Goal: Task Accomplishment & Management: Manage account settings

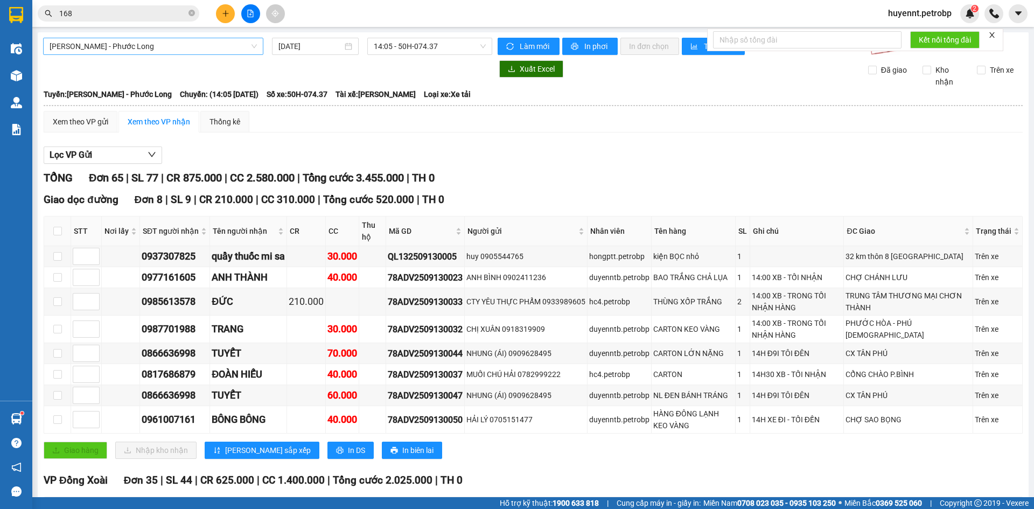
drag, startPoint x: 155, startPoint y: 51, endPoint x: 162, endPoint y: 50, distance: 6.6
click at [156, 51] on span "[PERSON_NAME] - Phước Long" at bounding box center [153, 46] width 207 height 16
click at [687, 113] on div "Xem theo VP gửi Xem theo VP nhận Thống kê" at bounding box center [533, 122] width 979 height 22
click at [57, 421] on input "checkbox" at bounding box center [57, 419] width 9 height 9
checkbox input "true"
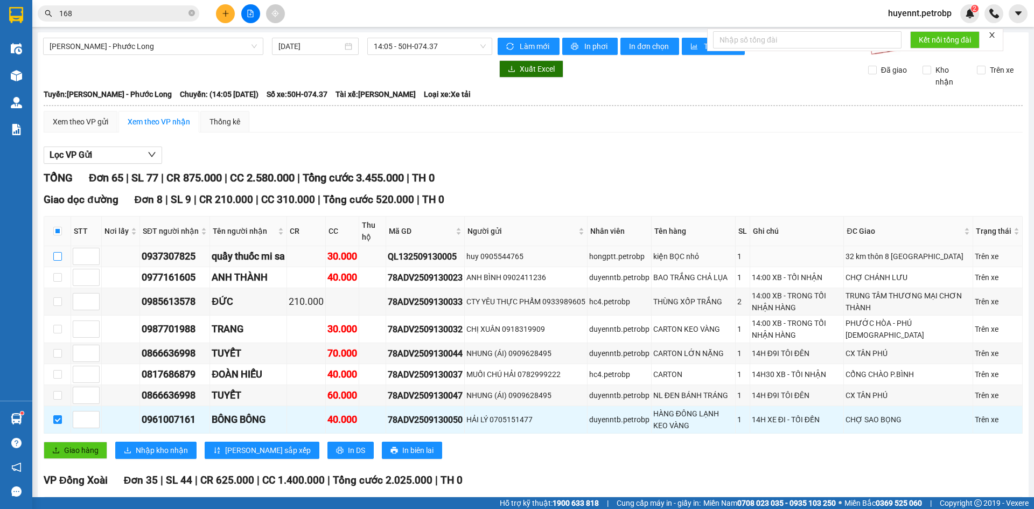
click at [58, 254] on input "checkbox" at bounding box center [57, 256] width 9 height 9
checkbox input "true"
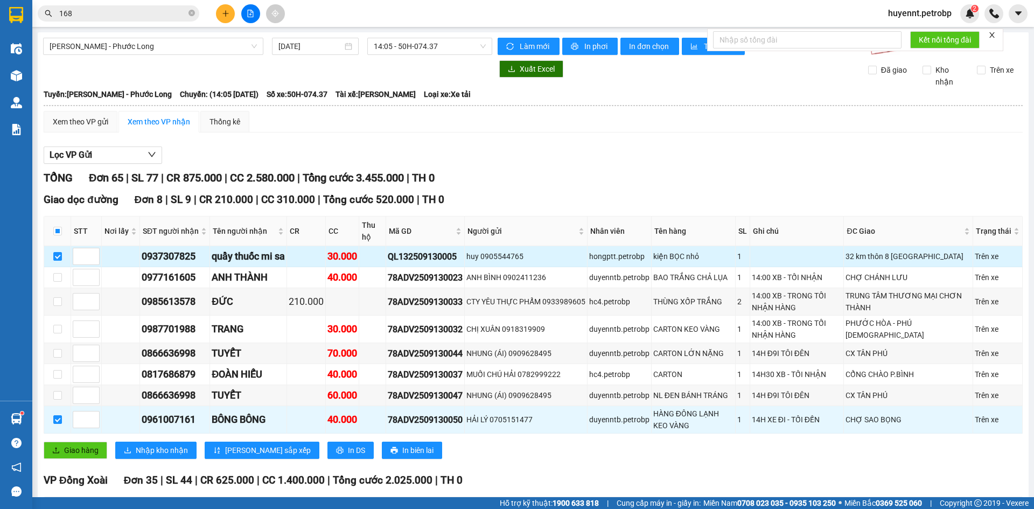
click at [180, 259] on div "0937307825" at bounding box center [175, 256] width 66 height 15
copy div "0937307825"
drag, startPoint x: 853, startPoint y: 254, endPoint x: 931, endPoint y: 258, distance: 77.6
click at [931, 258] on td "32 km thôn 8 [GEOGRAPHIC_DATA]" at bounding box center [908, 256] width 129 height 21
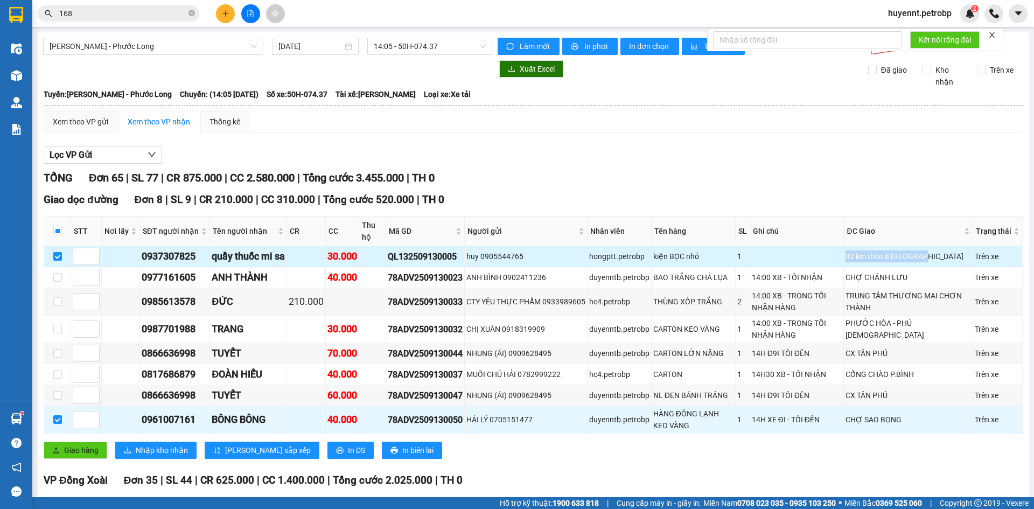
copy div "32 km thôn 8 [GEOGRAPHIC_DATA]"
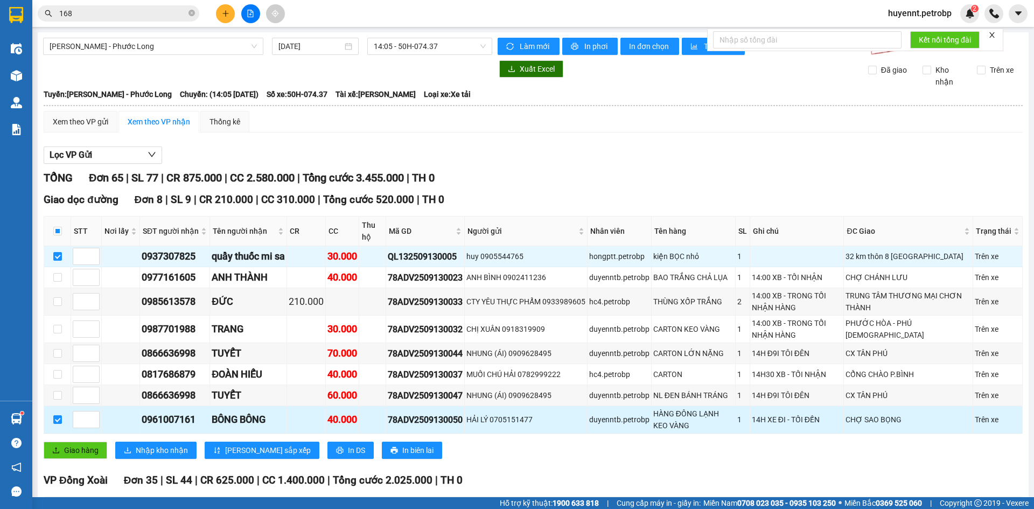
click at [177, 422] on div "0961007161" at bounding box center [175, 419] width 66 height 15
copy div "0961007161"
drag, startPoint x: 853, startPoint y: 420, endPoint x: 907, endPoint y: 429, distance: 55.6
click at [907, 429] on td "CHỢ SAO BỌNG" at bounding box center [908, 419] width 129 height 27
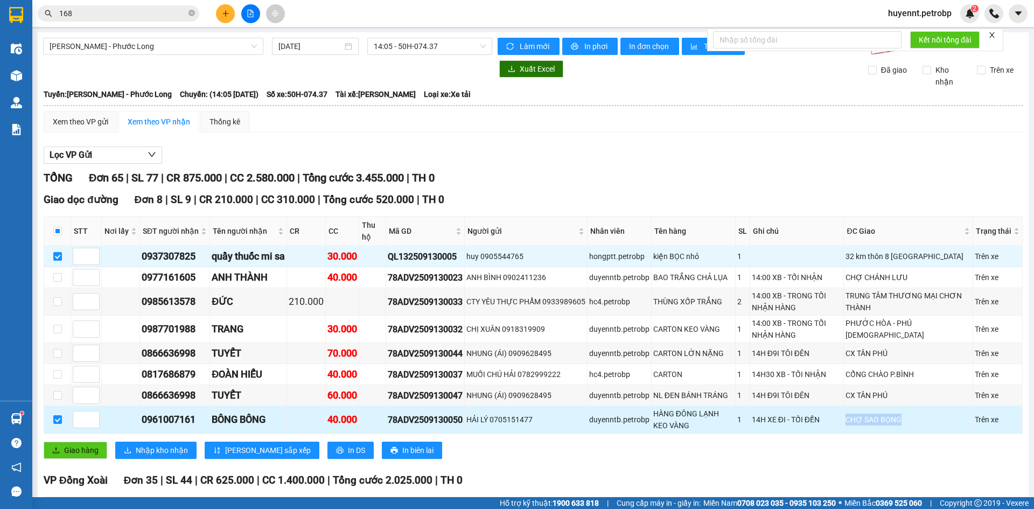
copy div "CHỢ SAO BỌNG"
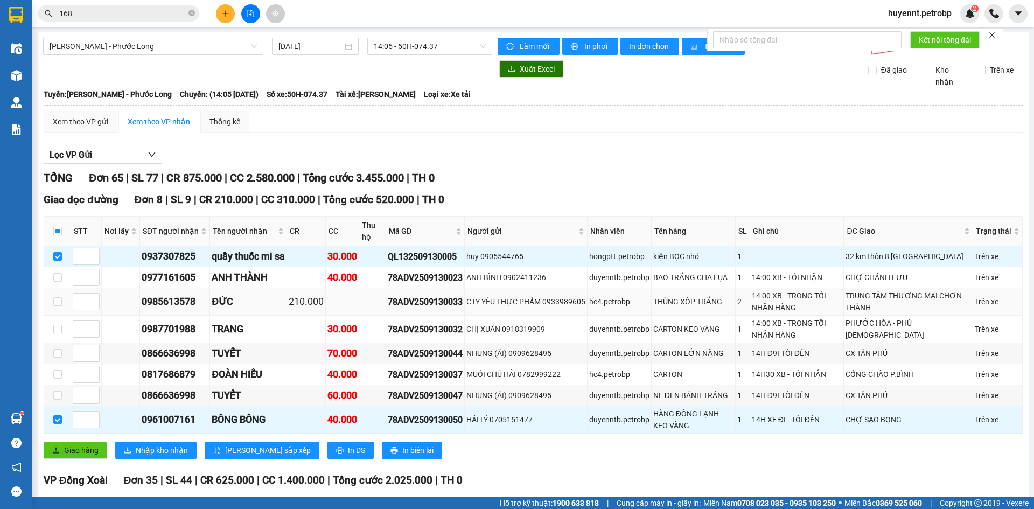
click at [176, 302] on div "0985613578" at bounding box center [175, 301] width 66 height 15
click at [175, 301] on div "0985613578" at bounding box center [175, 301] width 66 height 15
copy div "0985613578"
drag, startPoint x: 854, startPoint y: 291, endPoint x: 903, endPoint y: 313, distance: 53.0
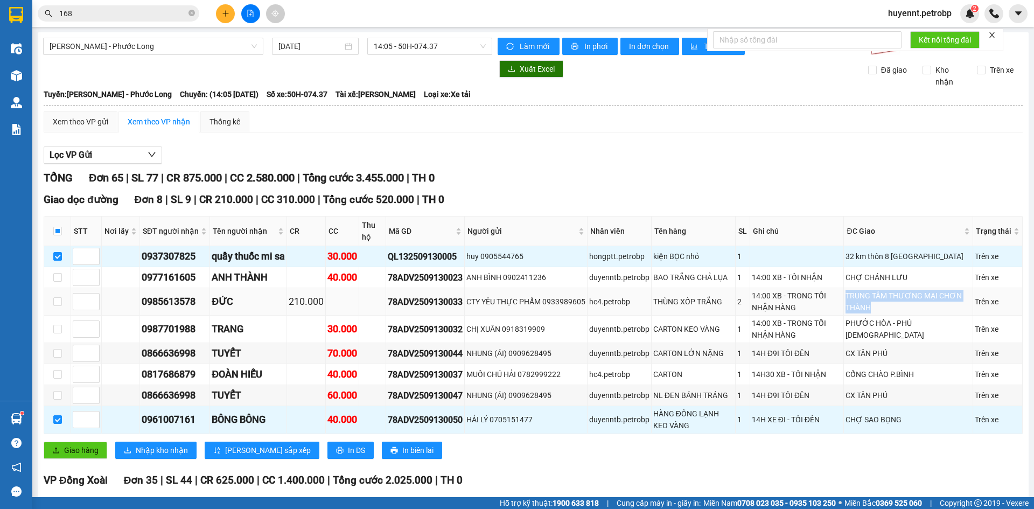
click at [903, 313] on div "TRUNG TÂM THƯƠNG MẠI CHƠN THÀNH" at bounding box center [908, 302] width 125 height 24
copy div "TRUNG TÂM THƯƠNG MẠI CHƠN THÀNH"
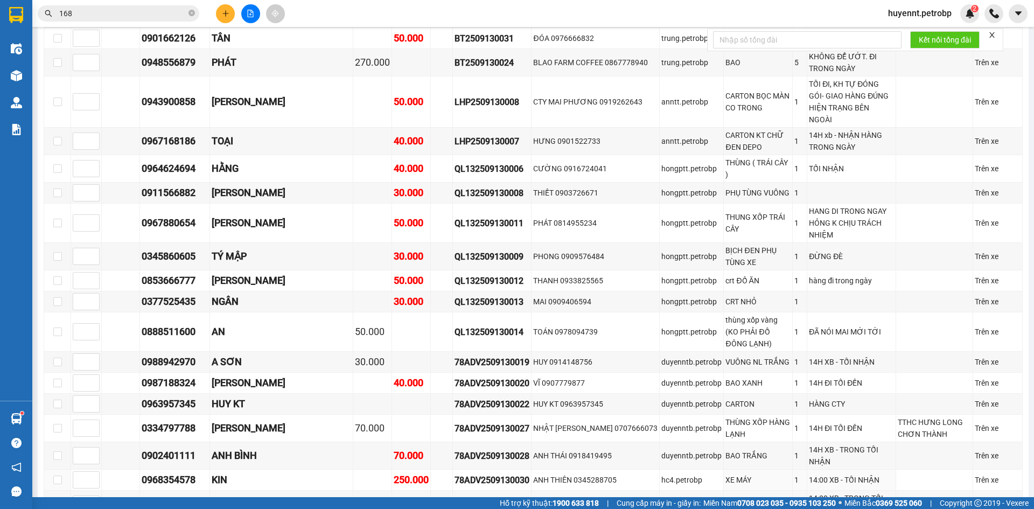
scroll to position [539, 0]
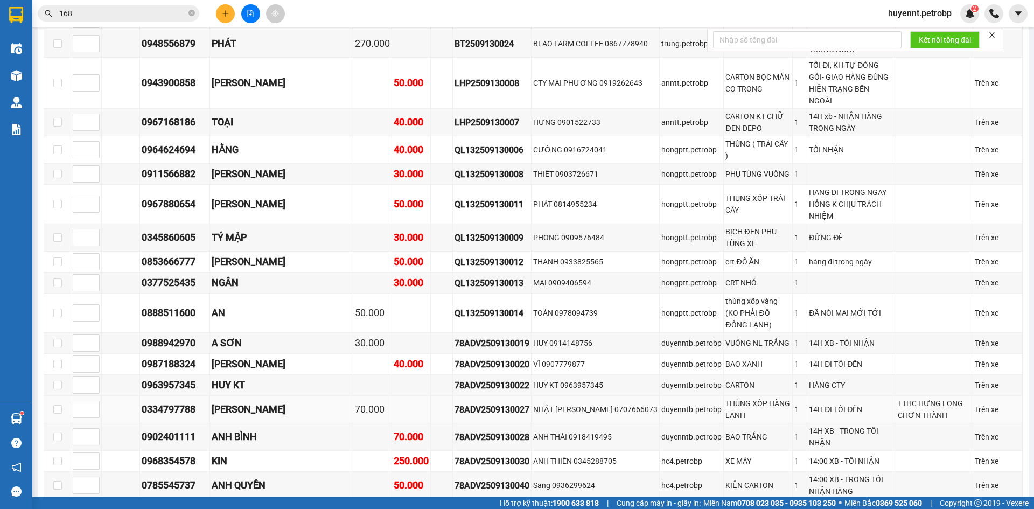
click at [181, 402] on div "0334797788" at bounding box center [175, 409] width 66 height 15
copy div "0334797788"
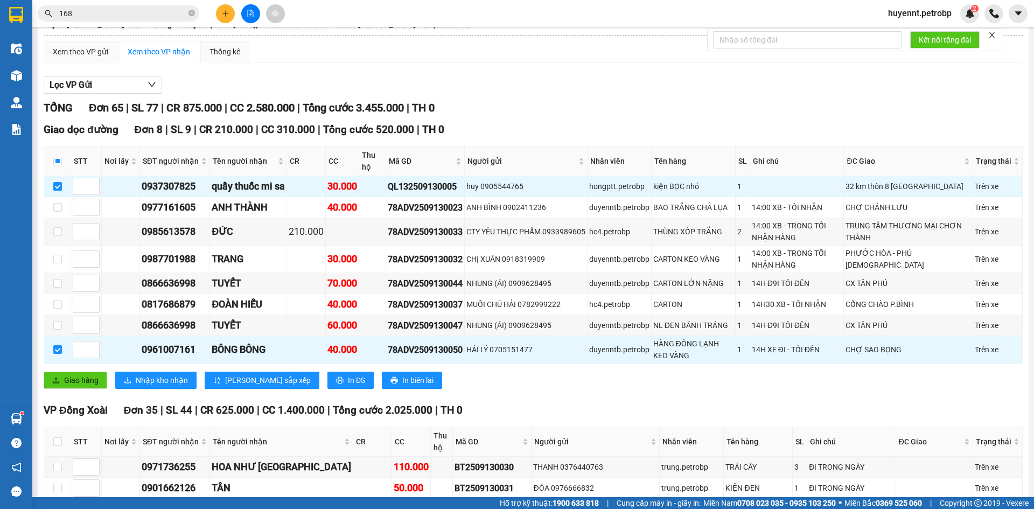
scroll to position [31, 0]
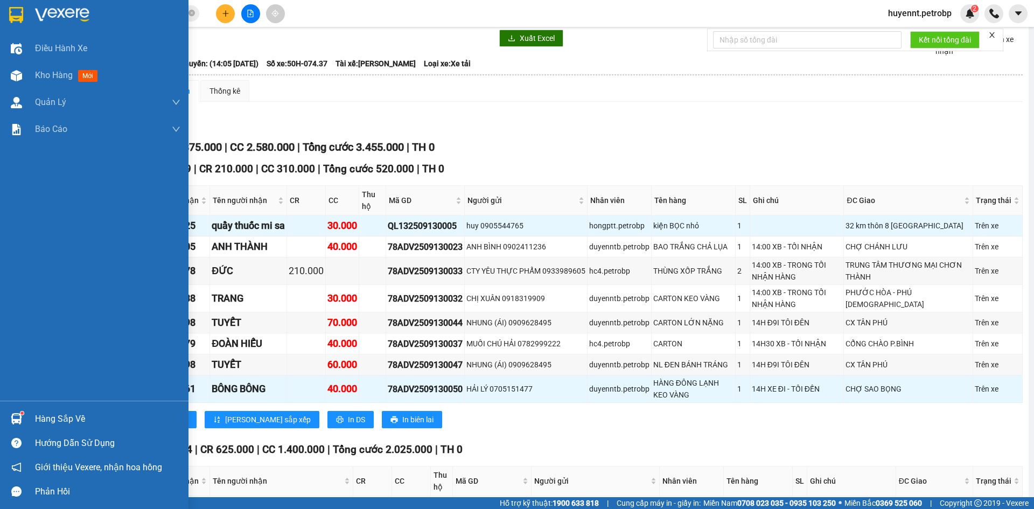
drag, startPoint x: 51, startPoint y: 414, endPoint x: 48, endPoint y: 423, distance: 9.4
click at [51, 414] on div "Hàng sắp về" at bounding box center [107, 419] width 145 height 16
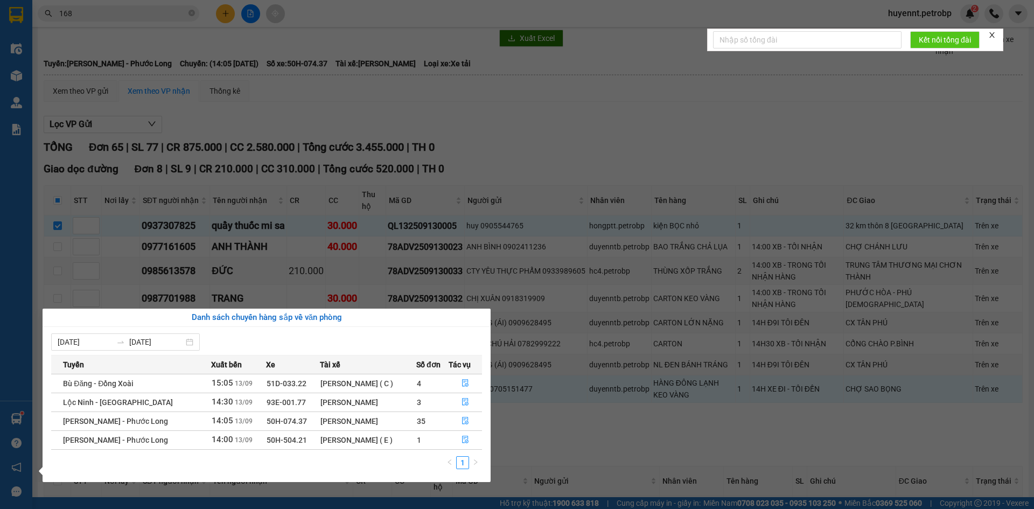
click at [591, 439] on section "Kết quả tìm kiếm ( 2063 ) Bộ lọc Ngày tạo đơn gần nhất Mã ĐH Trạng thái Món hàn…" at bounding box center [517, 254] width 1034 height 509
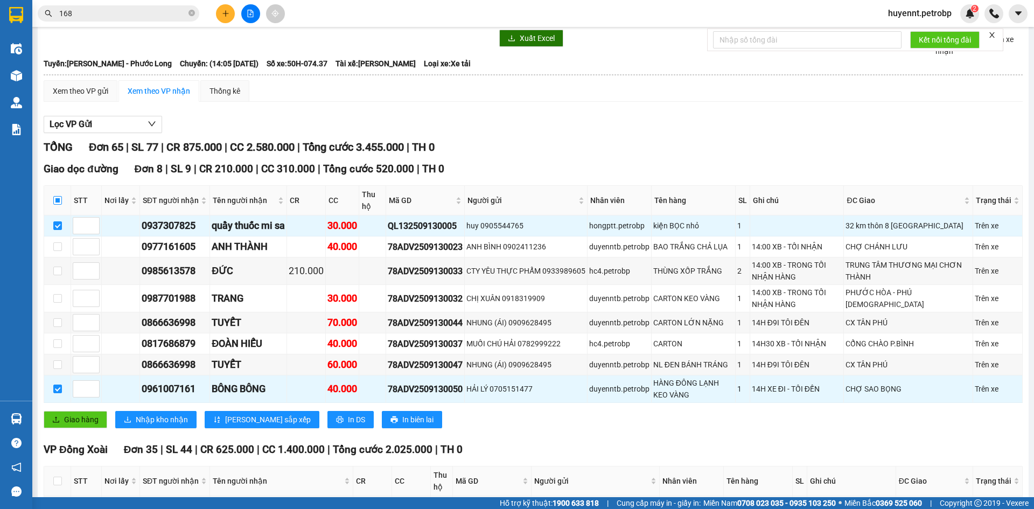
click at [57, 198] on input "checkbox" at bounding box center [57, 200] width 9 height 9
checkbox input "true"
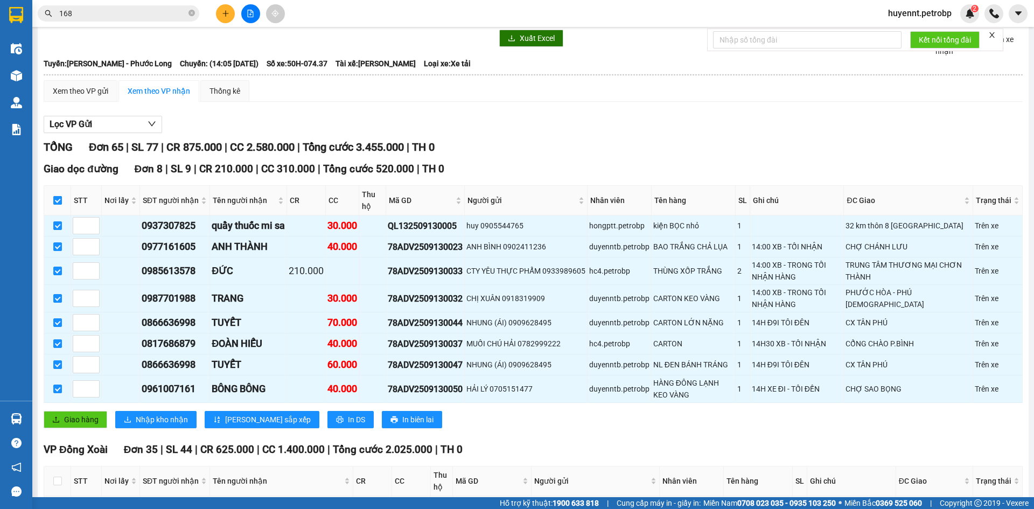
checkbox input "true"
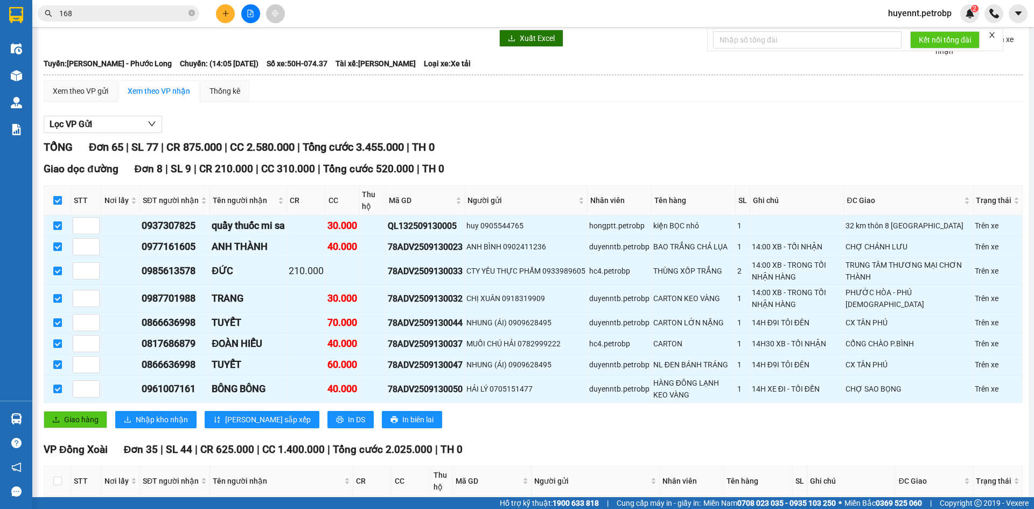
checkbox input "true"
click at [57, 198] on input "checkbox" at bounding box center [57, 200] width 9 height 9
checkbox input "false"
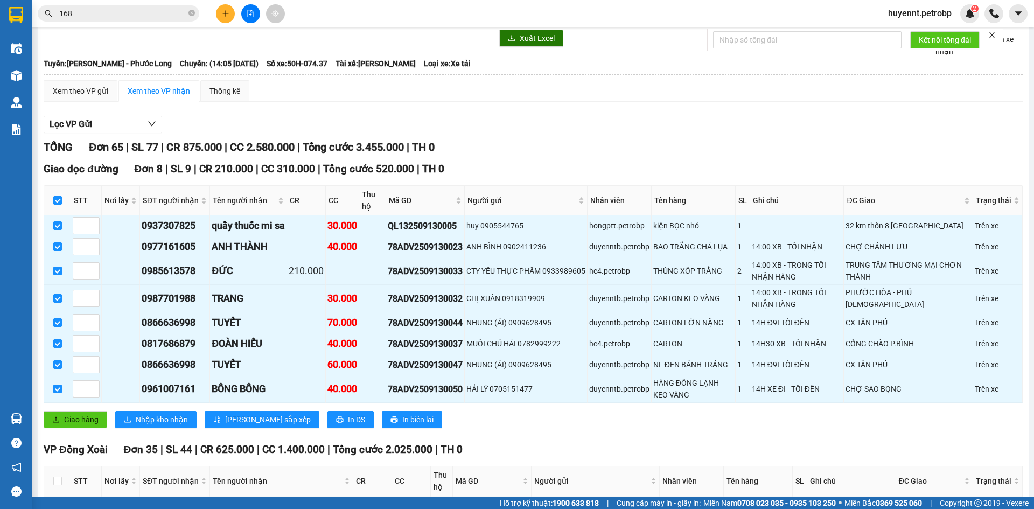
checkbox input "false"
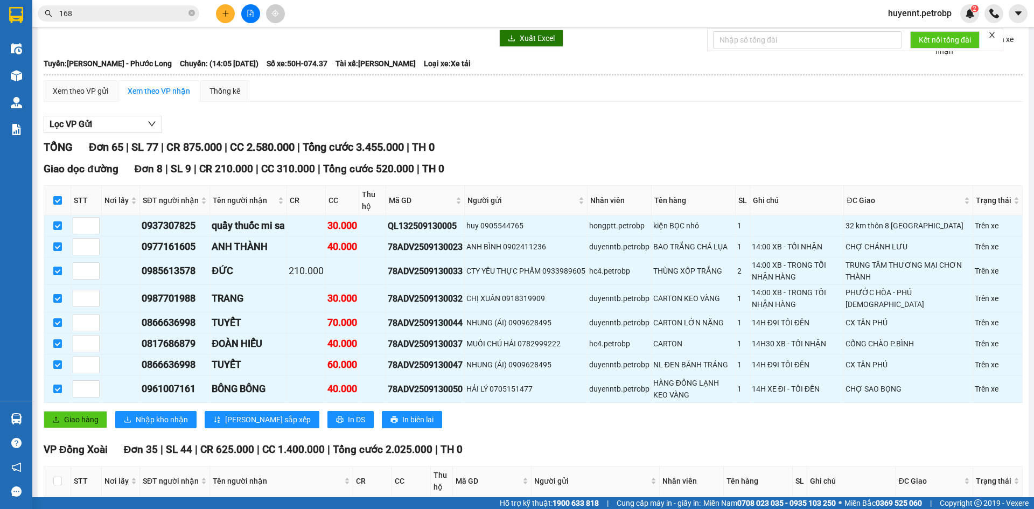
checkbox input "false"
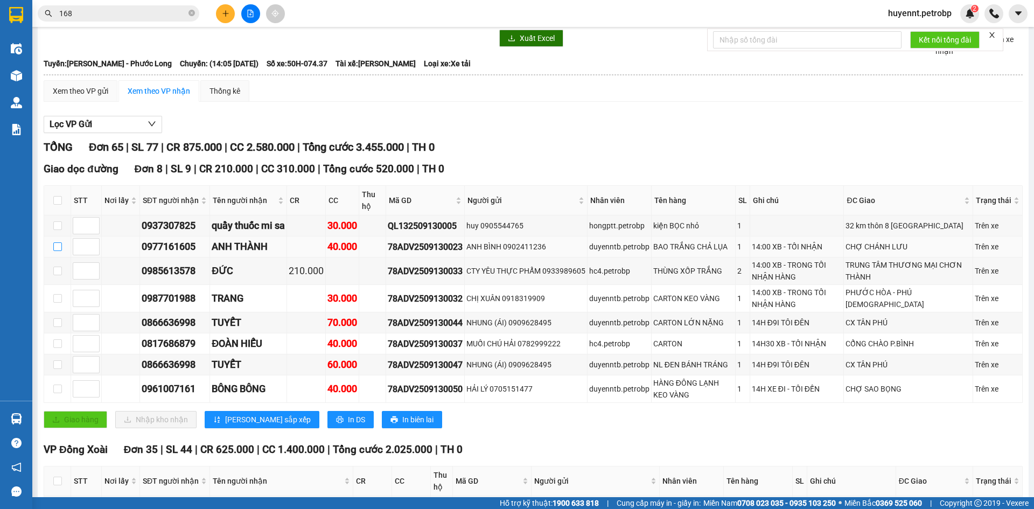
click at [54, 246] on input "checkbox" at bounding box center [57, 246] width 9 height 9
checkbox input "true"
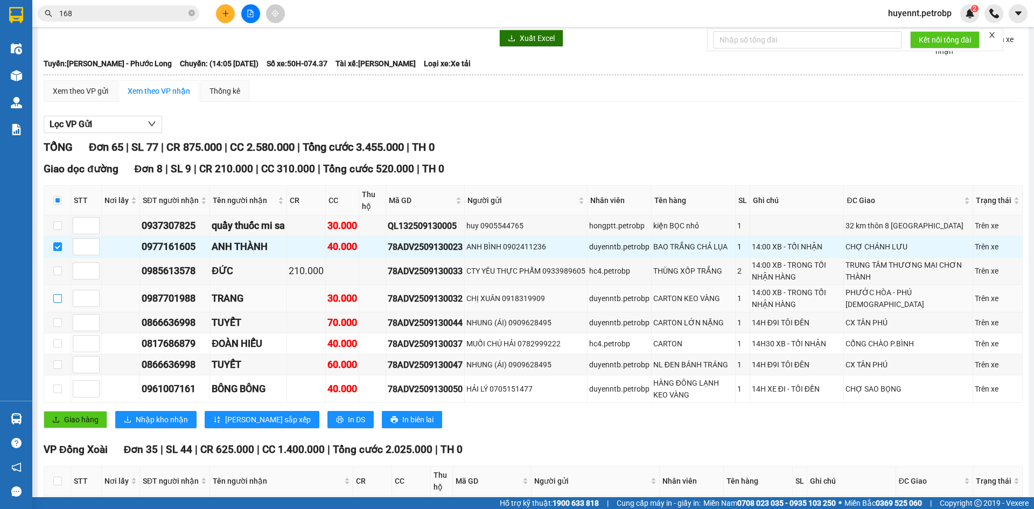
click at [57, 301] on input "checkbox" at bounding box center [57, 298] width 9 height 9
checkbox input "true"
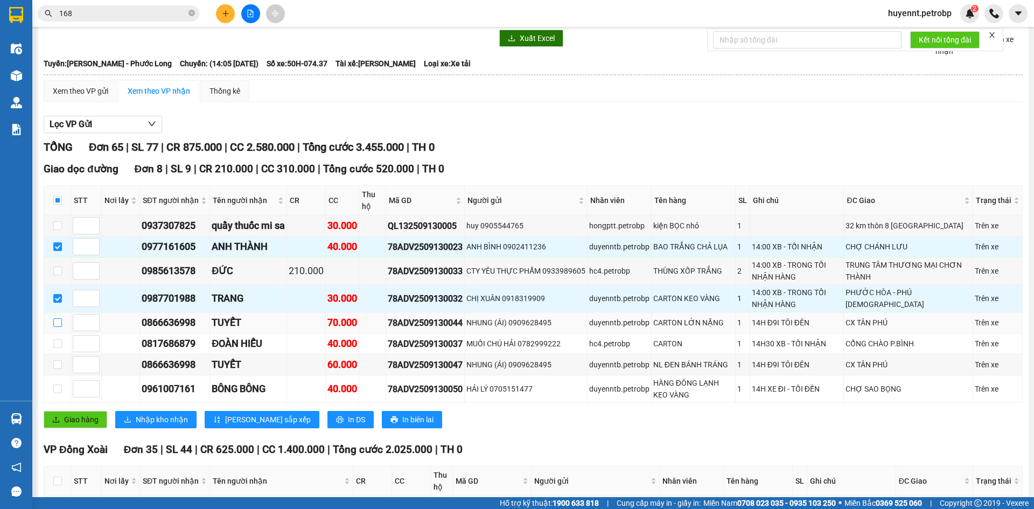
click at [58, 319] on input "checkbox" at bounding box center [57, 322] width 9 height 9
checkbox input "true"
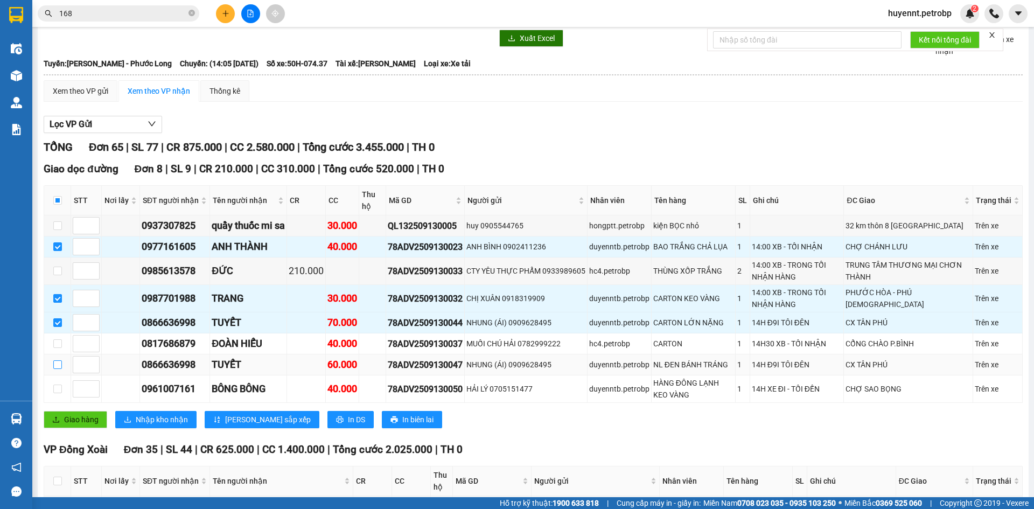
click at [55, 364] on input "checkbox" at bounding box center [57, 364] width 9 height 9
checkbox input "true"
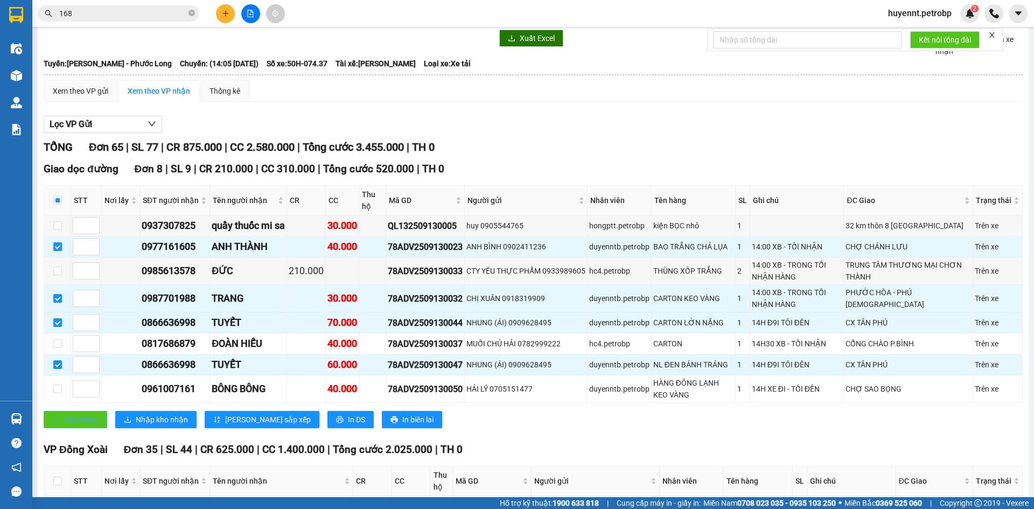
click at [91, 420] on span "Giao hàng" at bounding box center [81, 420] width 34 height 12
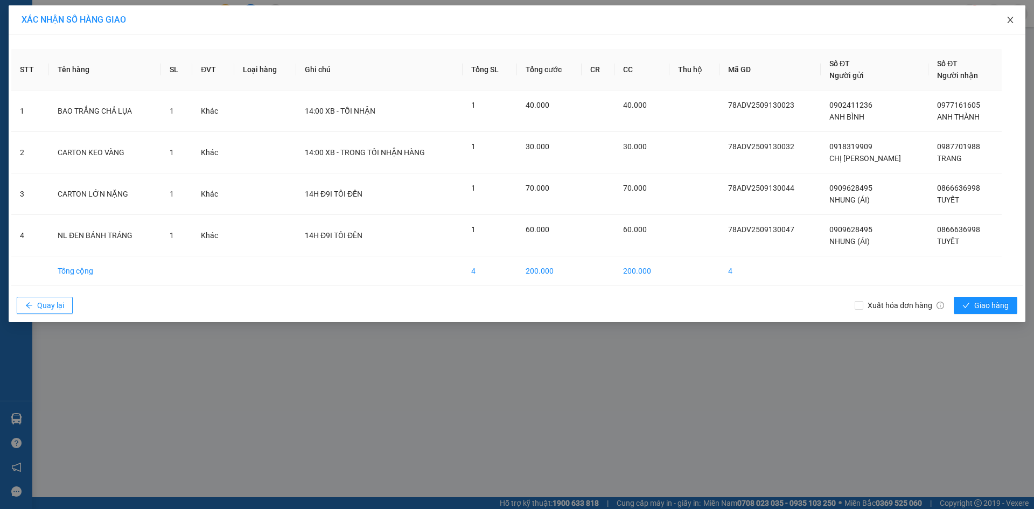
click at [1009, 16] on span "Close" at bounding box center [1010, 20] width 30 height 30
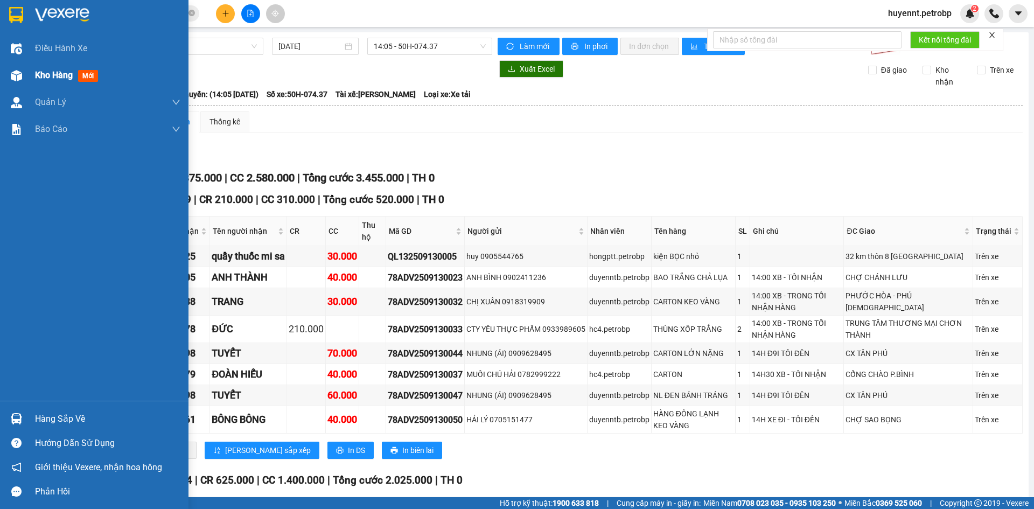
click at [48, 75] on span "Kho hàng" at bounding box center [54, 75] width 38 height 10
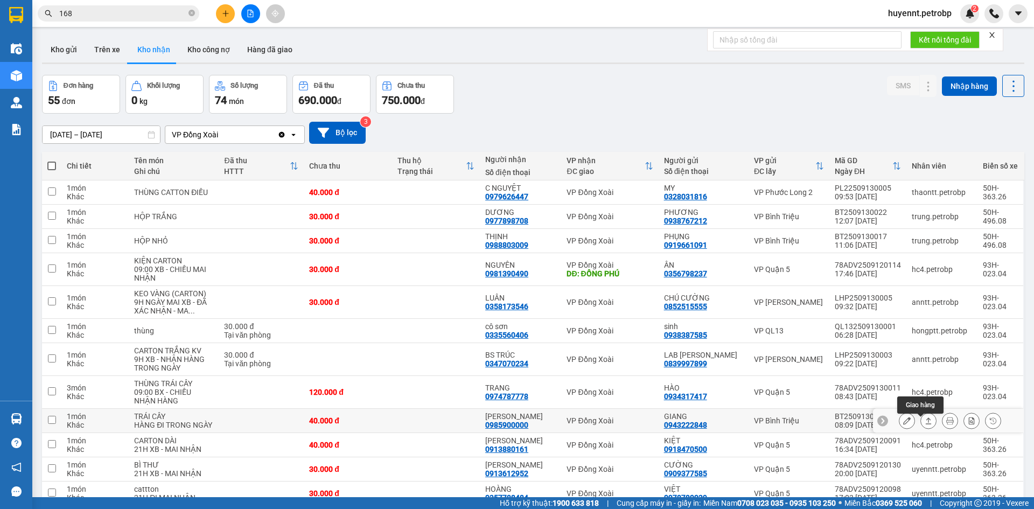
click at [925, 424] on icon at bounding box center [929, 421] width 8 height 8
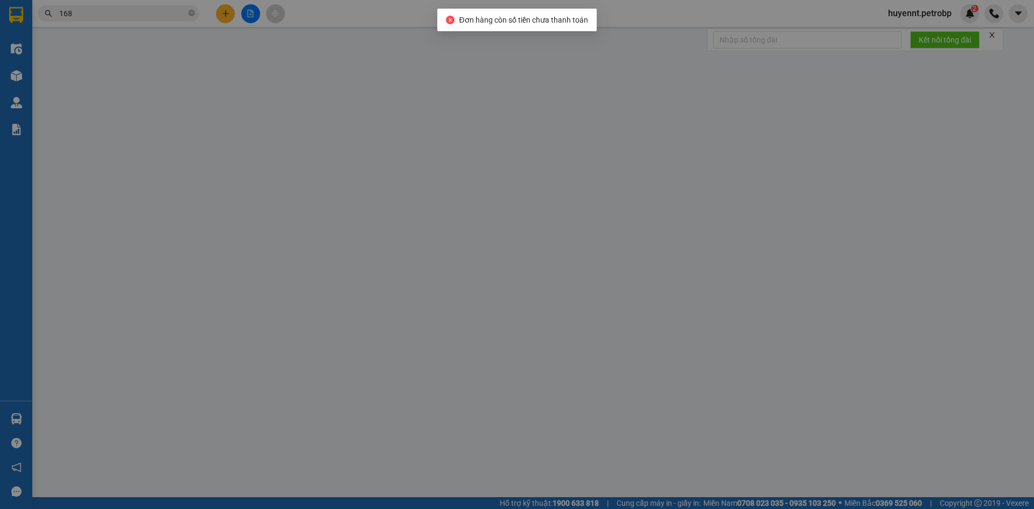
type input "0943222848"
type input "GIANG"
type input "0985900000"
type input "KIM ANH"
type input "40.000"
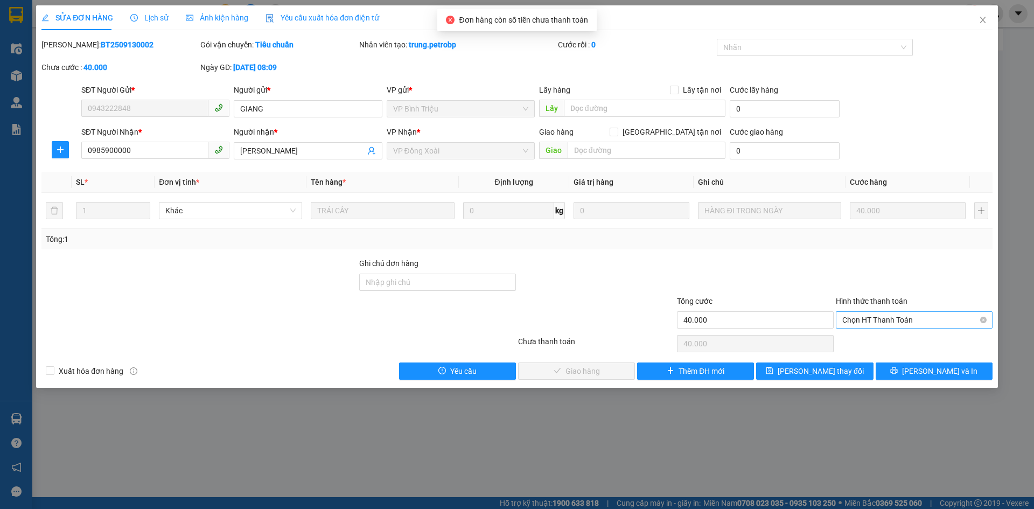
click at [882, 320] on span "Chọn HT Thanh Toán" at bounding box center [914, 320] width 144 height 16
drag, startPoint x: 876, startPoint y: 340, endPoint x: 839, endPoint y: 350, distance: 38.8
click at [876, 341] on div "Tại văn phòng" at bounding box center [914, 342] width 144 height 12
type input "0"
click at [534, 375] on span "check" at bounding box center [531, 371] width 8 height 9
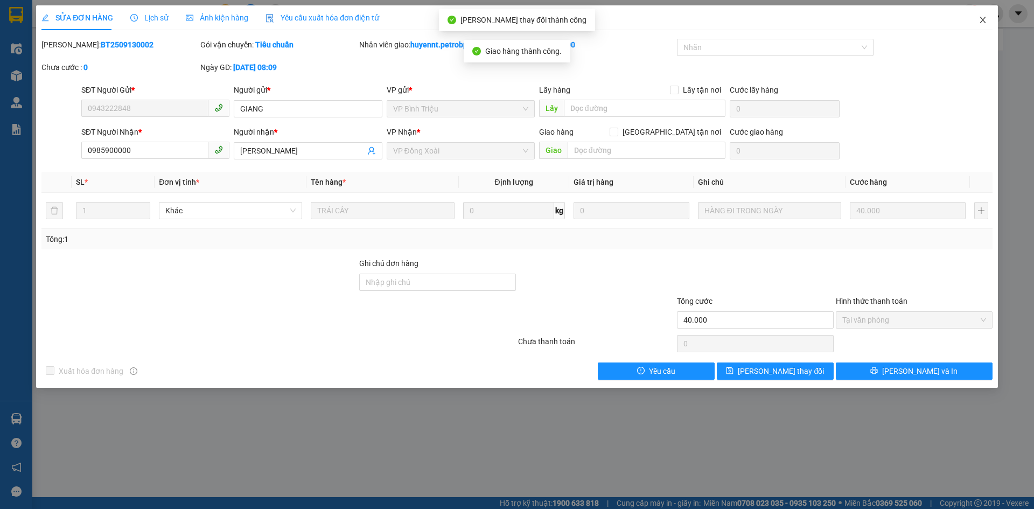
click at [987, 17] on span "Close" at bounding box center [983, 20] width 30 height 30
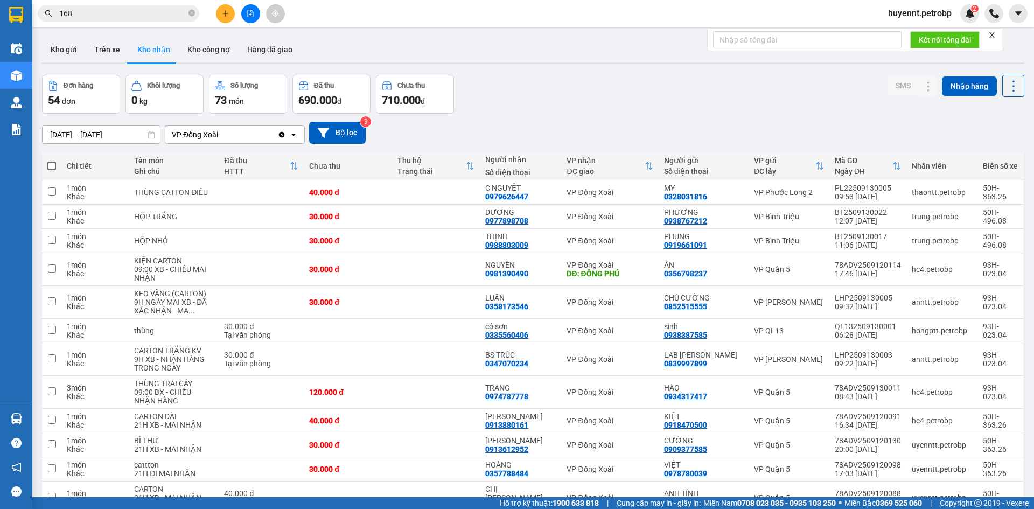
drag, startPoint x: 470, startPoint y: 152, endPoint x: 415, endPoint y: 193, distance: 68.8
drag, startPoint x: 415, startPoint y: 193, endPoint x: 464, endPoint y: 117, distance: 90.4
drag, startPoint x: 464, startPoint y: 117, endPoint x: 769, endPoint y: 96, distance: 305.1
click at [769, 96] on div "Đơn hàng 54 đơn Khối lượng 0 kg Số lượng 73 món Đã thu 690.000 đ Chưa thu 710.0…" at bounding box center [533, 94] width 982 height 39
drag, startPoint x: 696, startPoint y: 181, endPoint x: 612, endPoint y: 97, distance: 119.2
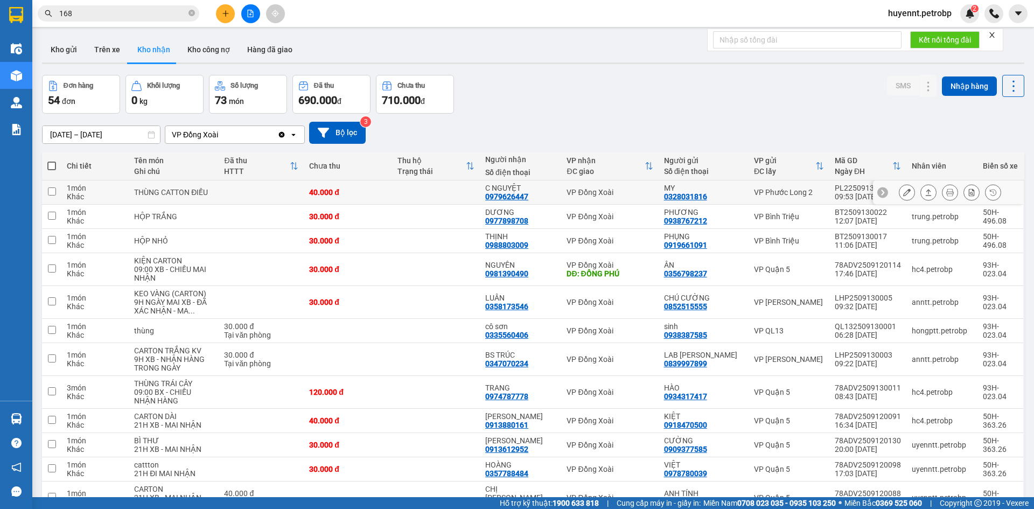
click at [654, 118] on div "01/09/2025 – 13/09/2025 Press the down arrow key to interact with the calendar …" at bounding box center [533, 133] width 982 height 38
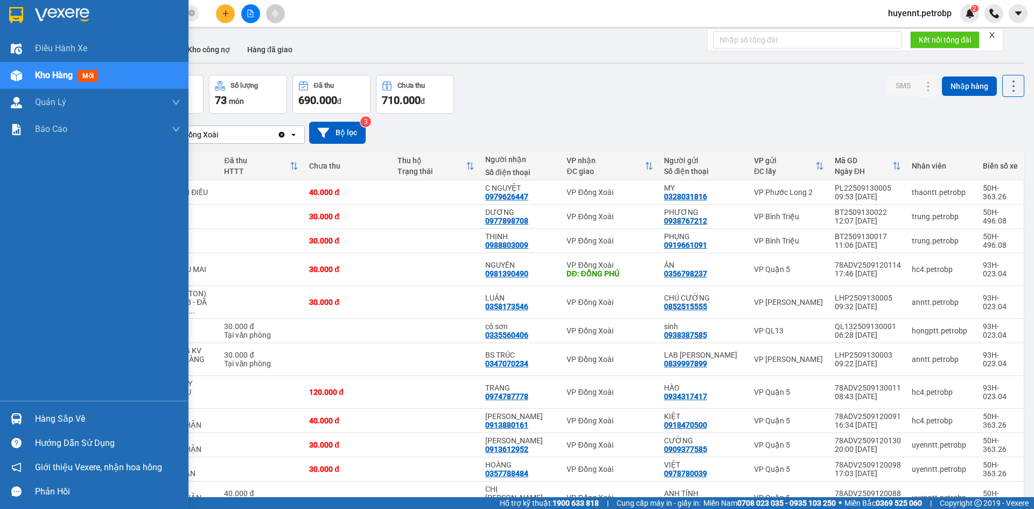
click at [60, 424] on div "Hàng sắp về" at bounding box center [107, 419] width 145 height 16
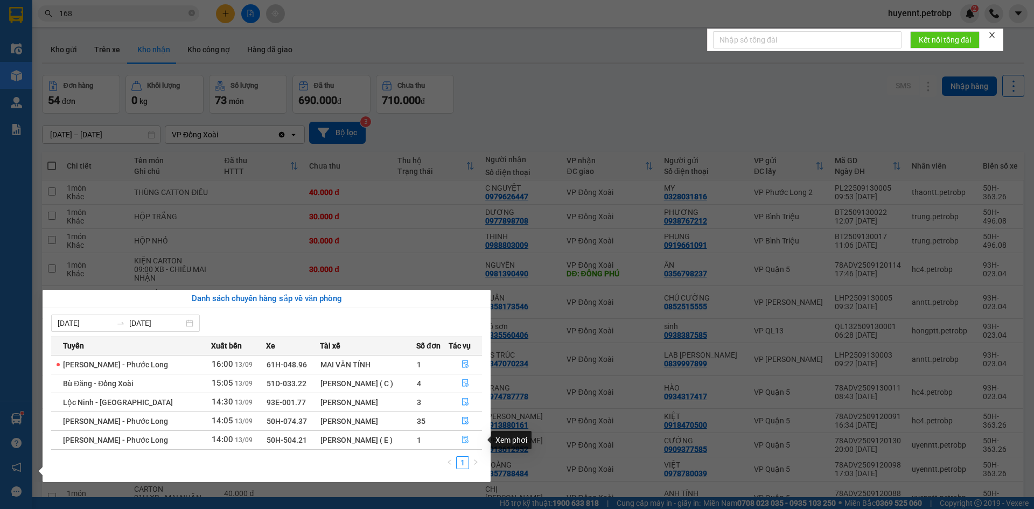
click at [461, 439] on button "button" at bounding box center [465, 439] width 33 height 17
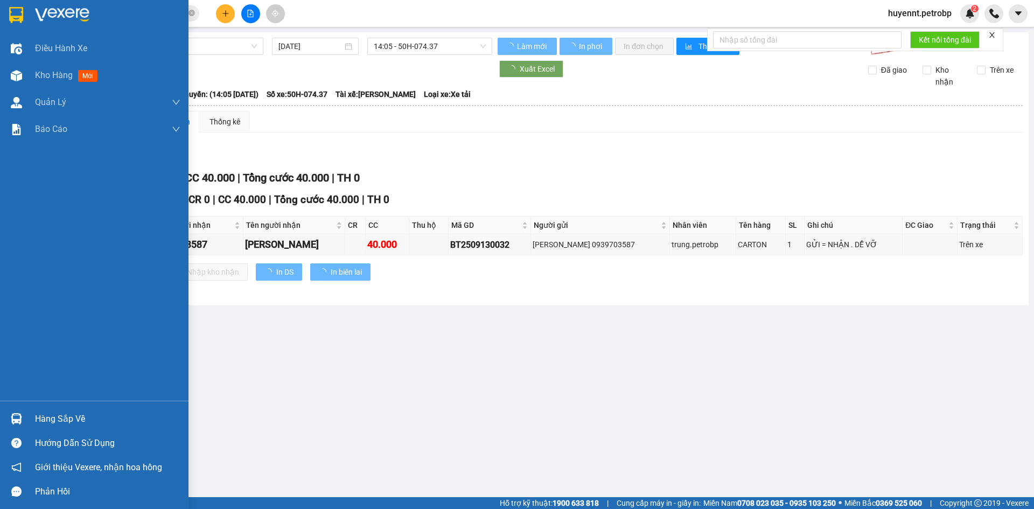
click at [58, 421] on div "Hàng sắp về" at bounding box center [107, 419] width 145 height 16
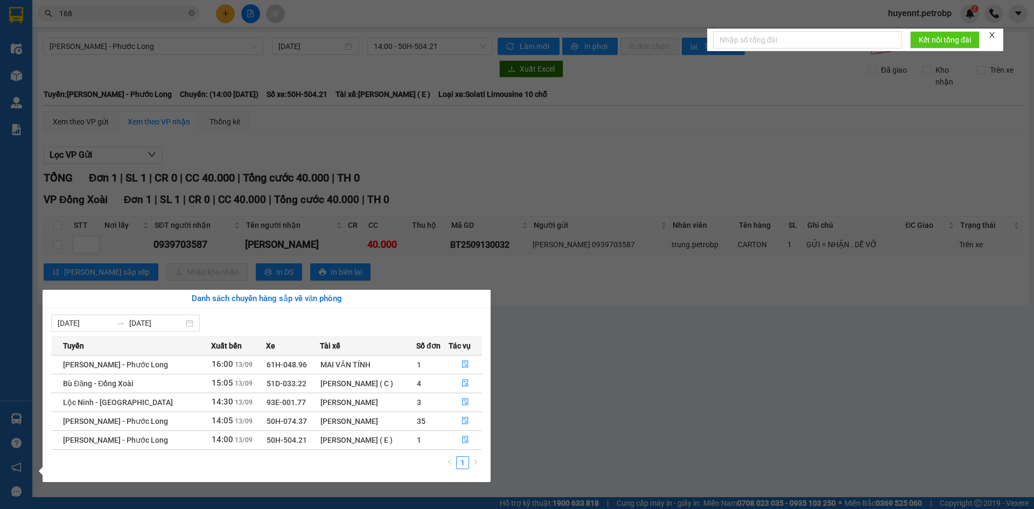
click at [732, 385] on section "Kết quả tìm kiếm ( 2063 ) Bộ lọc Ngày tạo đơn gần nhất Mã ĐH Trạng thái Món hàn…" at bounding box center [517, 254] width 1034 height 509
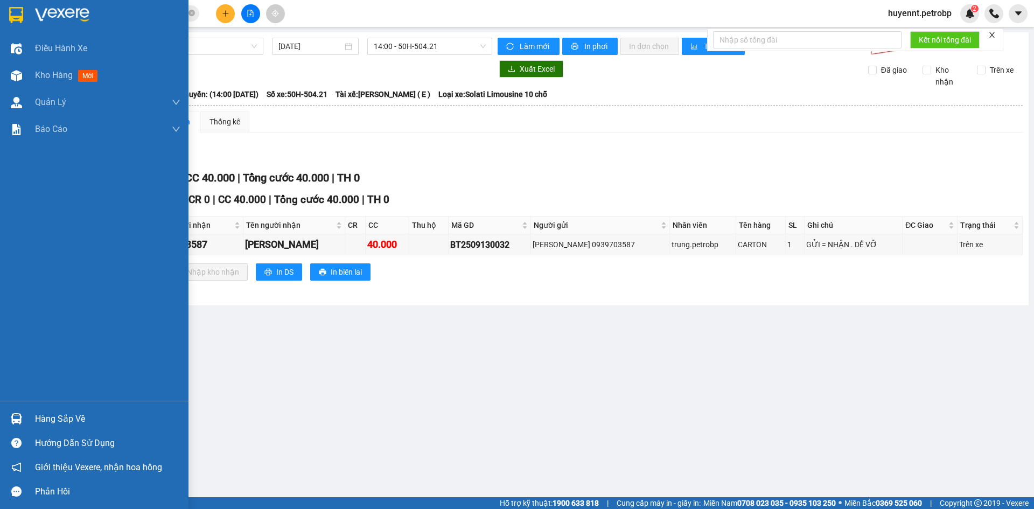
click at [62, 418] on div "Hàng sắp về" at bounding box center [107, 419] width 145 height 16
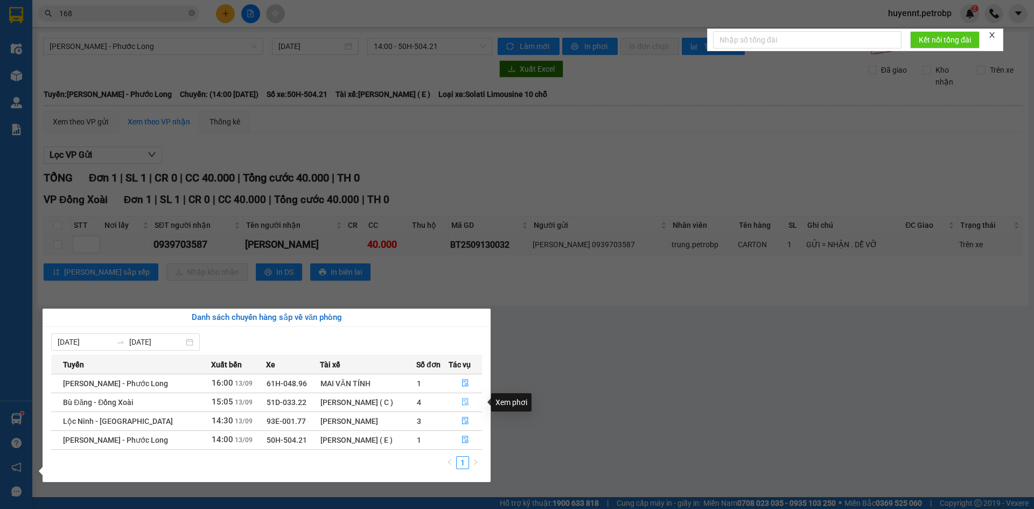
click at [465, 396] on button "button" at bounding box center [465, 402] width 33 height 17
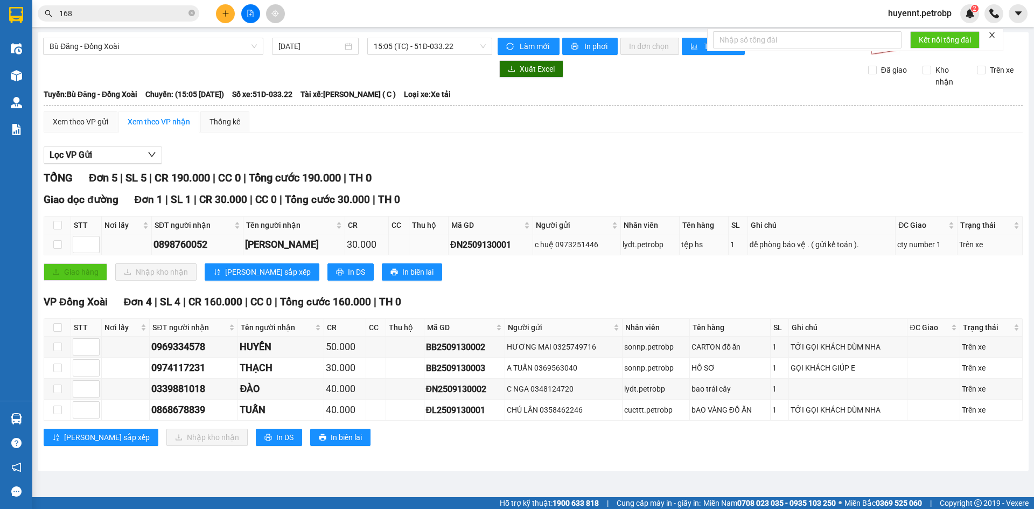
click at [188, 242] on div "0898760052" at bounding box center [197, 244] width 88 height 15
copy div "0898760052"
click at [189, 11] on icon "close-circle" at bounding box center [192, 13] width 6 height 6
paste input "0898760052"
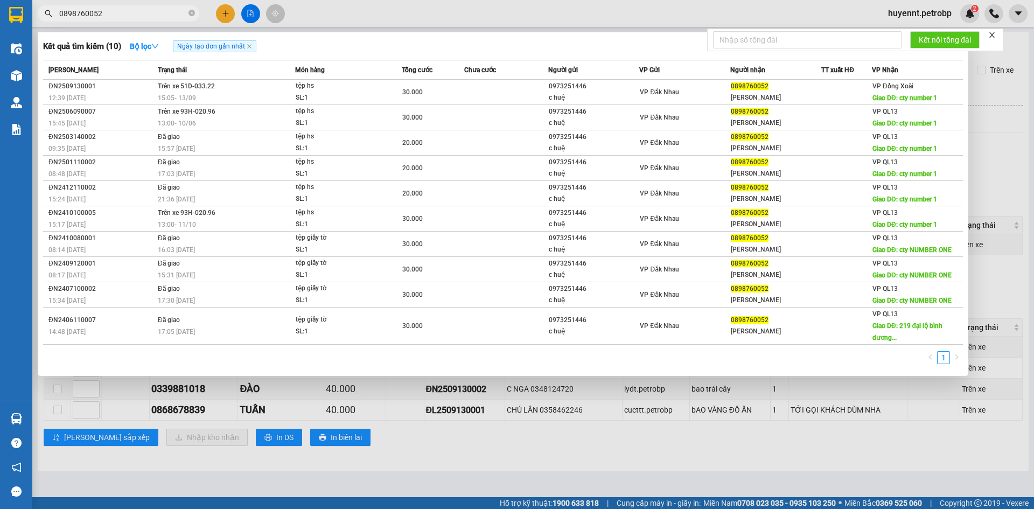
type input "0898760052"
click at [523, 463] on div at bounding box center [517, 254] width 1034 height 509
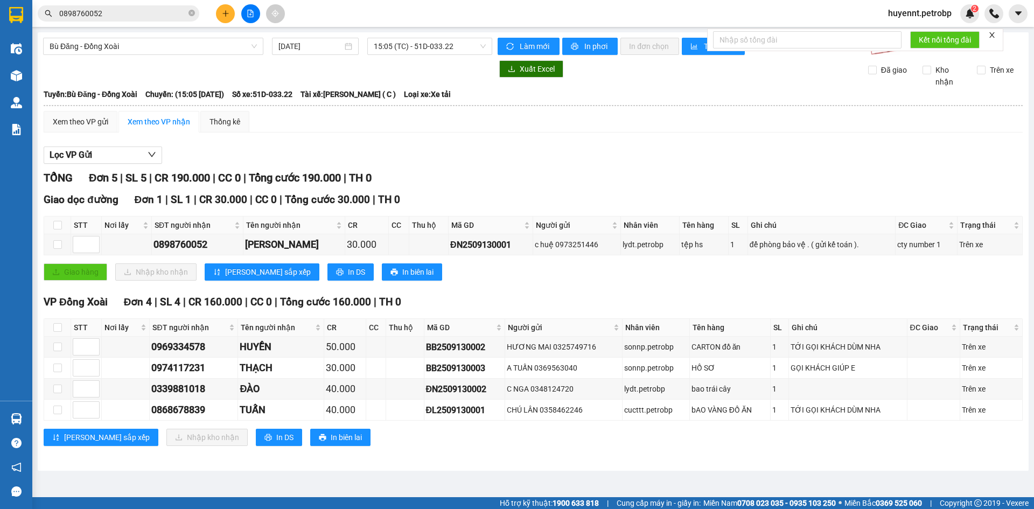
click at [132, 12] on input "0898760052" at bounding box center [122, 14] width 127 height 12
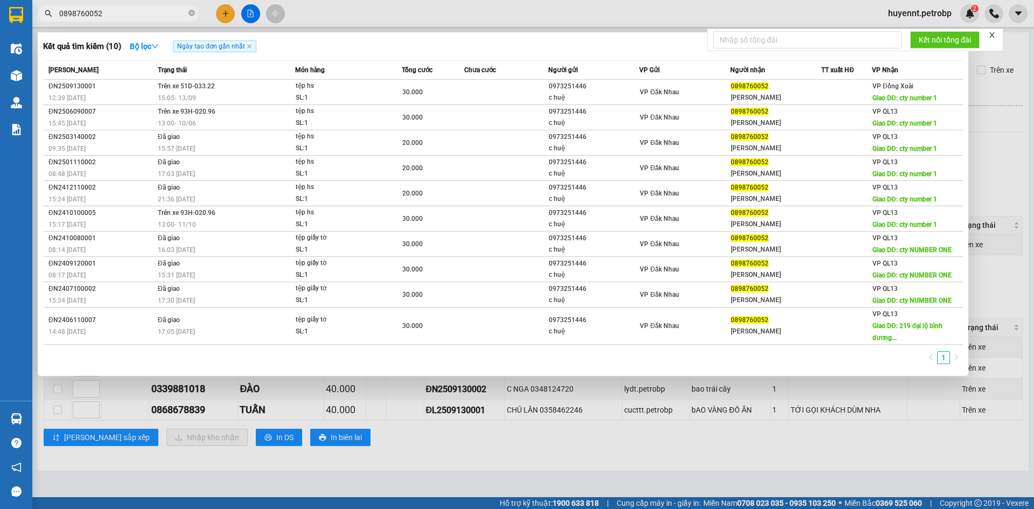
click at [407, 442] on div at bounding box center [517, 254] width 1034 height 509
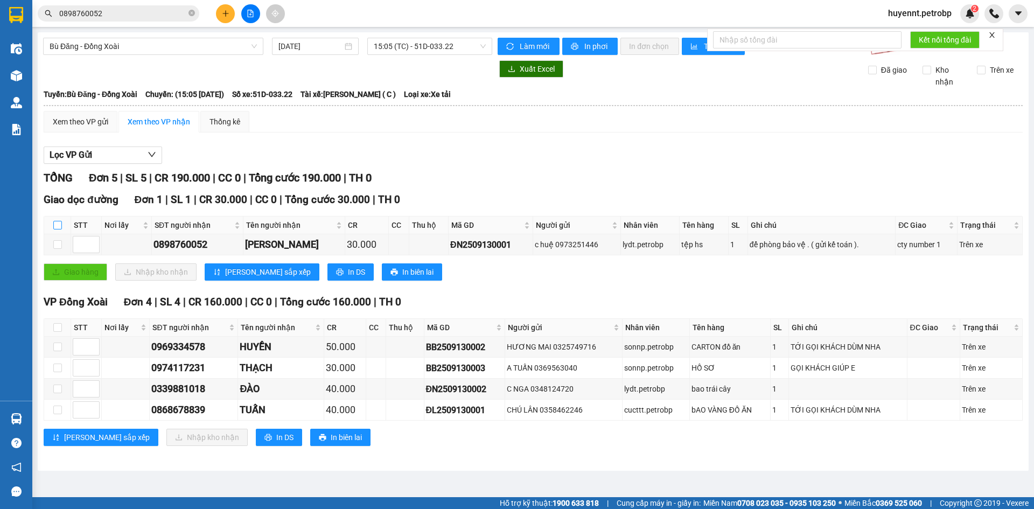
click at [56, 225] on input "checkbox" at bounding box center [57, 225] width 9 height 9
checkbox input "true"
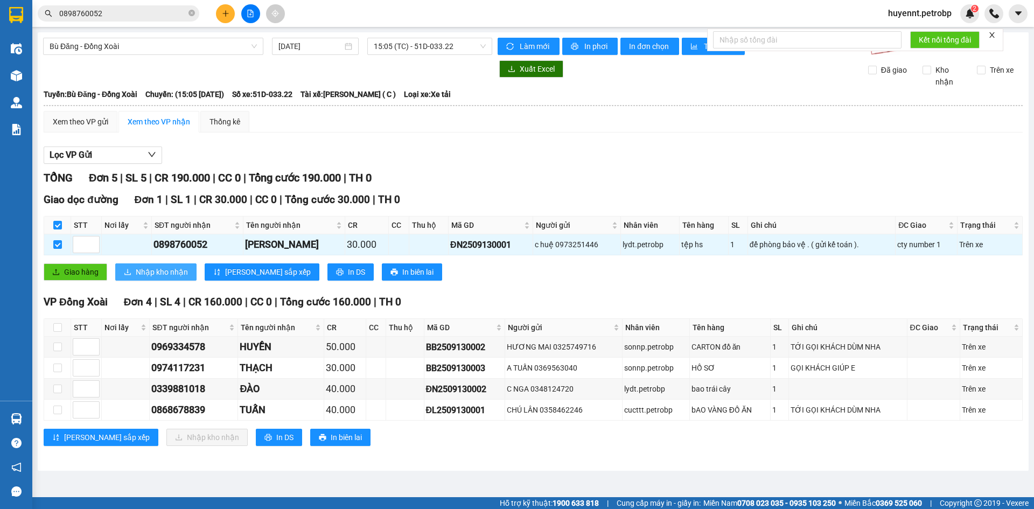
click at [168, 277] on span "Nhập kho nhận" at bounding box center [162, 272] width 52 height 12
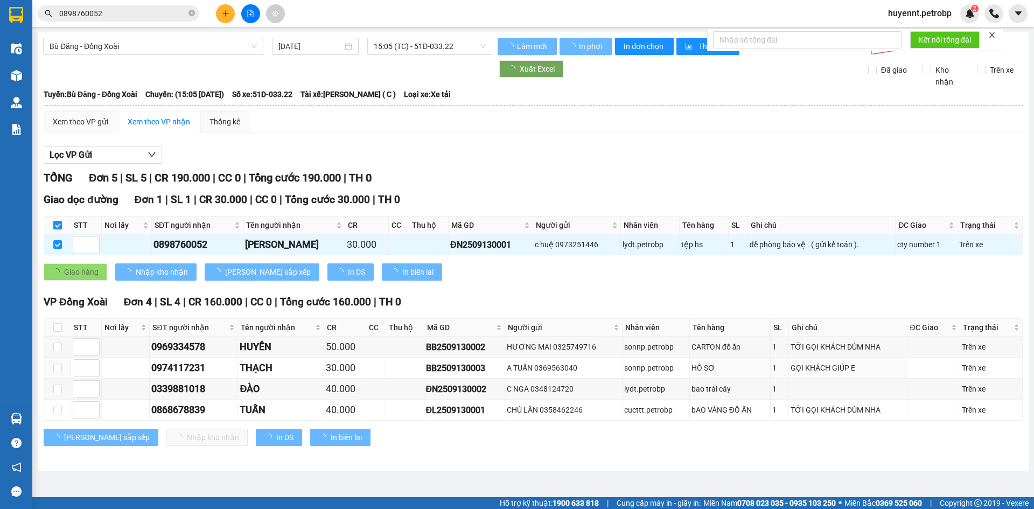
checkbox input "false"
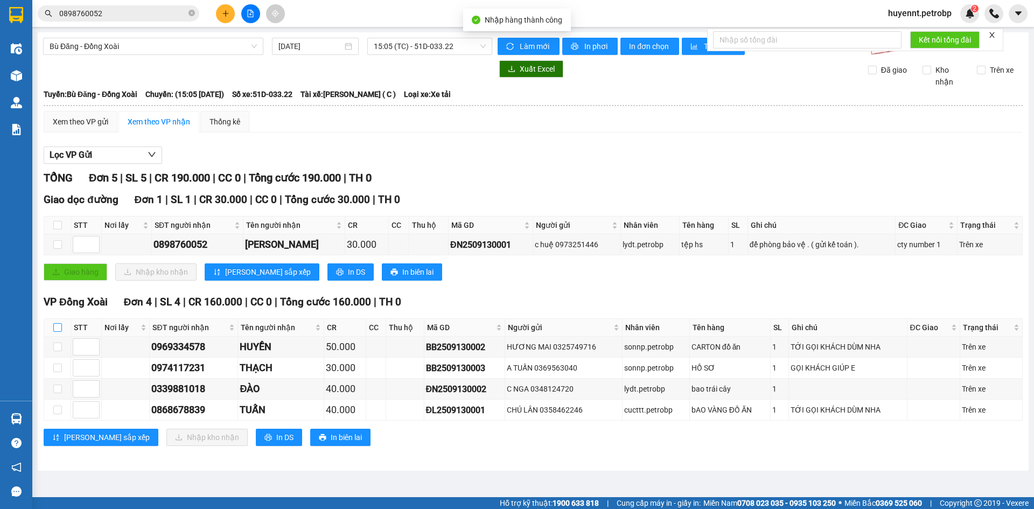
click at [58, 327] on input "checkbox" at bounding box center [57, 327] width 9 height 9
checkbox input "true"
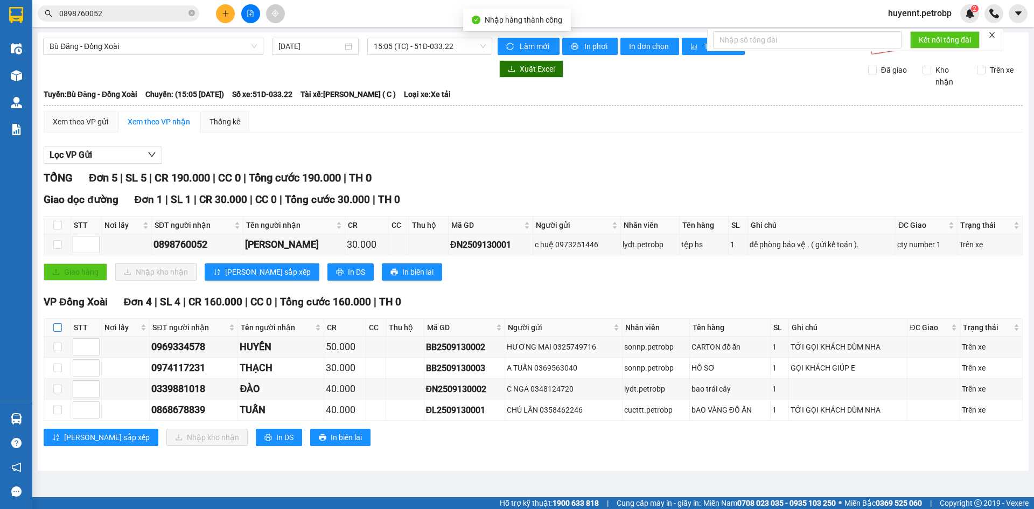
checkbox input "true"
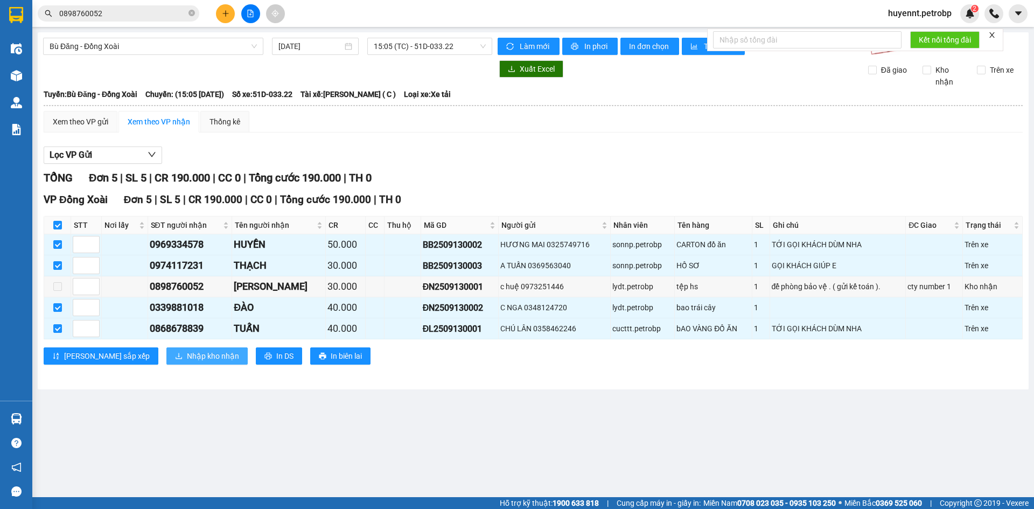
click at [187, 354] on span "Nhập kho nhận" at bounding box center [213, 356] width 52 height 12
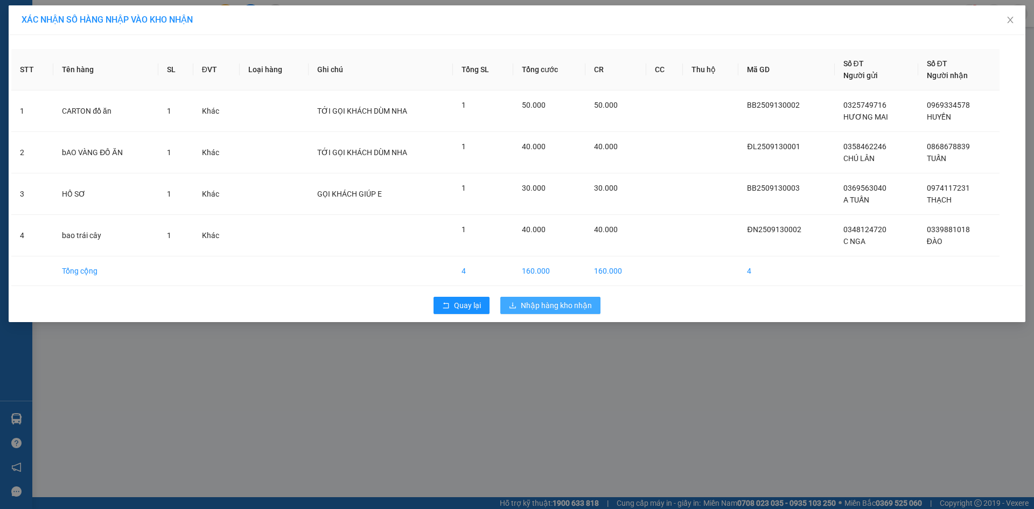
click at [535, 309] on span "Nhập hàng kho nhận" at bounding box center [556, 305] width 71 height 12
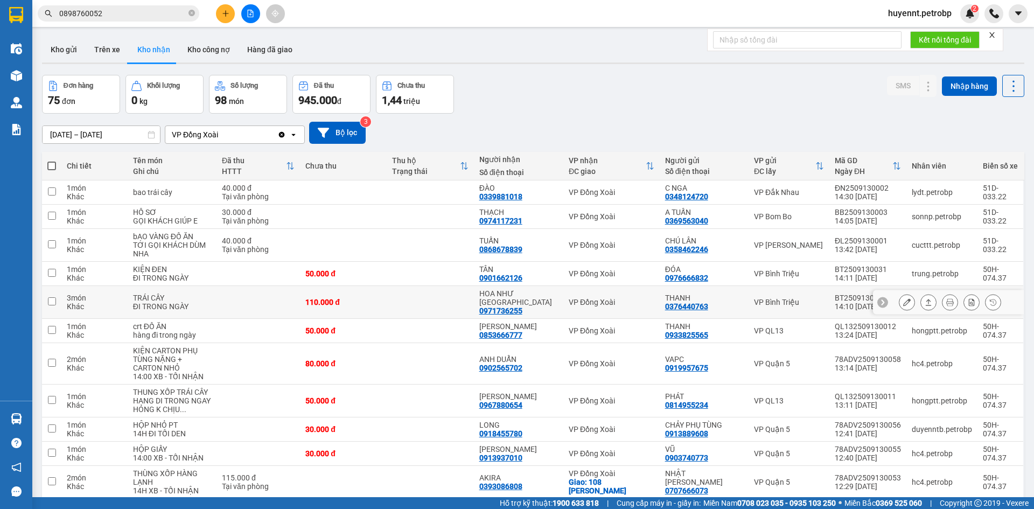
click at [509, 306] on div "0971736255" at bounding box center [500, 310] width 43 height 9
click at [498, 306] on div "0971736255" at bounding box center [500, 310] width 43 height 9
click at [515, 306] on div "0971736255" at bounding box center [500, 310] width 43 height 9
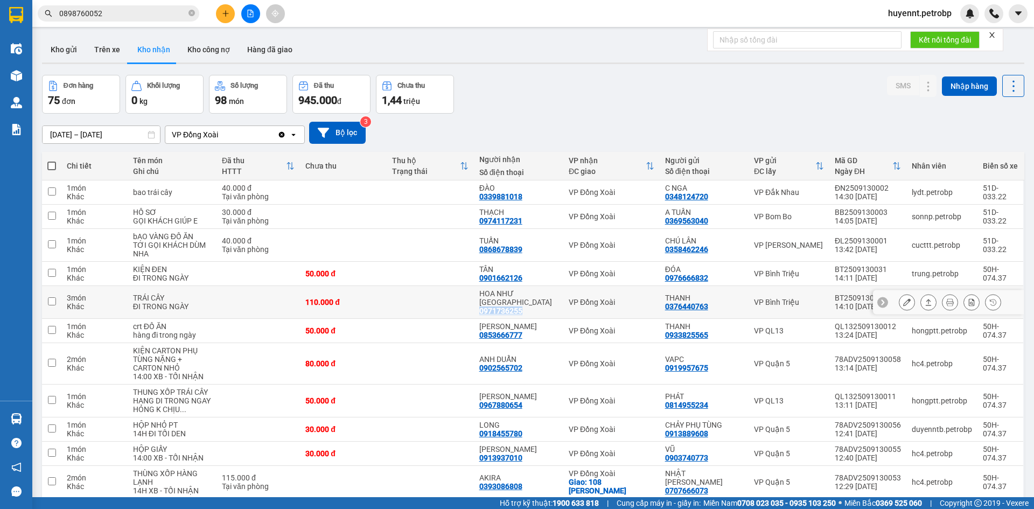
copy div "0971736255"
click at [193, 13] on icon "close-circle" at bounding box center [192, 13] width 6 height 6
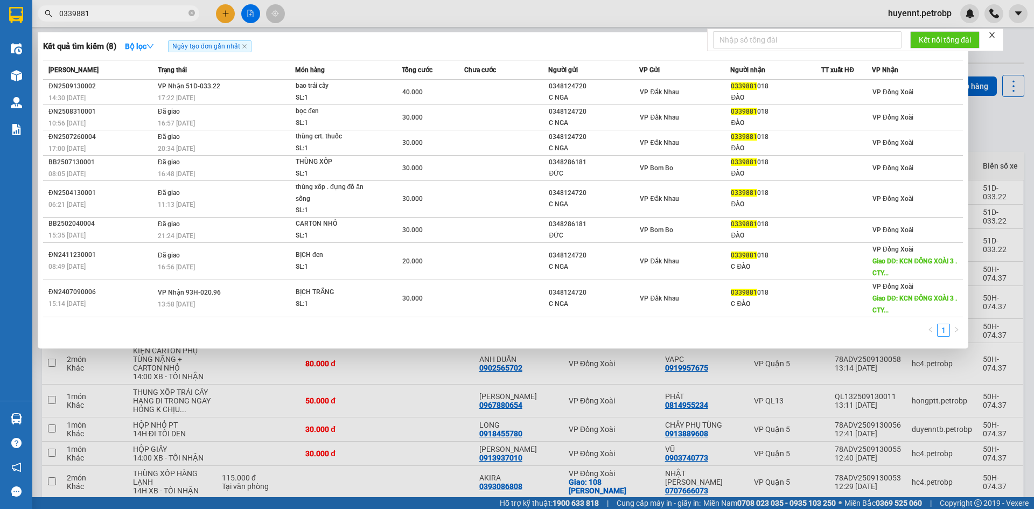
type input "0339881"
click at [428, 371] on div at bounding box center [517, 254] width 1034 height 509
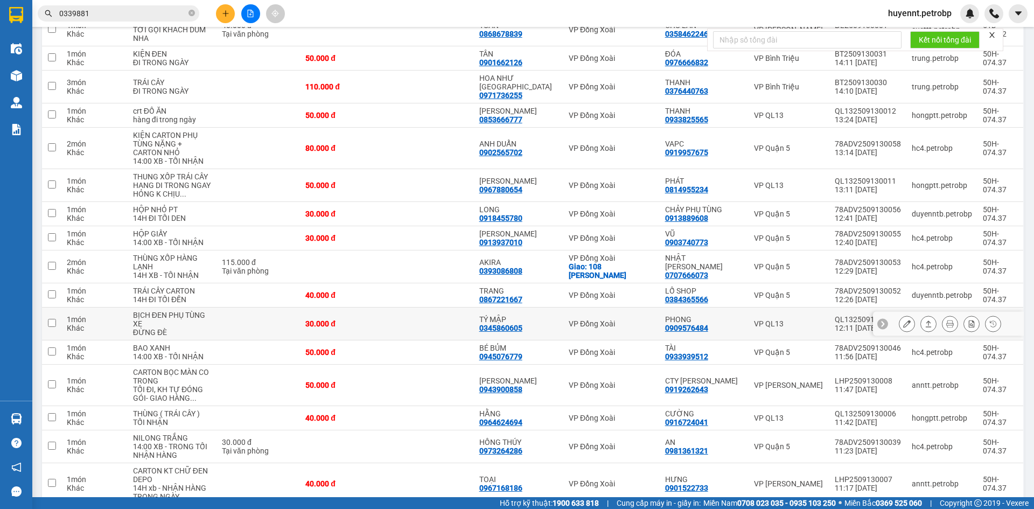
scroll to position [269, 0]
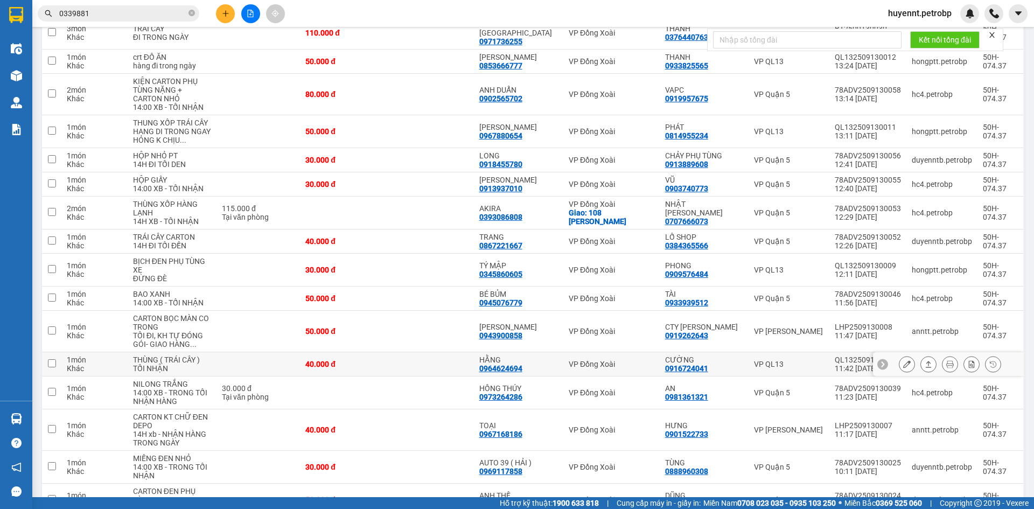
click at [520, 370] on div "0964624694" at bounding box center [500, 368] width 43 height 9
copy div "0964624694"
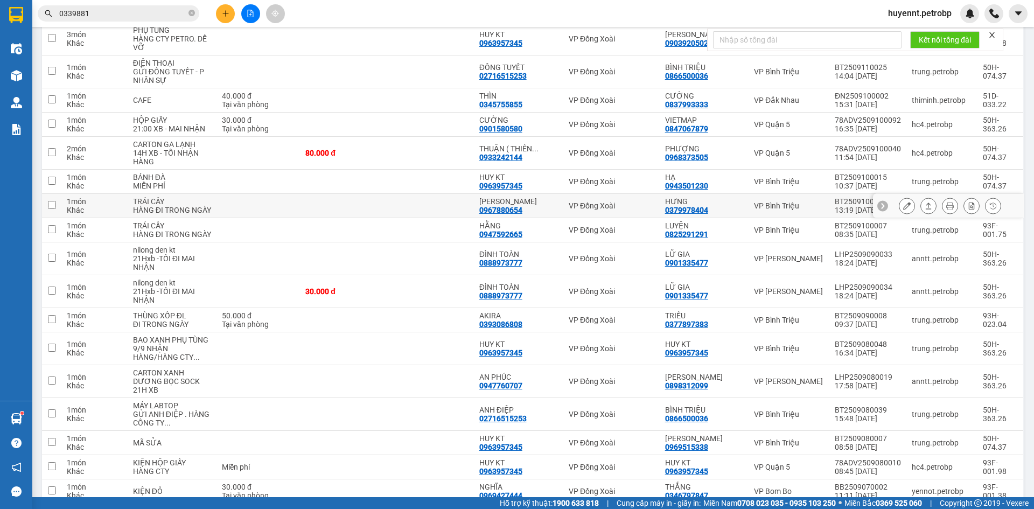
scroll to position [1346, 0]
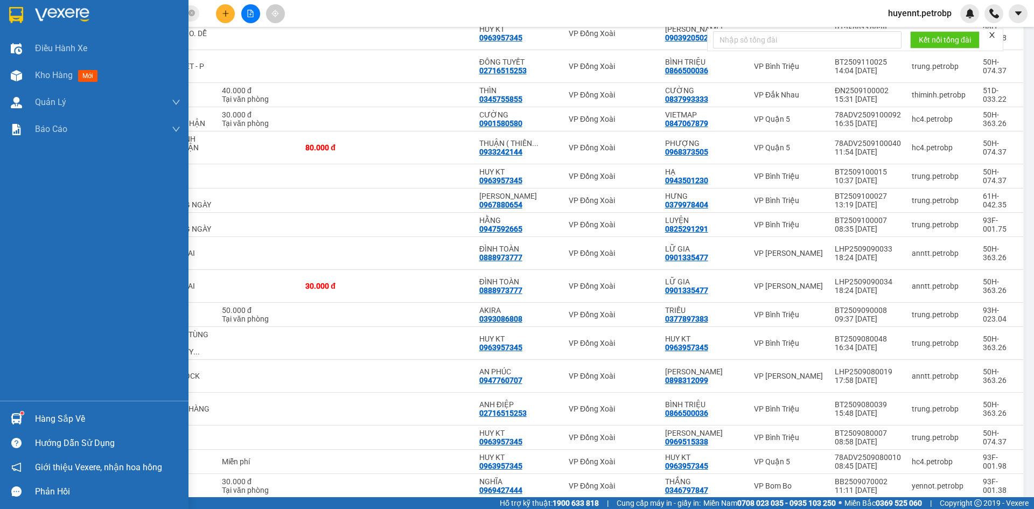
click at [49, 417] on div "Hàng sắp về" at bounding box center [107, 419] width 145 height 16
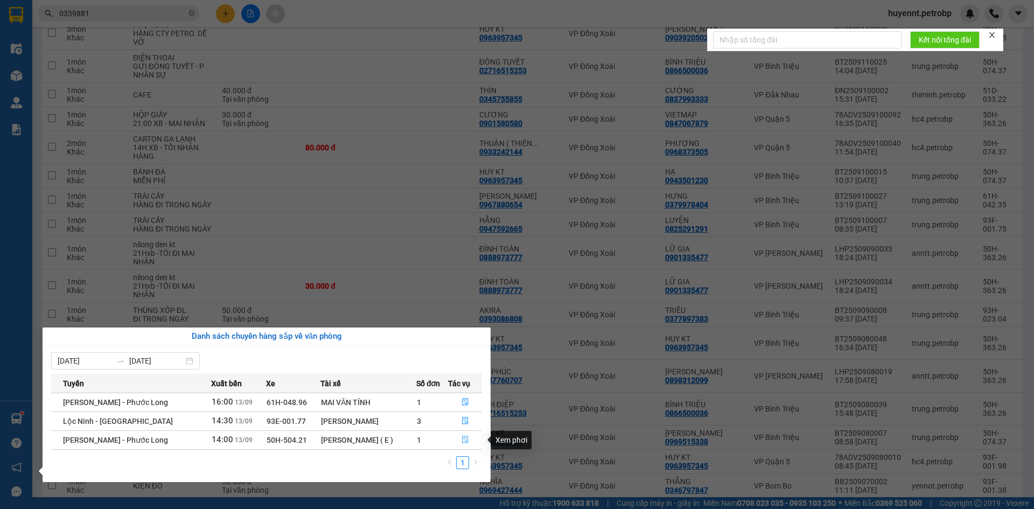
click at [466, 440] on icon "file-done" at bounding box center [465, 440] width 6 height 8
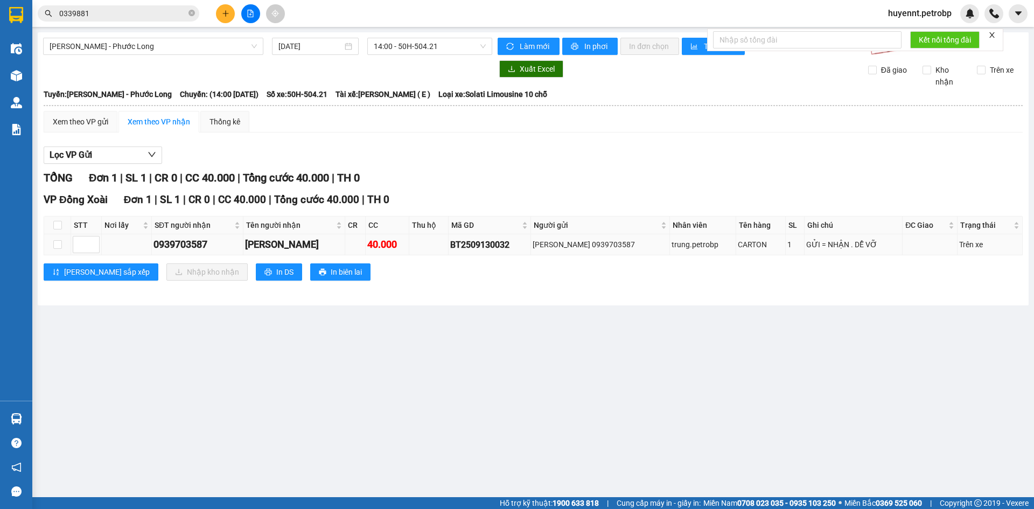
click at [168, 245] on div "0939703587" at bounding box center [197, 244] width 88 height 15
click at [167, 245] on div "0939703587" at bounding box center [197, 244] width 88 height 15
click at [190, 15] on icon "close-circle" at bounding box center [192, 13] width 6 height 6
click at [156, 17] on input "text" at bounding box center [122, 14] width 127 height 12
paste input "0939703587"
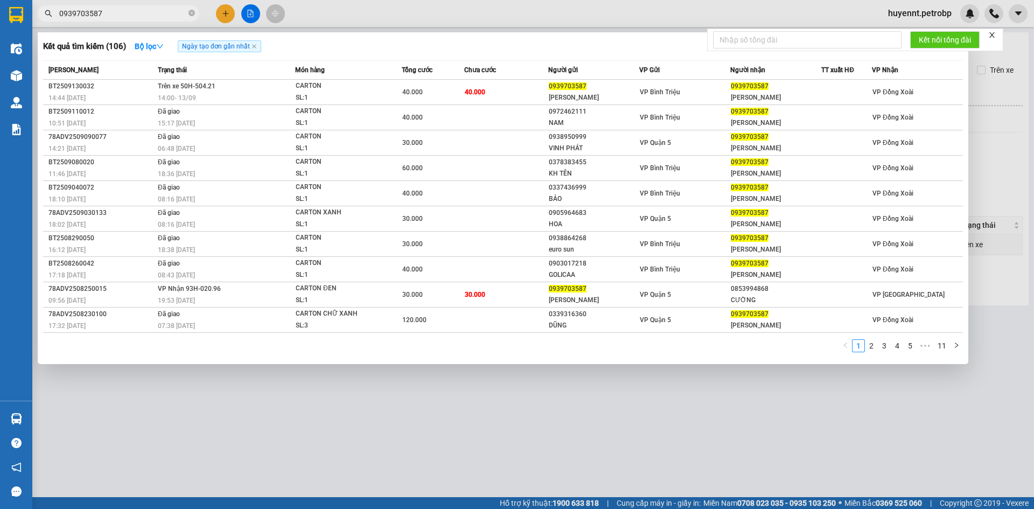
type input "0939703587"
click at [577, 420] on div at bounding box center [517, 254] width 1034 height 509
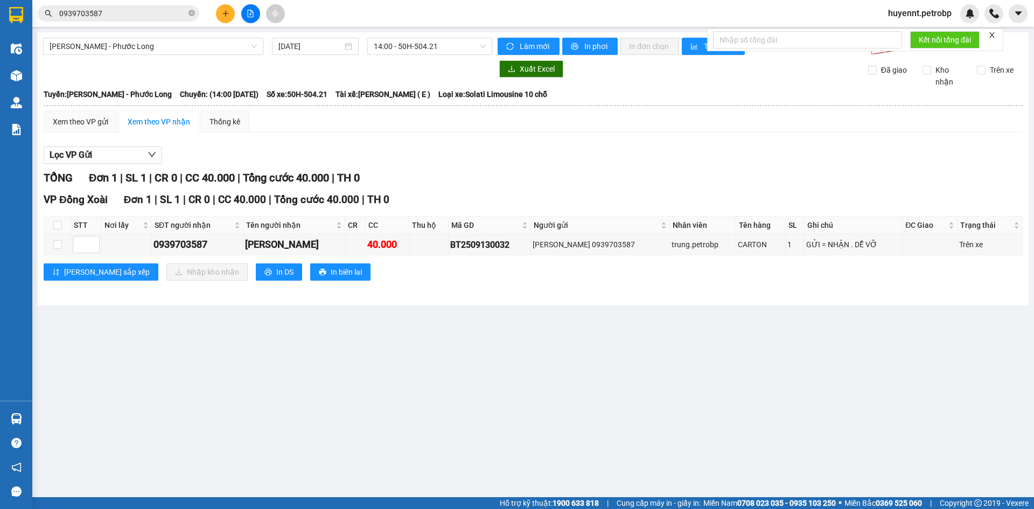
click at [55, 219] on th at bounding box center [57, 226] width 27 height 18
click at [58, 223] on input "checkbox" at bounding box center [57, 225] width 9 height 9
checkbox input "true"
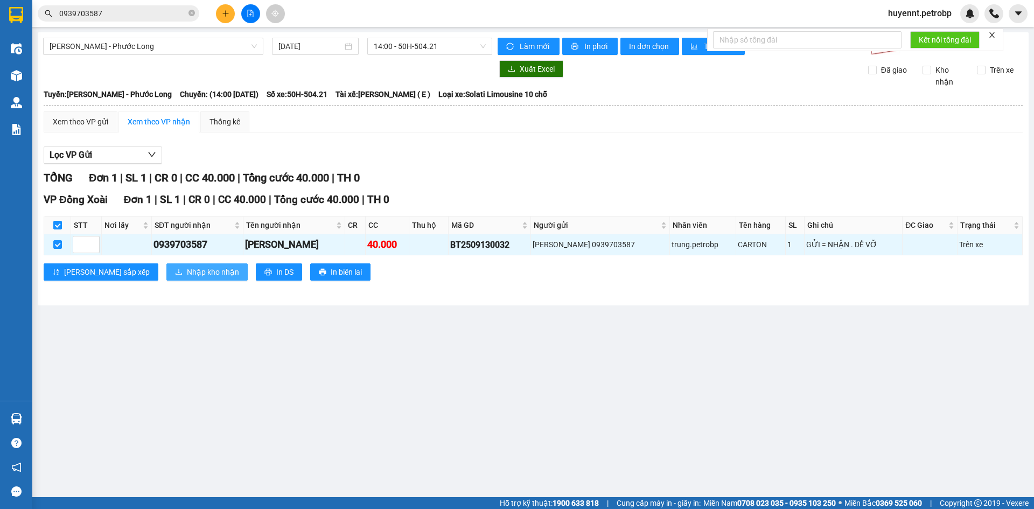
click at [166, 269] on button "Nhập kho nhận" at bounding box center [206, 271] width 81 height 17
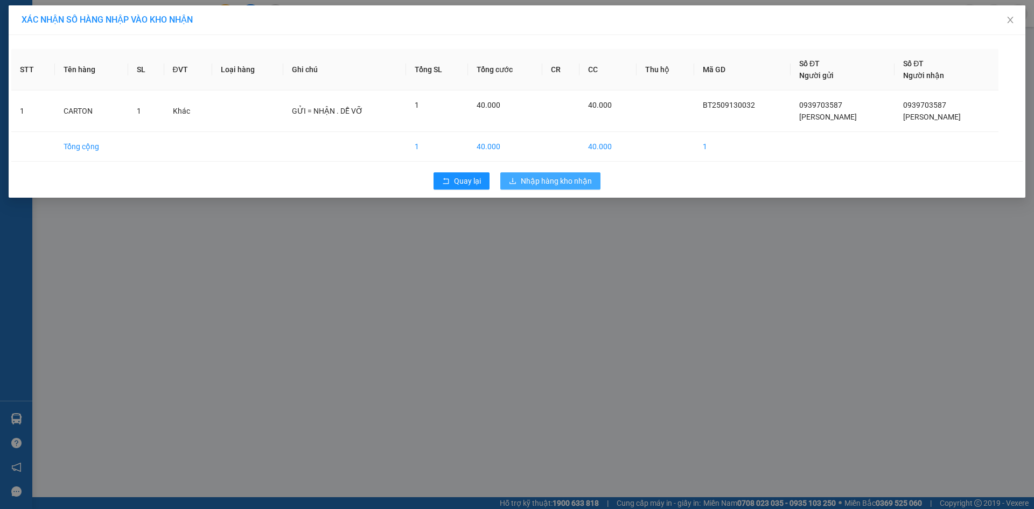
click at [550, 183] on span "Nhập hàng kho nhận" at bounding box center [556, 181] width 71 height 12
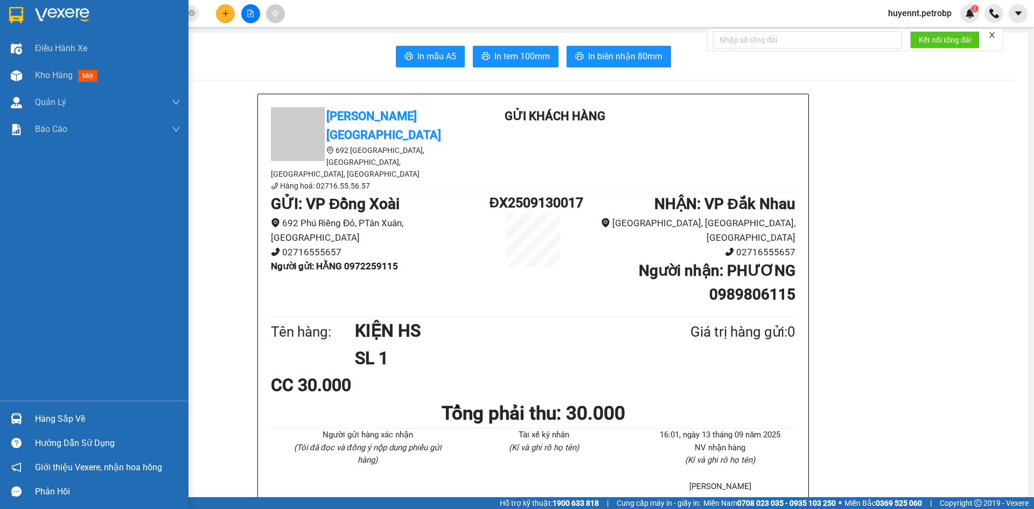
click at [71, 411] on div "Hàng sắp về" at bounding box center [107, 419] width 145 height 16
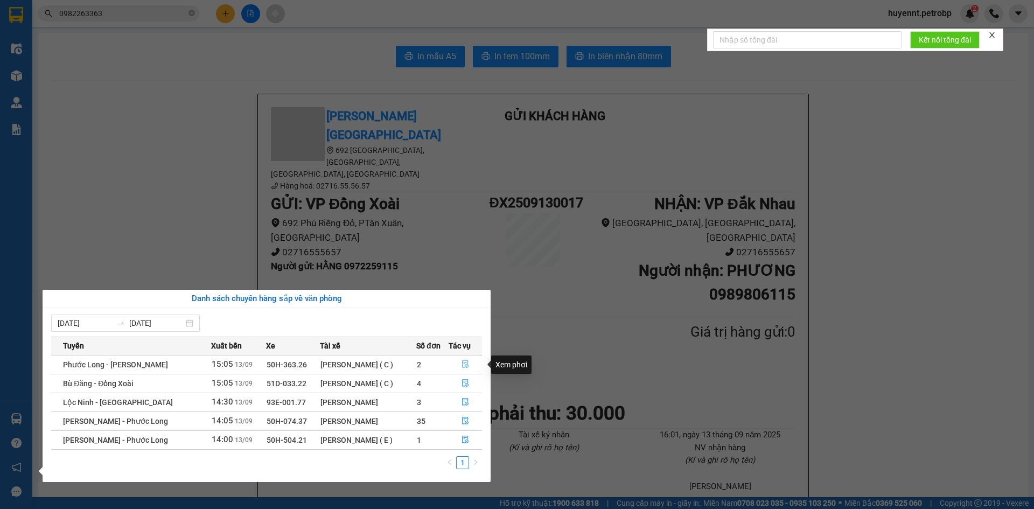
click at [466, 359] on button "button" at bounding box center [465, 364] width 33 height 17
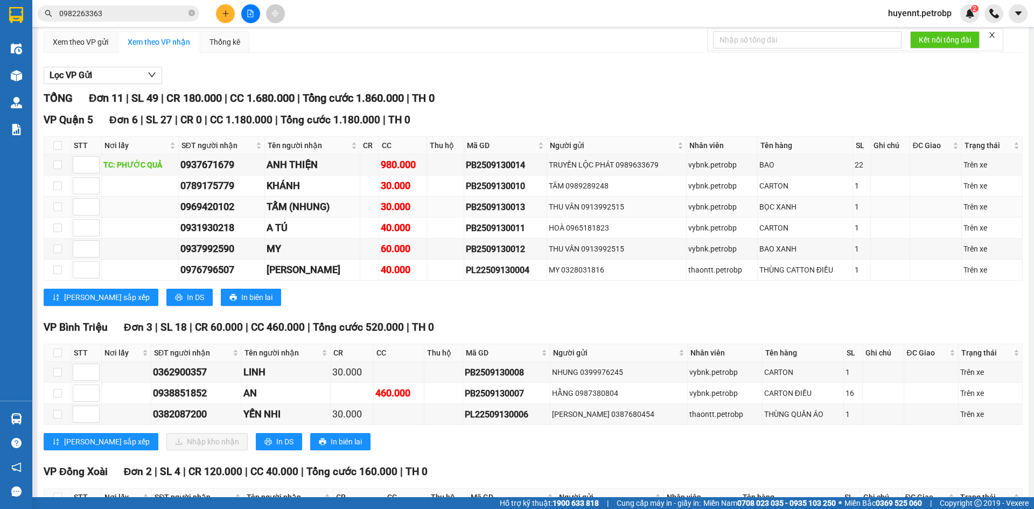
scroll to position [186, 0]
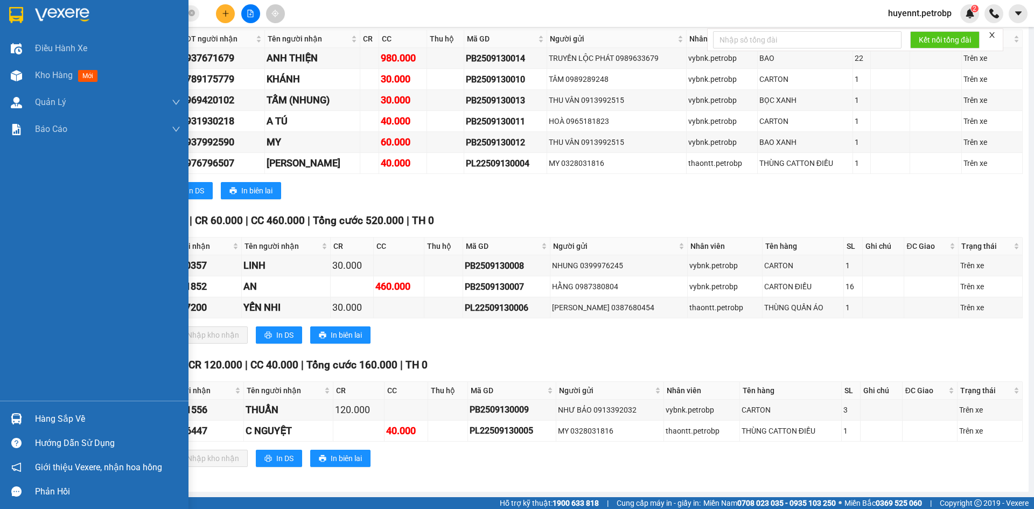
click at [51, 416] on div "Hàng sắp về" at bounding box center [107, 419] width 145 height 16
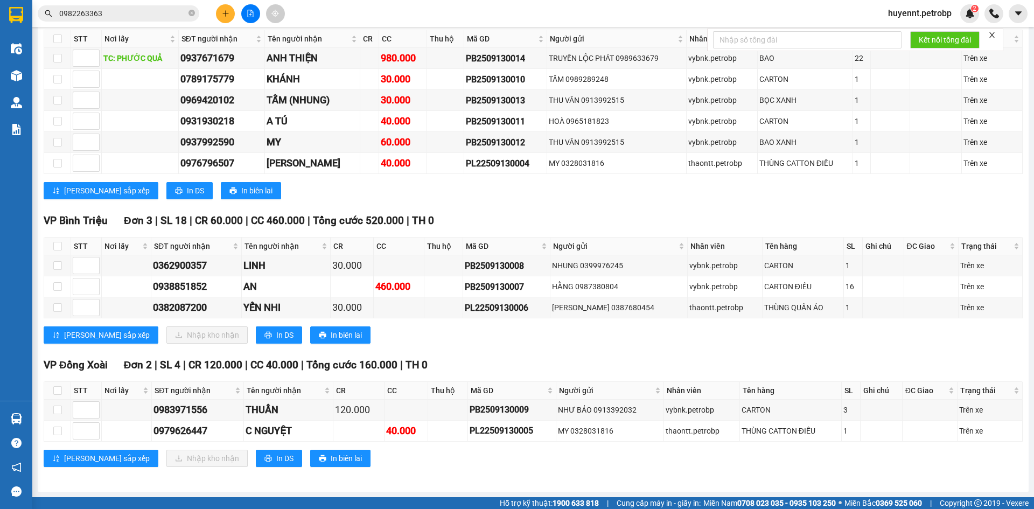
click at [607, 362] on section "Kết quả tìm kiếm ( 70 ) Bộ lọc Ngày tạo đơn gần nhất Mã ĐH Trạng thái Món hàng …" at bounding box center [517, 254] width 1034 height 509
click at [57, 390] on input "checkbox" at bounding box center [57, 390] width 9 height 9
checkbox input "true"
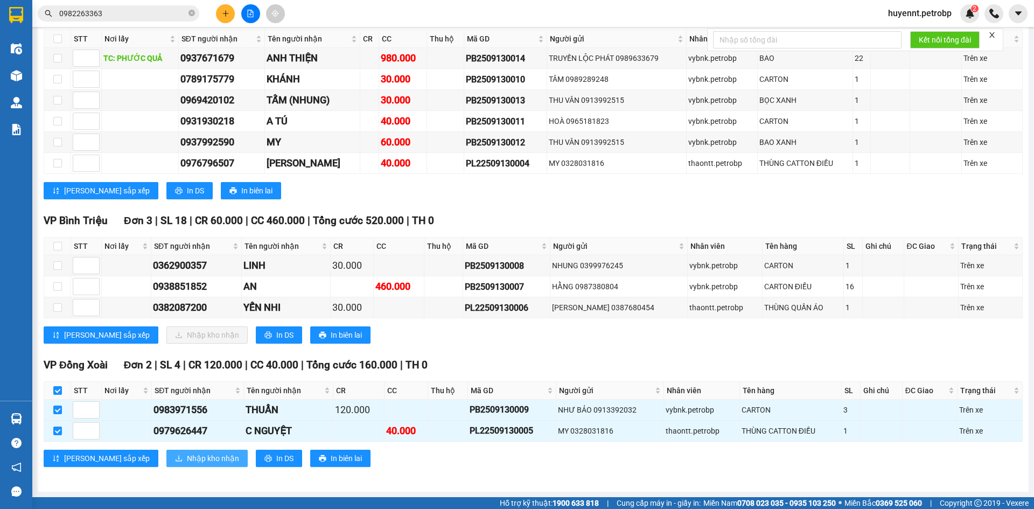
click at [187, 464] on span "Nhập kho nhận" at bounding box center [213, 458] width 52 height 12
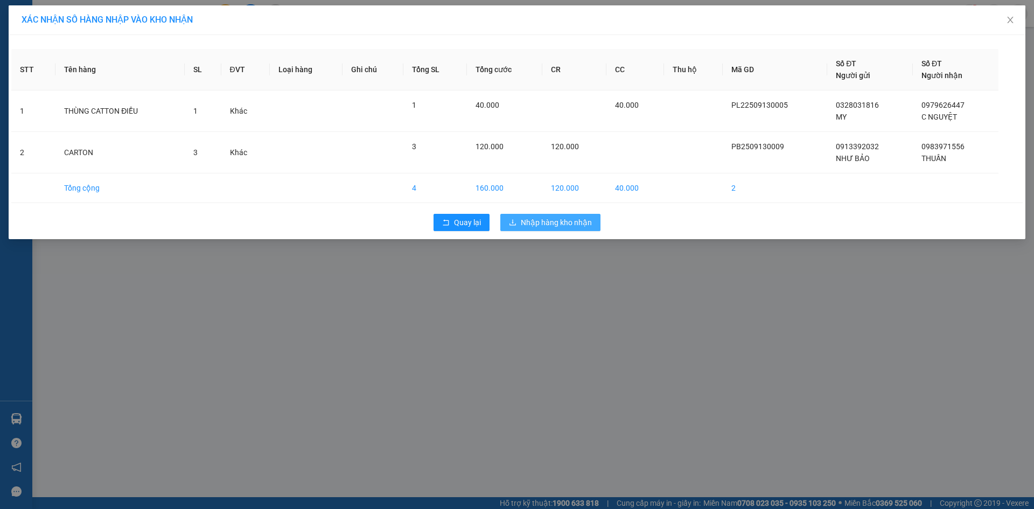
click at [543, 217] on span "Nhập hàng kho nhận" at bounding box center [556, 223] width 71 height 12
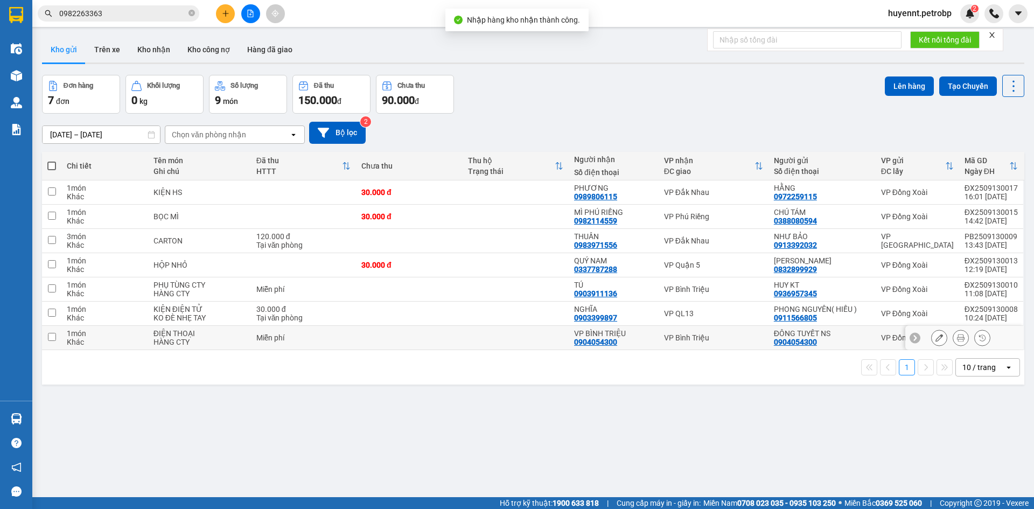
click at [527, 337] on td at bounding box center [516, 338] width 107 height 24
checkbox input "true"
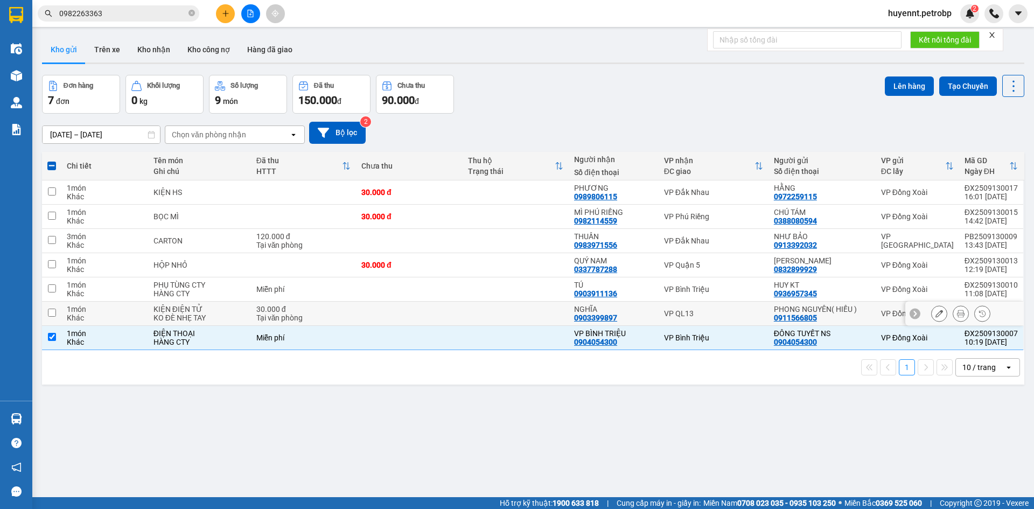
click at [527, 315] on td at bounding box center [516, 314] width 107 height 24
checkbox input "true"
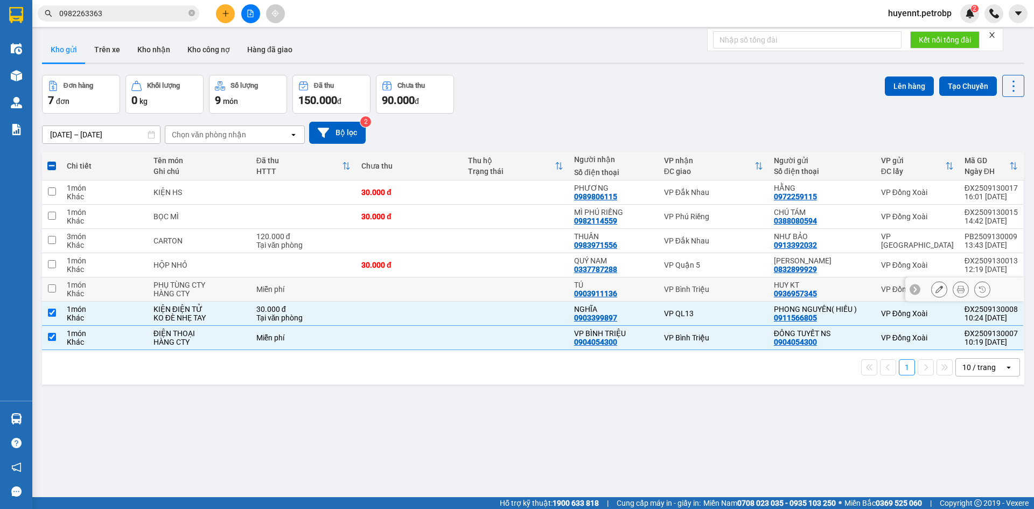
click at [531, 292] on td at bounding box center [516, 289] width 107 height 24
checkbox input "true"
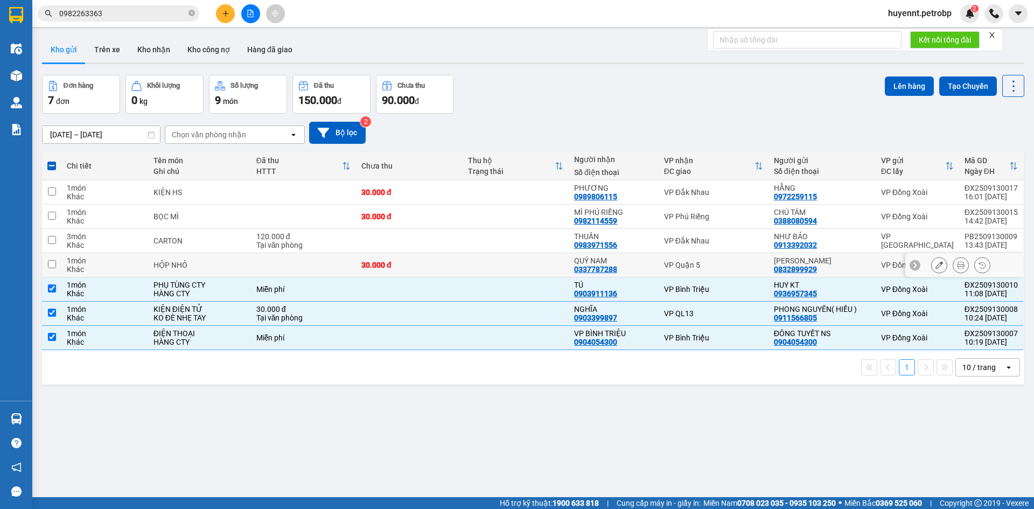
click at [530, 260] on td at bounding box center [516, 265] width 107 height 24
checkbox input "true"
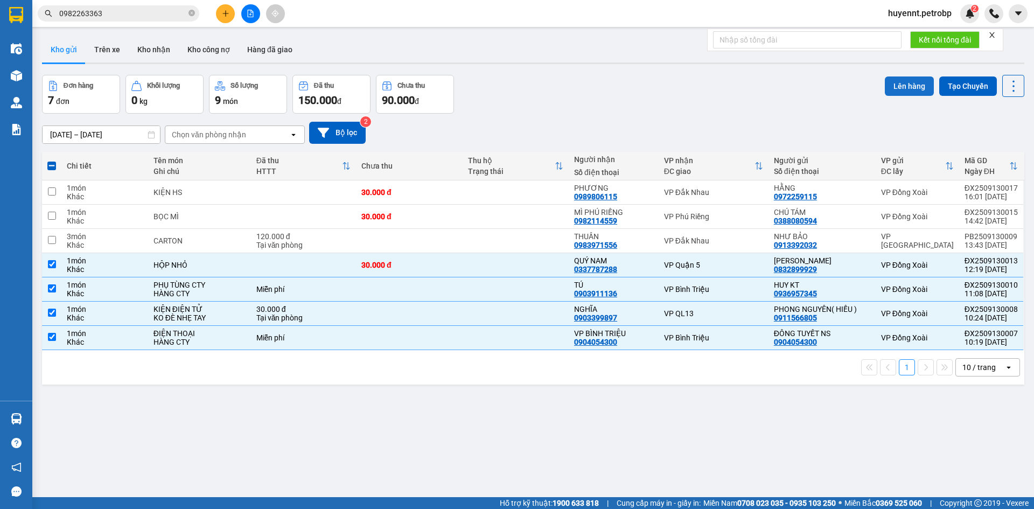
click at [896, 81] on button "Lên hàng" at bounding box center [909, 85] width 49 height 19
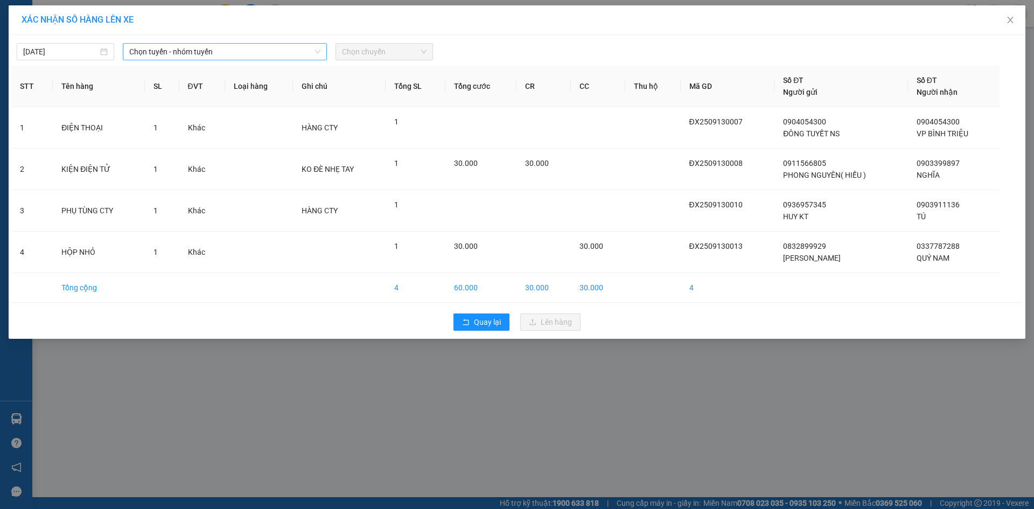
click at [163, 49] on span "Chọn tuyến - nhóm tuyến" at bounding box center [224, 52] width 191 height 16
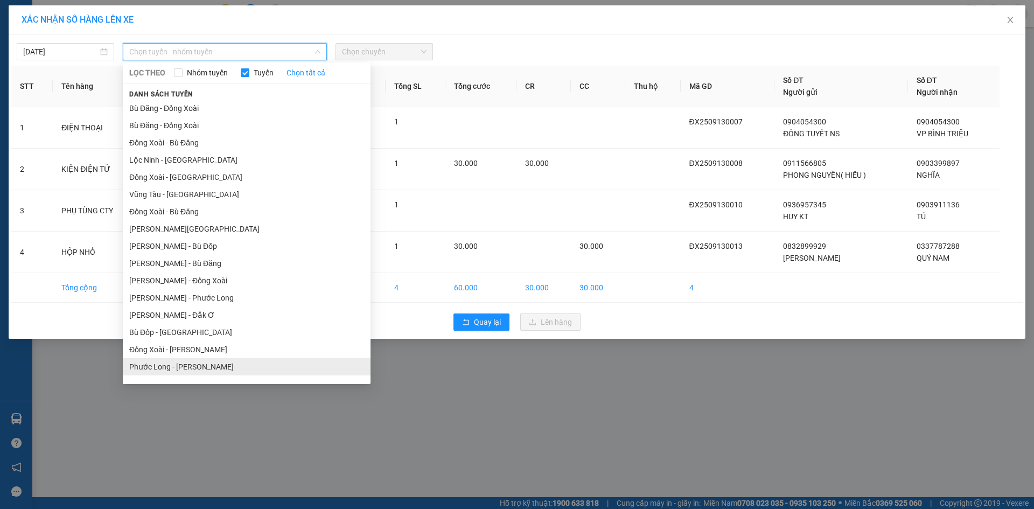
click at [184, 372] on li "Phước Long - [PERSON_NAME]" at bounding box center [247, 366] width 248 height 17
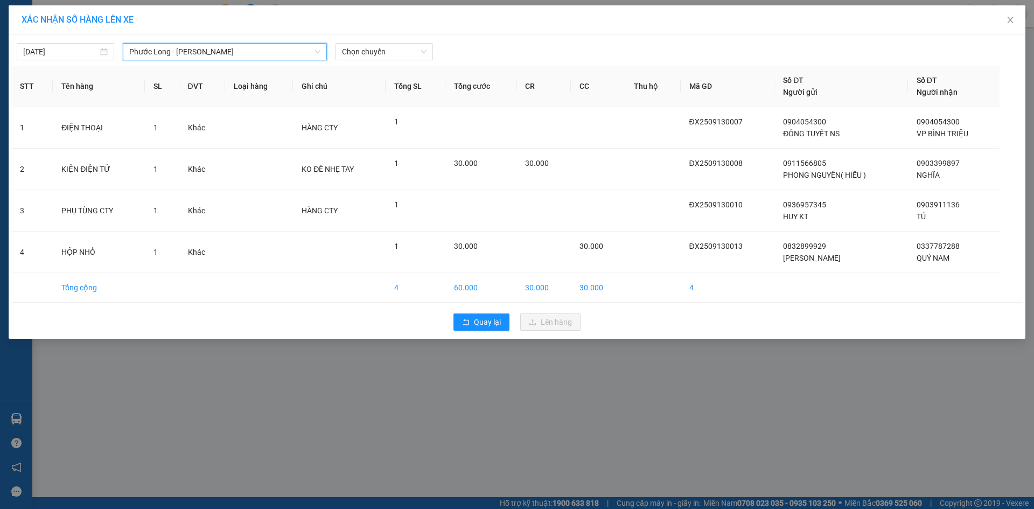
click at [390, 36] on div "13/09/2025 Phước Long - Hồ Chí Minh Phước Long - Hồ Chí Minh LỌC THEO Nhóm tuyế…" at bounding box center [517, 187] width 1017 height 304
click at [390, 55] on span "Chọn chuyến" at bounding box center [384, 52] width 85 height 16
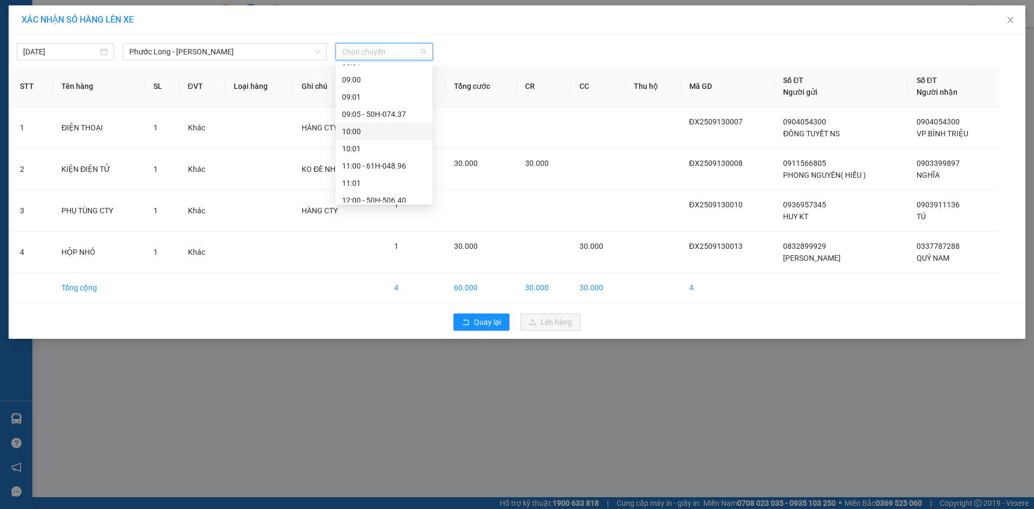
scroll to position [431, 0]
click at [408, 192] on div "15:05 - 50H-363.26" at bounding box center [384, 194] width 84 height 12
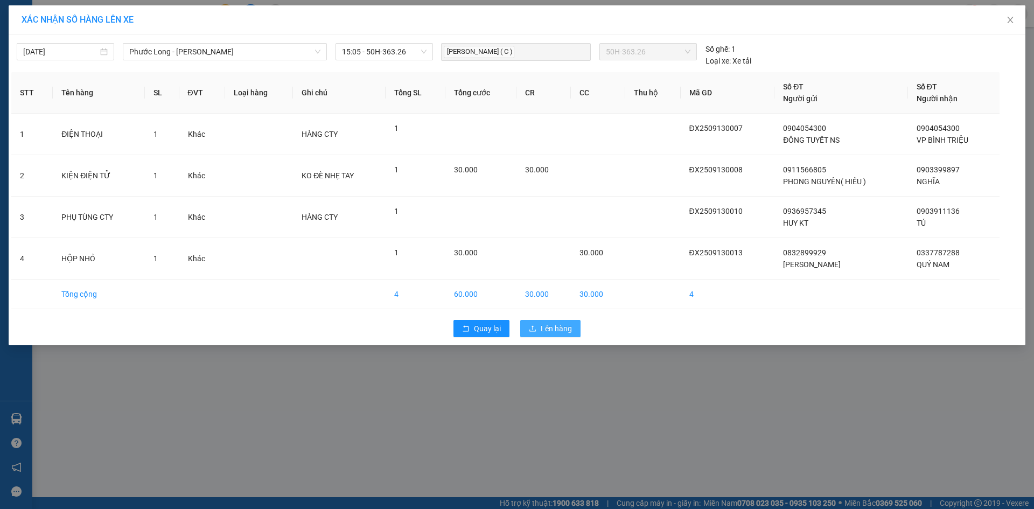
click at [566, 330] on span "Lên hàng" at bounding box center [556, 329] width 31 height 12
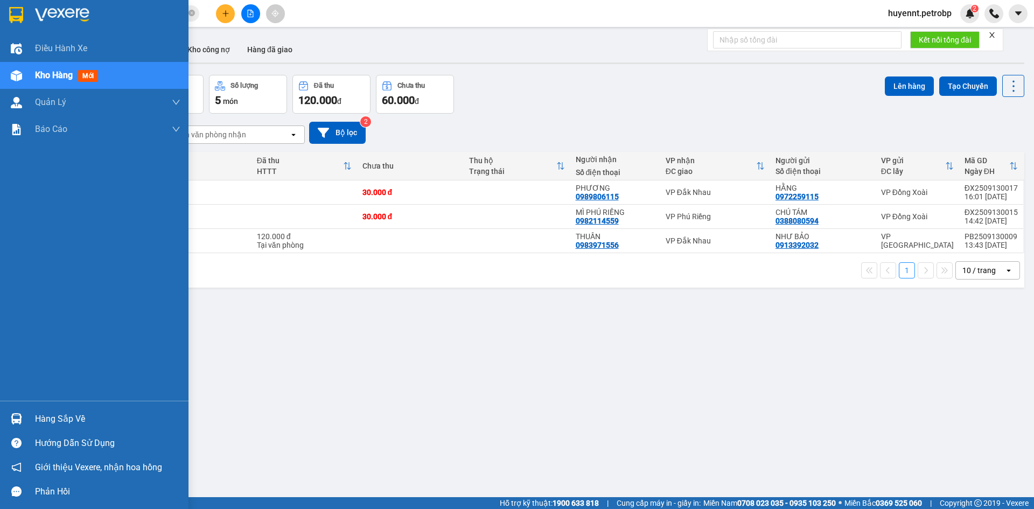
click at [52, 423] on div "Hàng sắp về" at bounding box center [107, 419] width 145 height 16
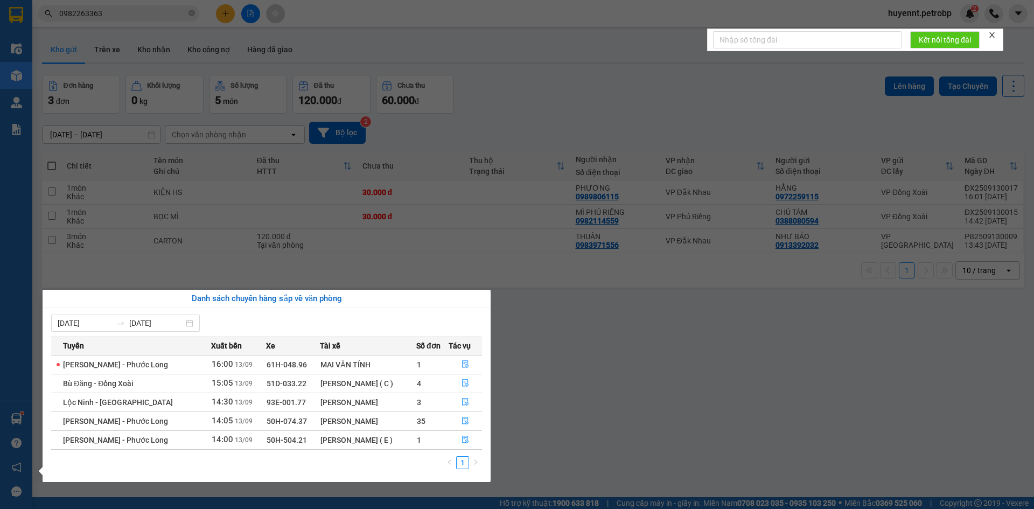
click at [686, 403] on section "Kết quả tìm kiếm ( 70 ) Bộ lọc Ngày tạo đơn gần nhất Mã ĐH Trạng thái Món hàng …" at bounding box center [517, 254] width 1034 height 509
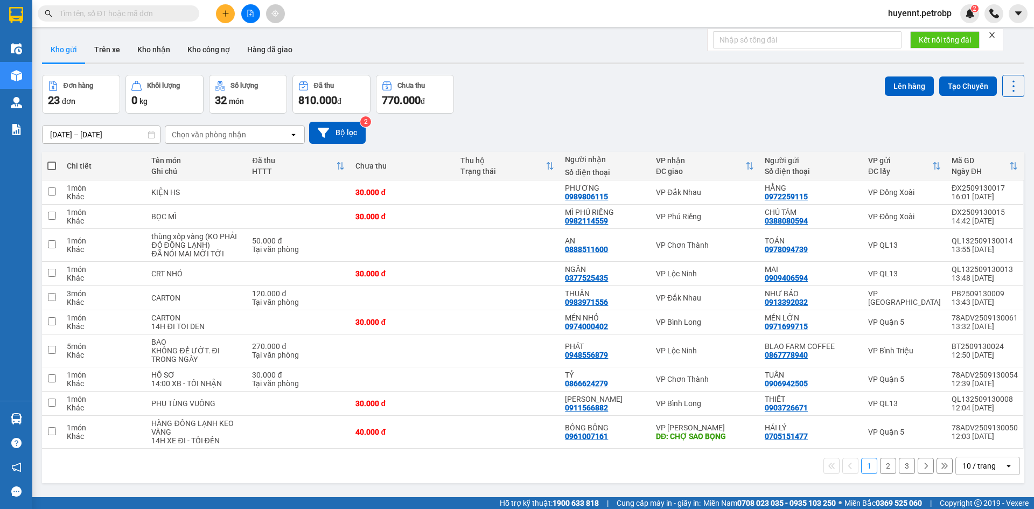
click at [967, 462] on div "10 / trang" at bounding box center [978, 465] width 33 height 11
click at [970, 442] on span "100 / trang" at bounding box center [975, 442] width 39 height 11
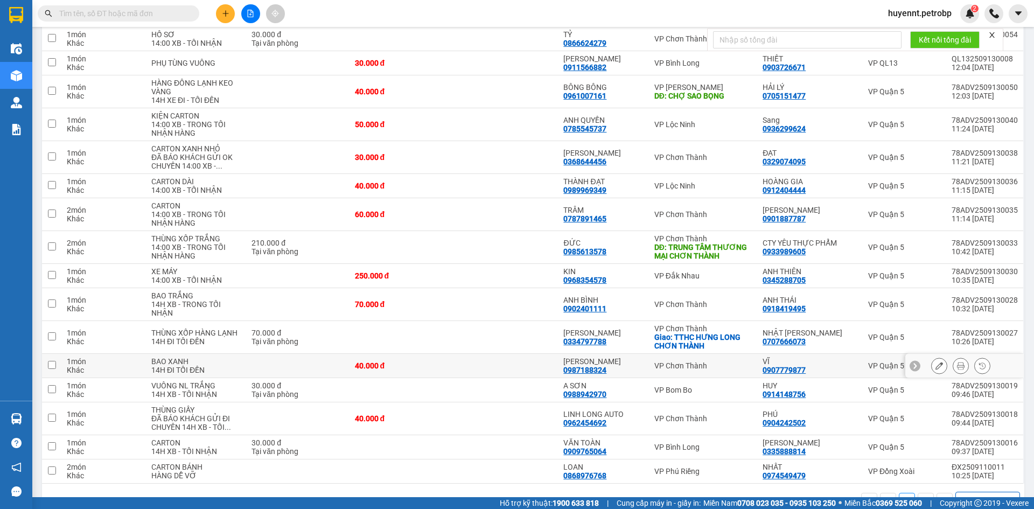
scroll to position [371, 0]
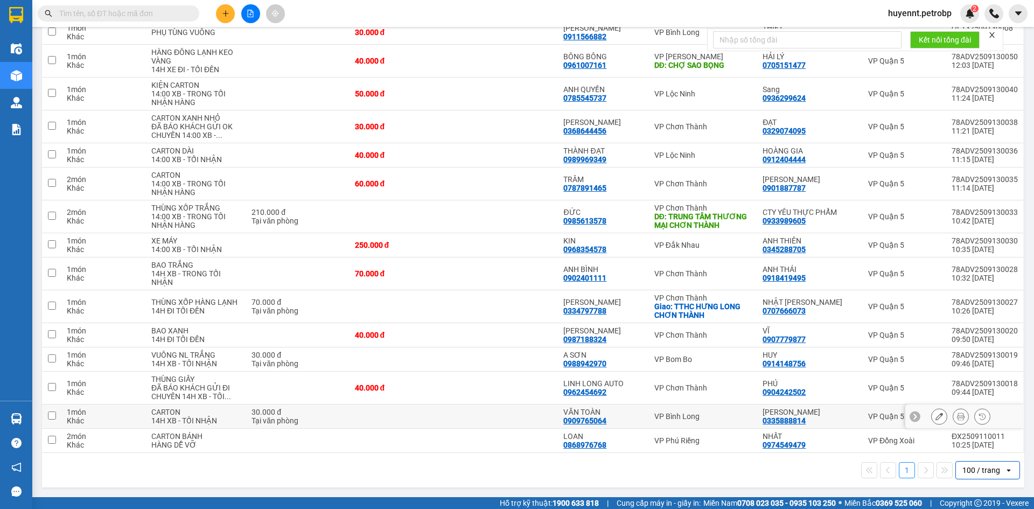
click at [519, 414] on td at bounding box center [505, 416] width 104 height 24
checkbox input "true"
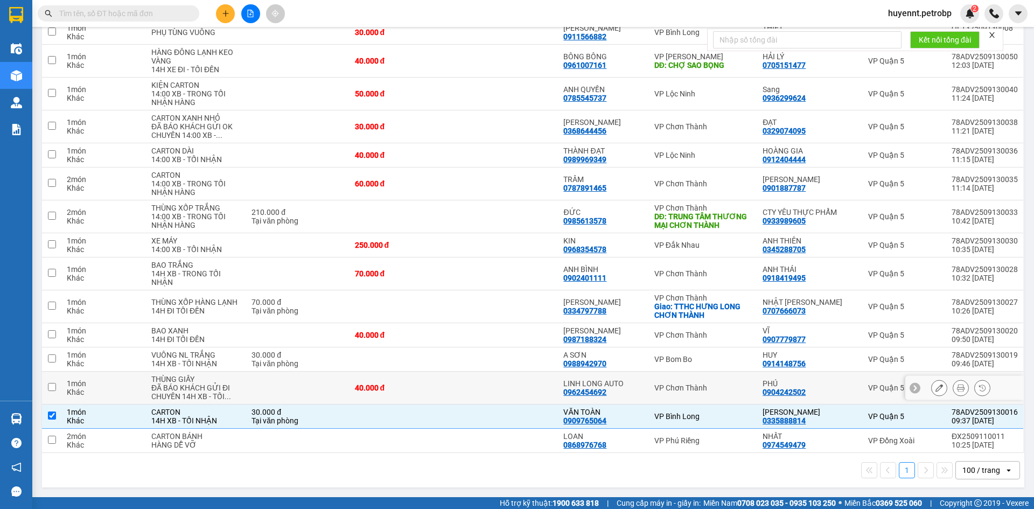
click at [520, 390] on td at bounding box center [505, 388] width 104 height 33
checkbox input "true"
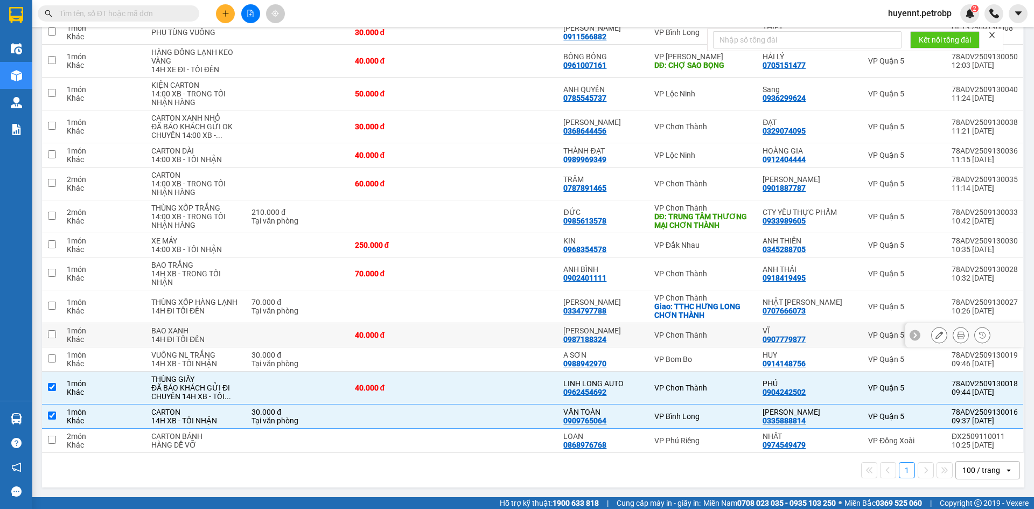
click at [510, 334] on td at bounding box center [505, 335] width 104 height 24
checkbox input "true"
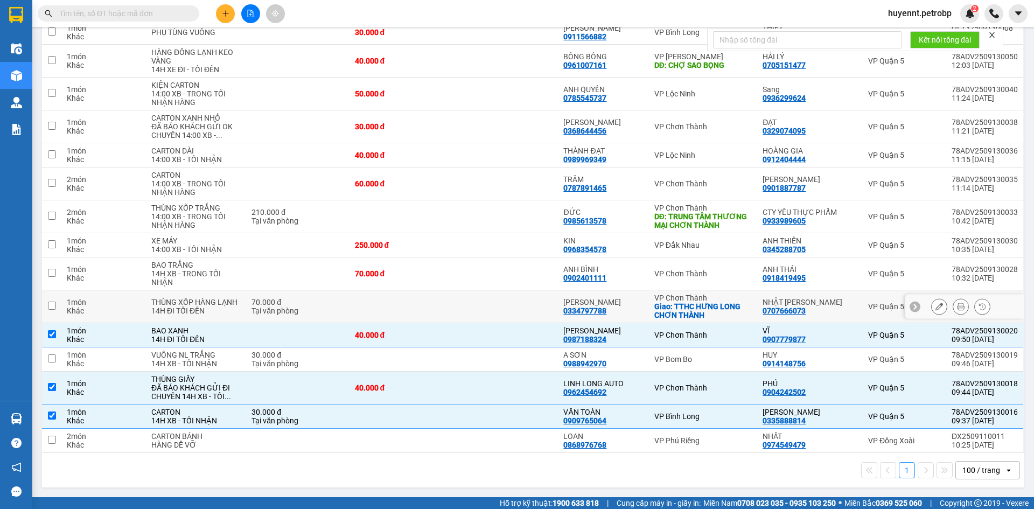
drag, startPoint x: 511, startPoint y: 313, endPoint x: 511, endPoint y: 293, distance: 20.5
click at [511, 312] on td at bounding box center [505, 306] width 104 height 33
checkbox input "true"
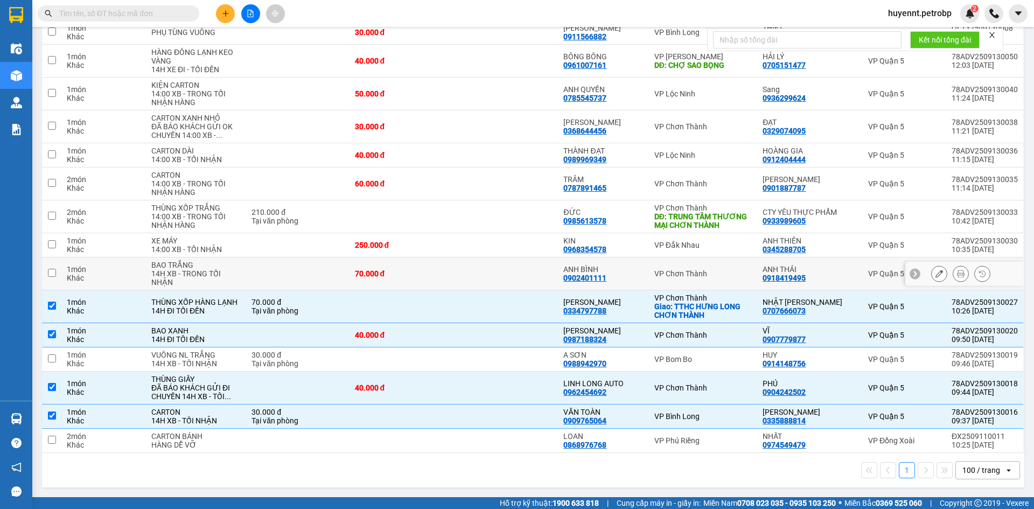
click at [511, 282] on td at bounding box center [505, 273] width 104 height 33
checkbox input "true"
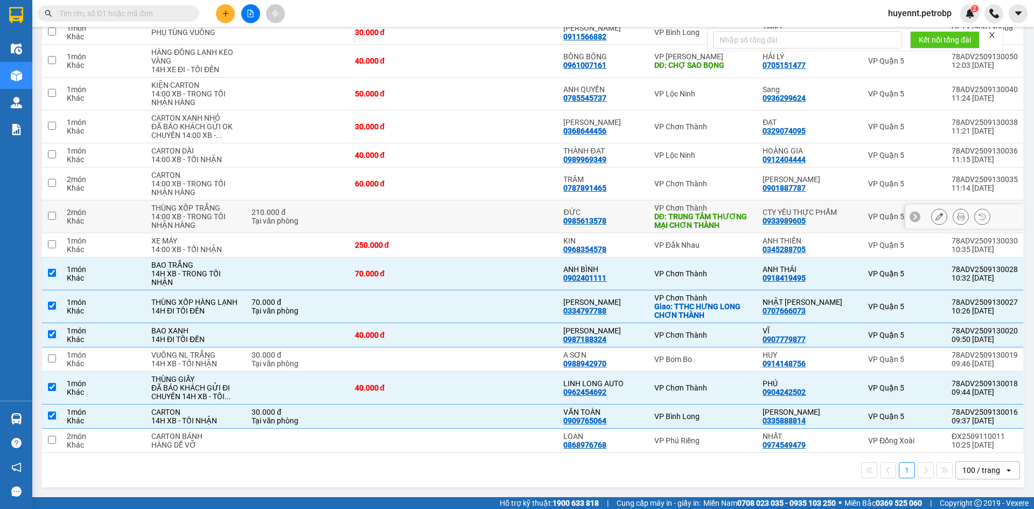
drag, startPoint x: 517, startPoint y: 221, endPoint x: 517, endPoint y: 207, distance: 14.0
click at [517, 221] on td at bounding box center [505, 216] width 104 height 33
checkbox input "true"
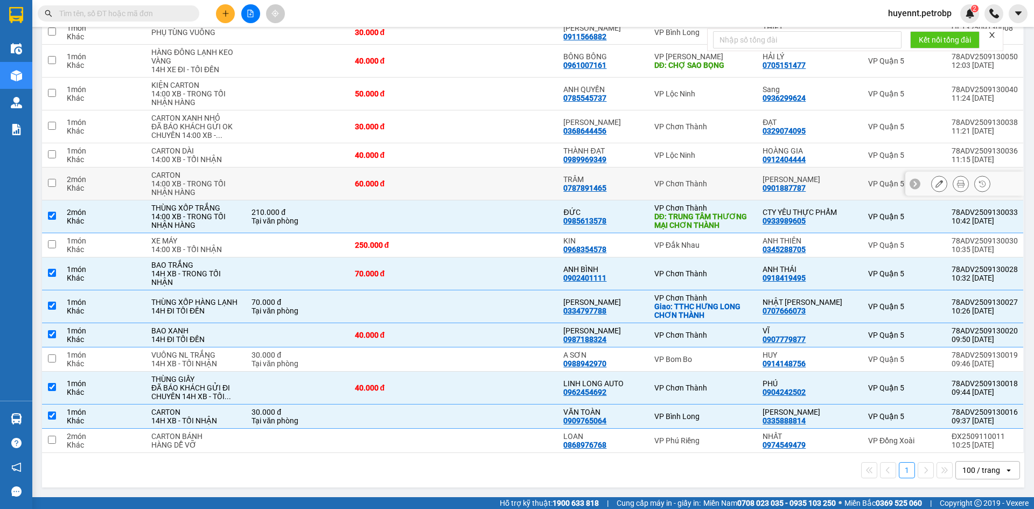
click at [520, 181] on td at bounding box center [505, 183] width 104 height 33
checkbox input "true"
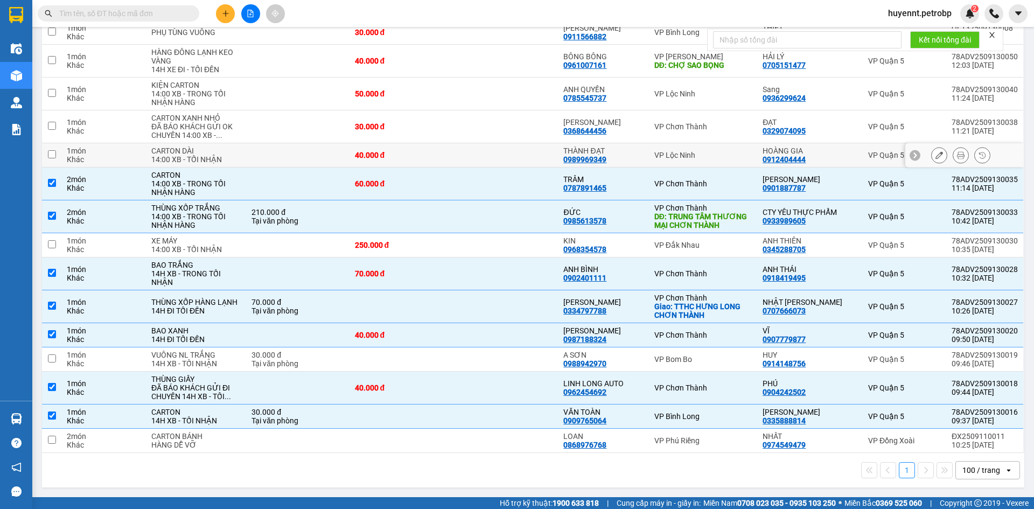
click at [527, 150] on td at bounding box center [505, 155] width 104 height 24
checkbox input "true"
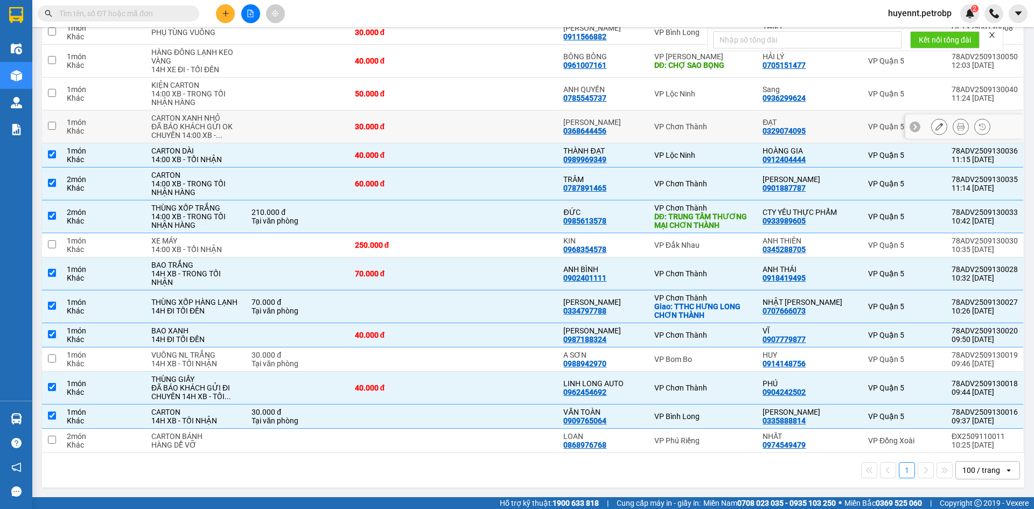
click at [529, 129] on td at bounding box center [505, 126] width 104 height 33
checkbox input "true"
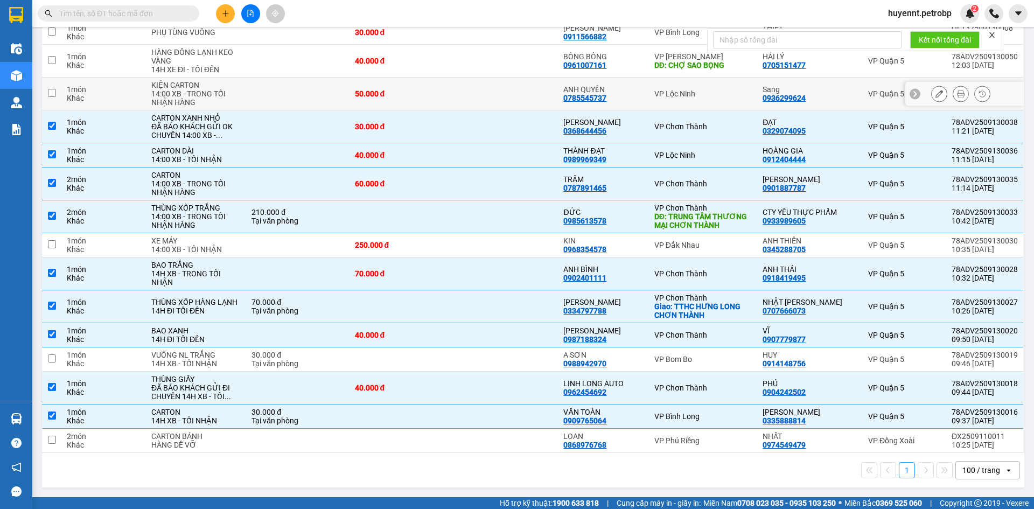
click at [536, 94] on td at bounding box center [505, 94] width 104 height 33
checkbox input "true"
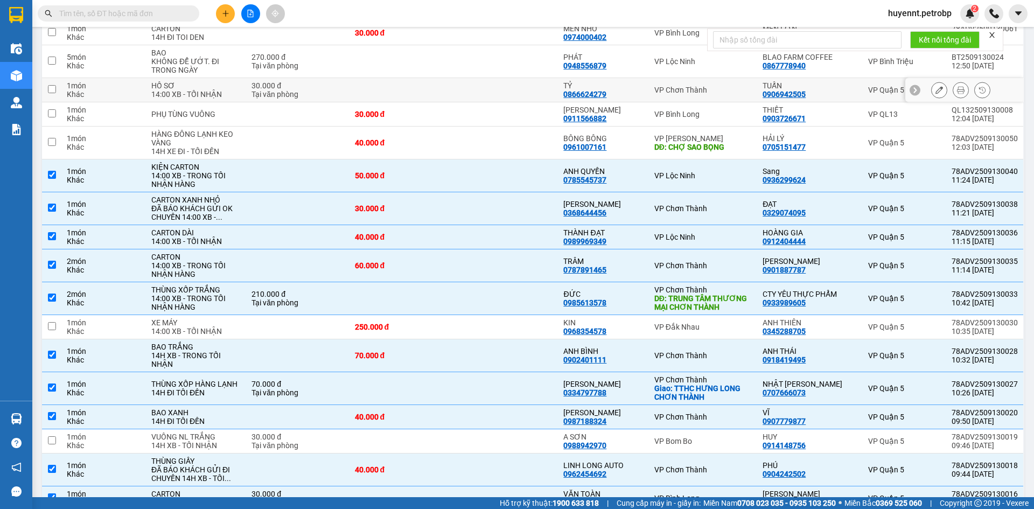
scroll to position [263, 0]
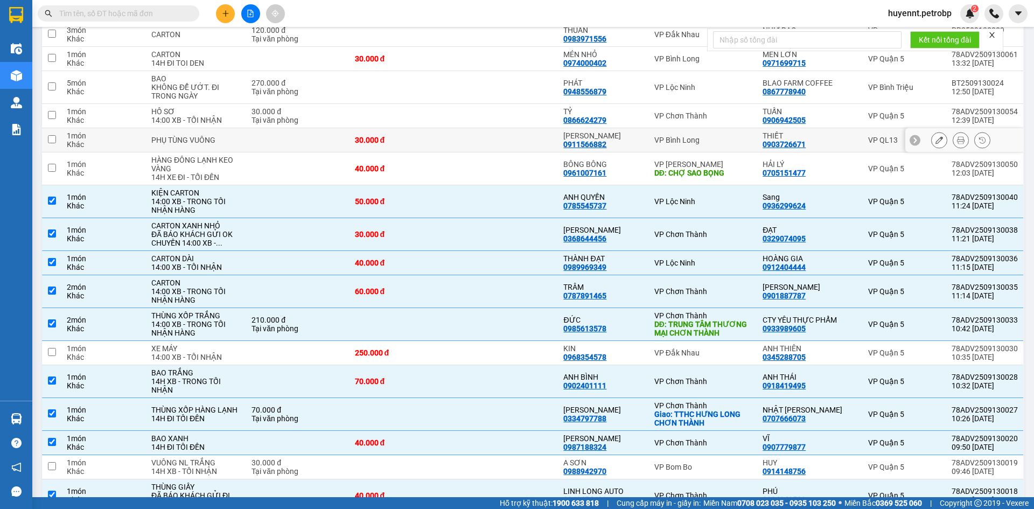
click at [523, 141] on td at bounding box center [505, 140] width 104 height 24
checkbox input "true"
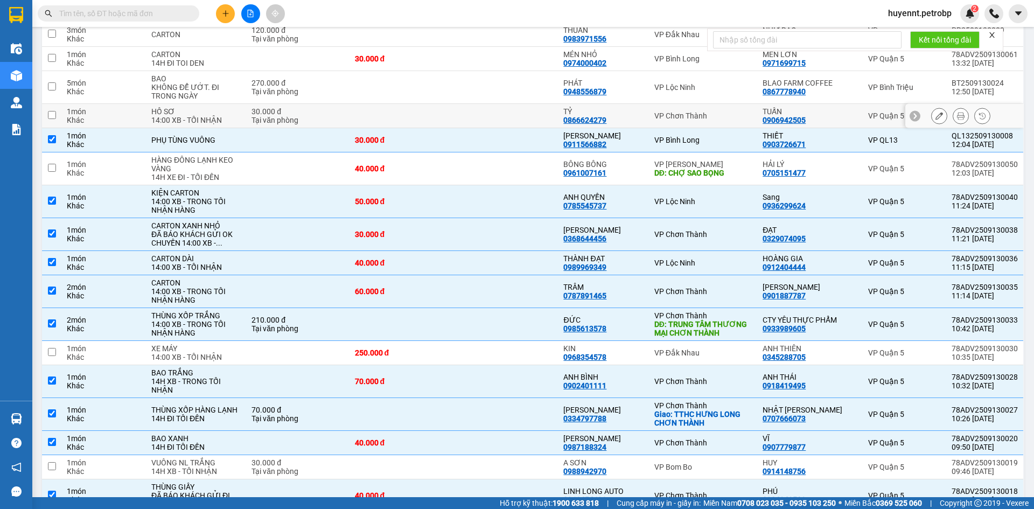
click at [522, 116] on td at bounding box center [505, 116] width 104 height 24
checkbox input "true"
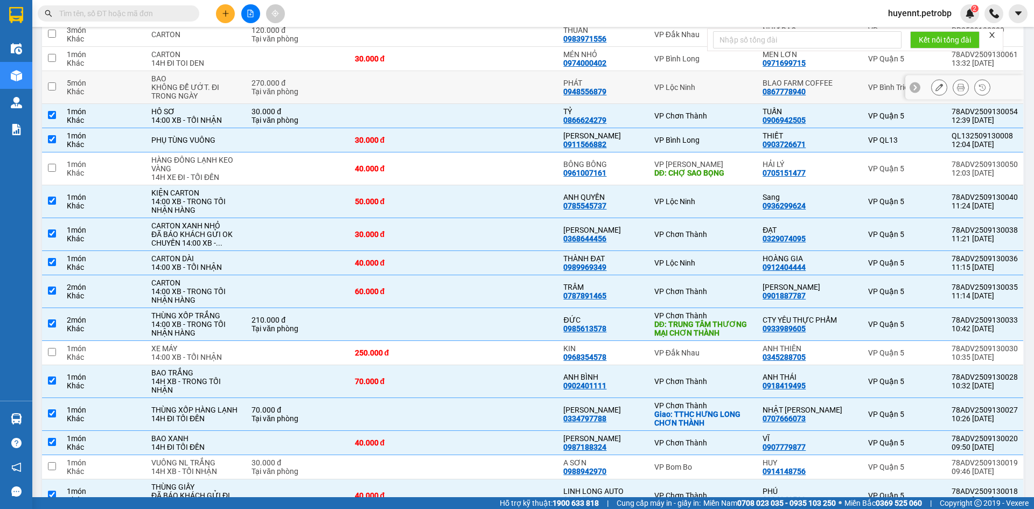
click at [522, 86] on td at bounding box center [505, 87] width 104 height 33
checkbox input "true"
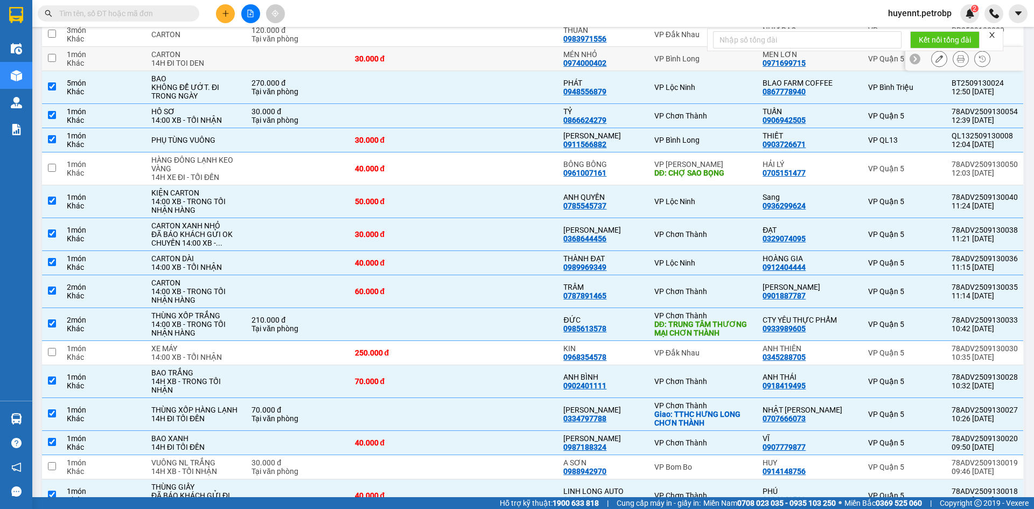
click at [522, 56] on td at bounding box center [505, 59] width 104 height 24
checkbox input "true"
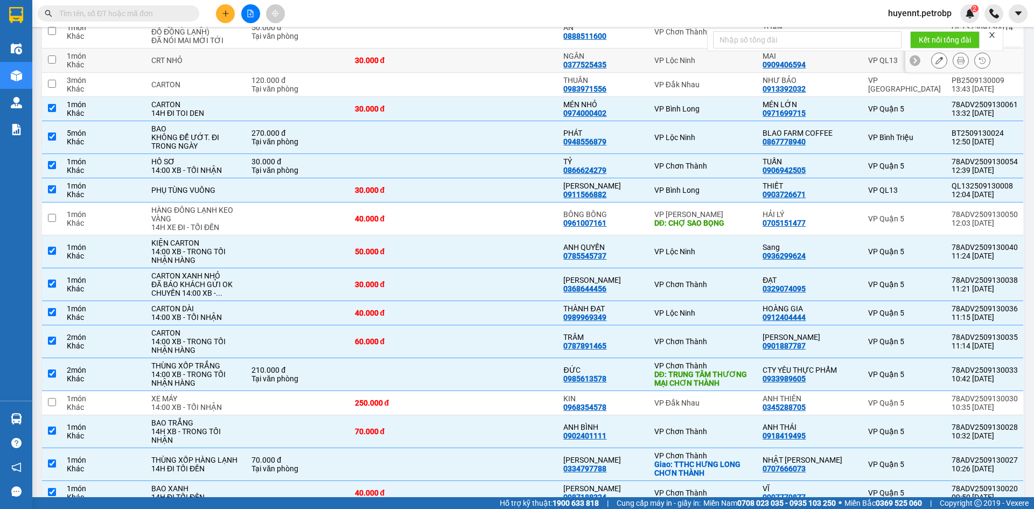
scroll to position [156, 0]
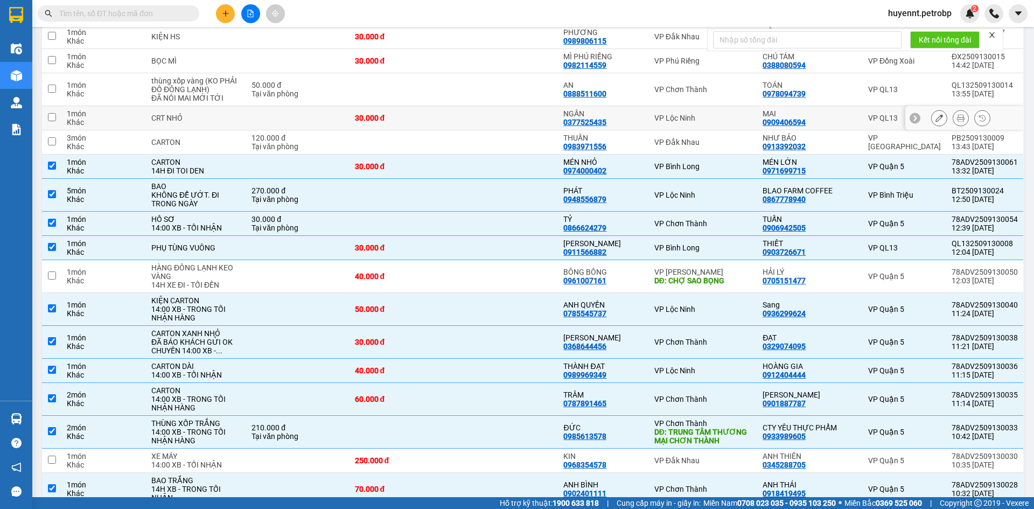
click at [526, 114] on td at bounding box center [505, 118] width 104 height 24
checkbox input "true"
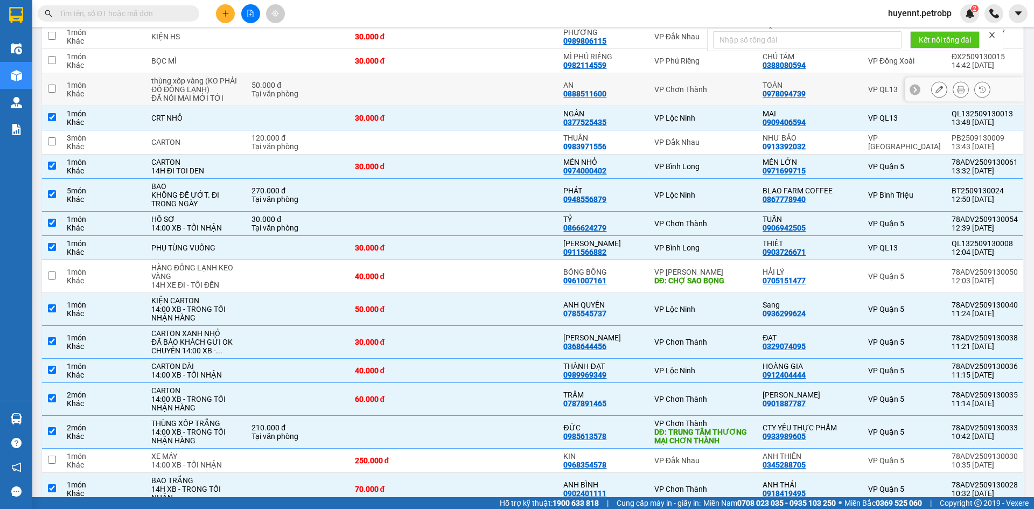
click at [525, 84] on td at bounding box center [505, 89] width 104 height 33
checkbox input "true"
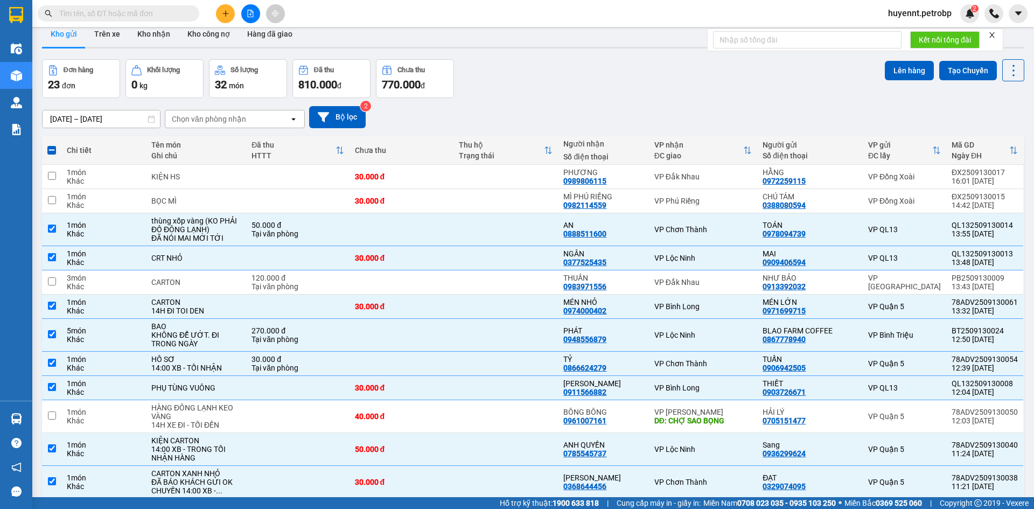
scroll to position [0, 0]
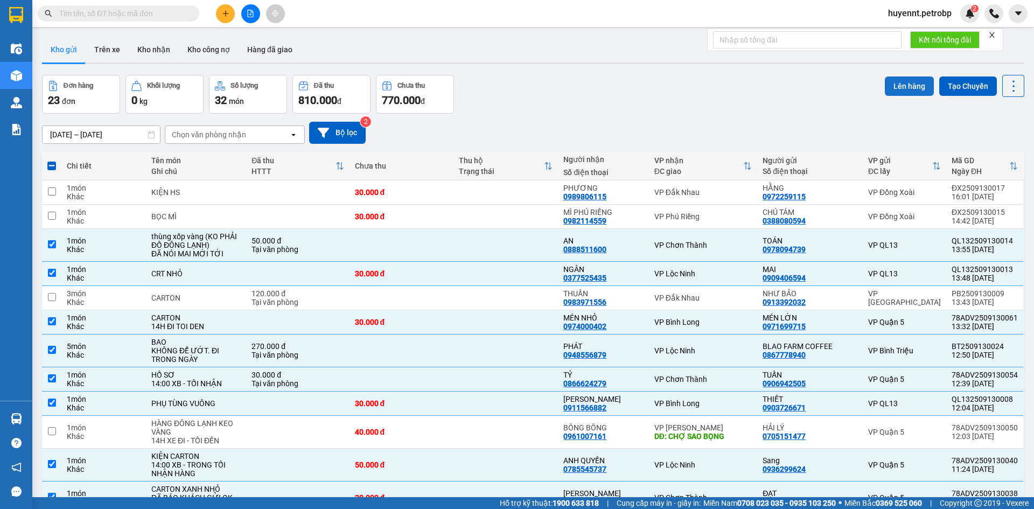
click at [903, 85] on button "Lên hàng" at bounding box center [909, 85] width 49 height 19
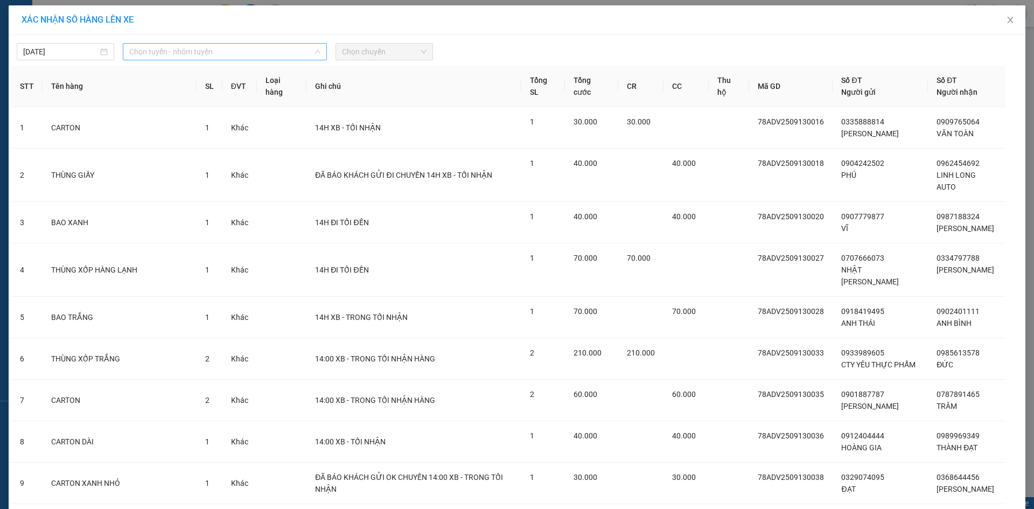
click at [210, 48] on span "Chọn tuyến - nhóm tuyến" at bounding box center [224, 52] width 191 height 16
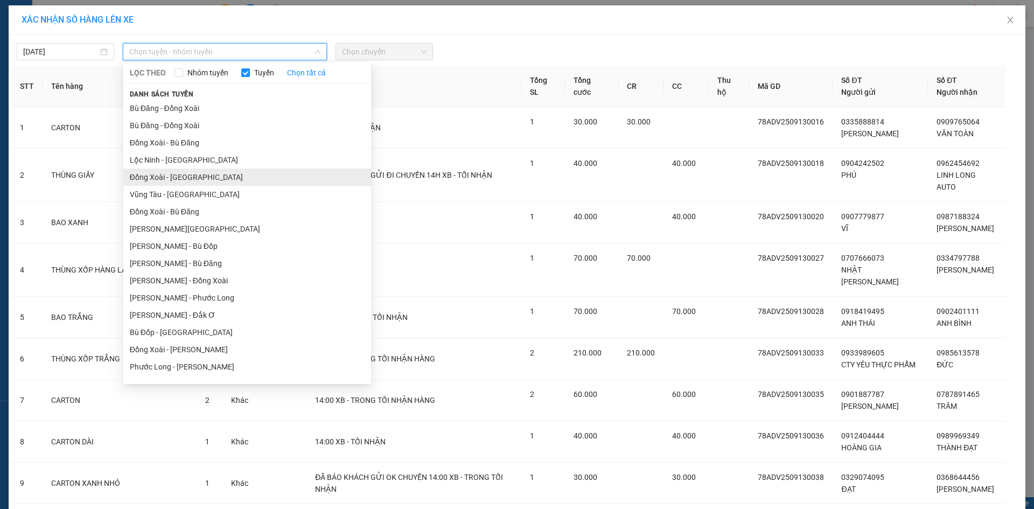
click at [219, 173] on li "Đồng Xoài - Lộc Ninh" at bounding box center [247, 177] width 248 height 17
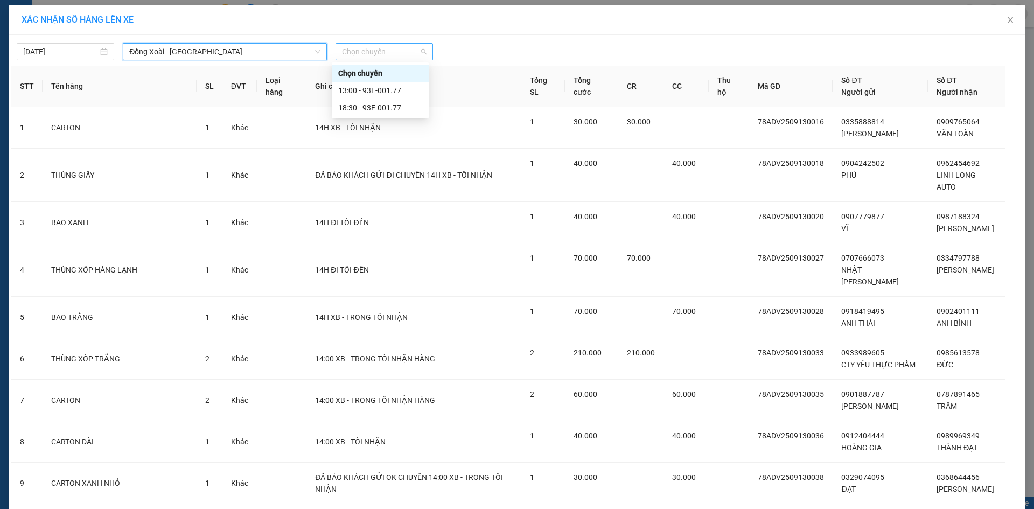
click at [354, 54] on span "Chọn chuyến" at bounding box center [384, 52] width 85 height 16
click at [386, 106] on div "18:30 - 93E-001.77" at bounding box center [380, 108] width 84 height 12
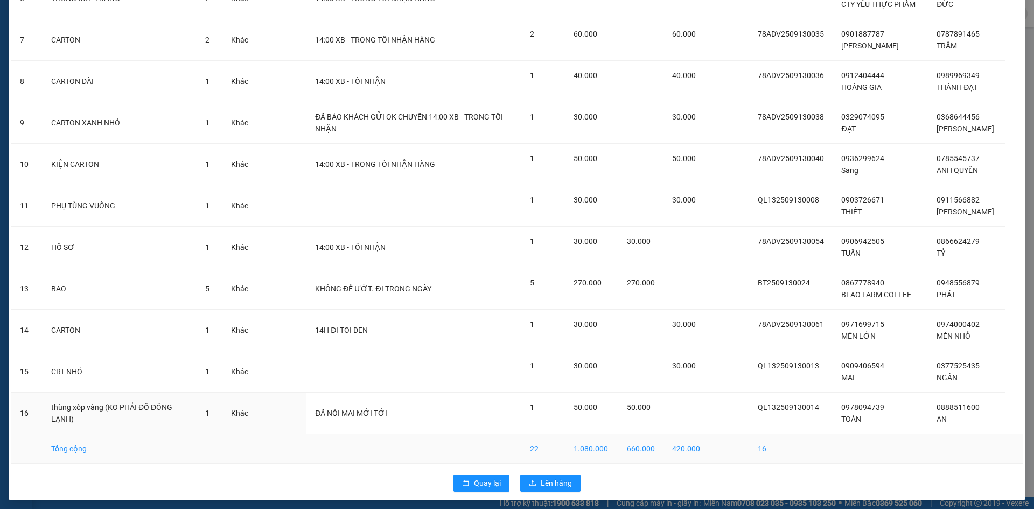
scroll to position [371, 0]
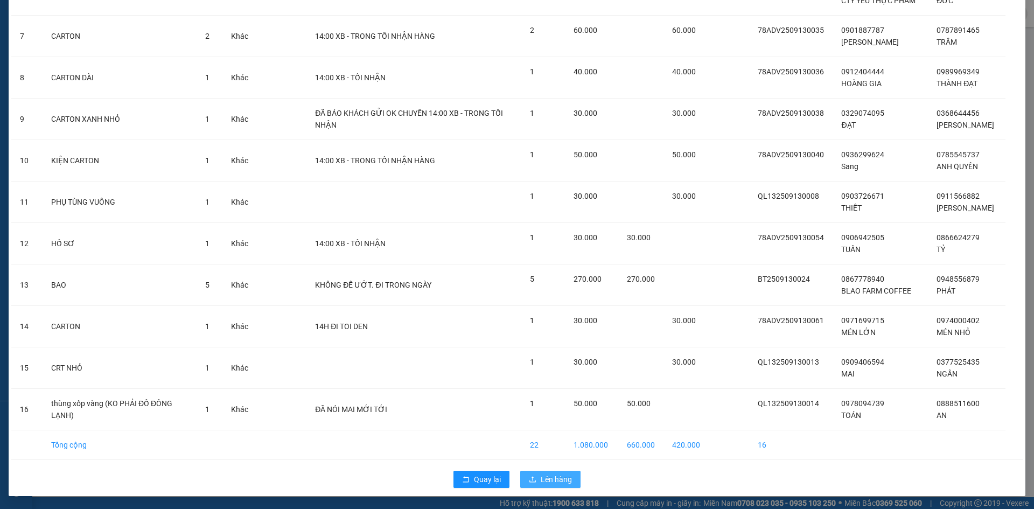
click at [543, 476] on span "Lên hàng" at bounding box center [556, 479] width 31 height 12
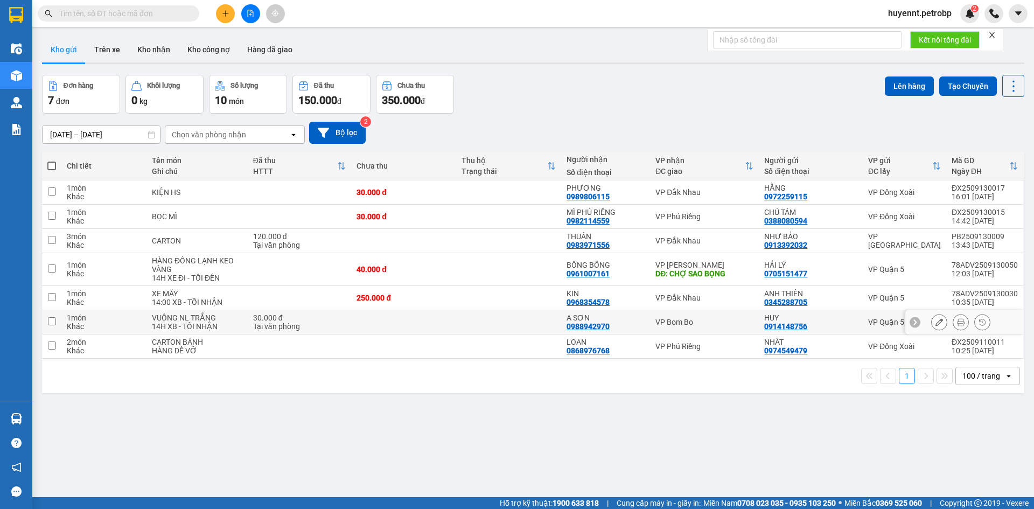
click at [539, 324] on td at bounding box center [508, 322] width 105 height 24
checkbox input "true"
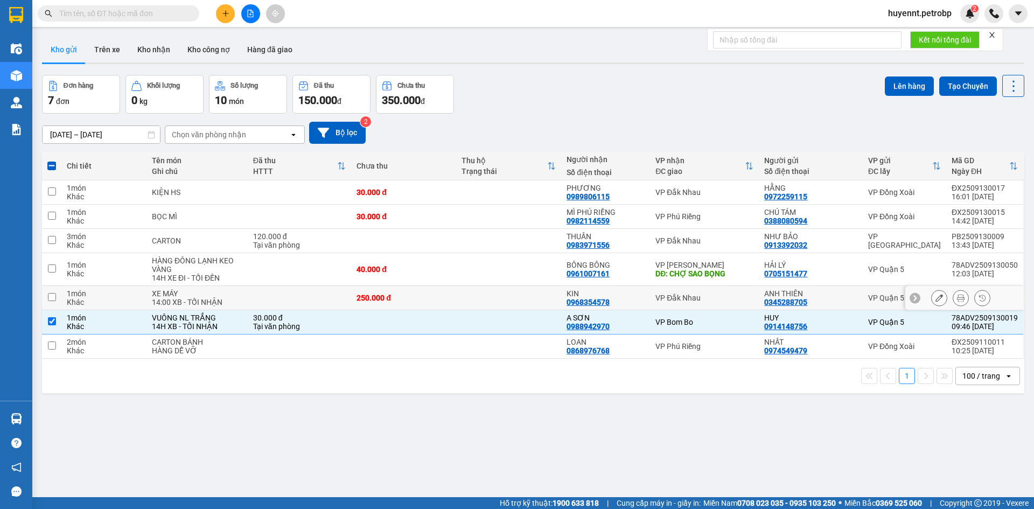
click at [542, 298] on td at bounding box center [508, 298] width 105 height 24
checkbox input "true"
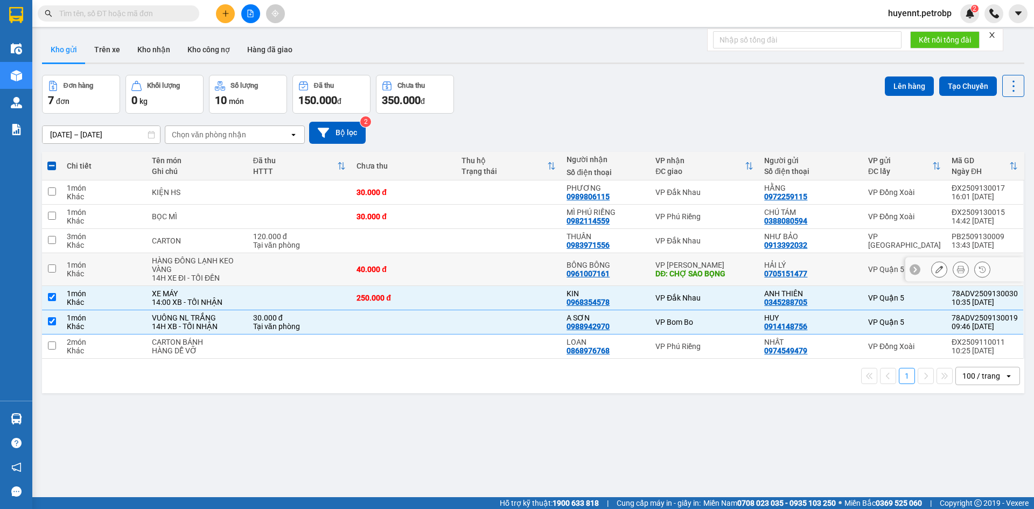
click at [539, 263] on td at bounding box center [508, 269] width 105 height 33
checkbox input "true"
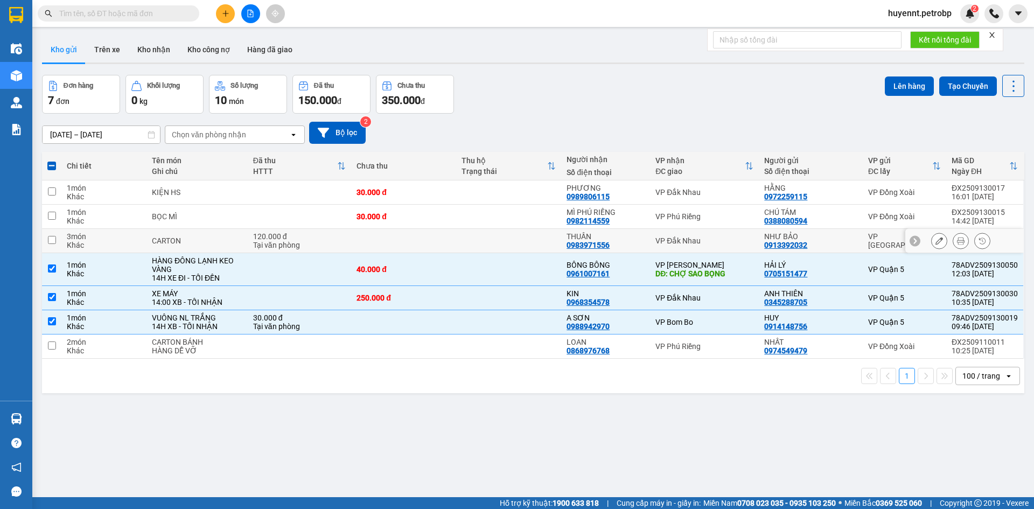
click at [534, 225] on td at bounding box center [508, 217] width 105 height 24
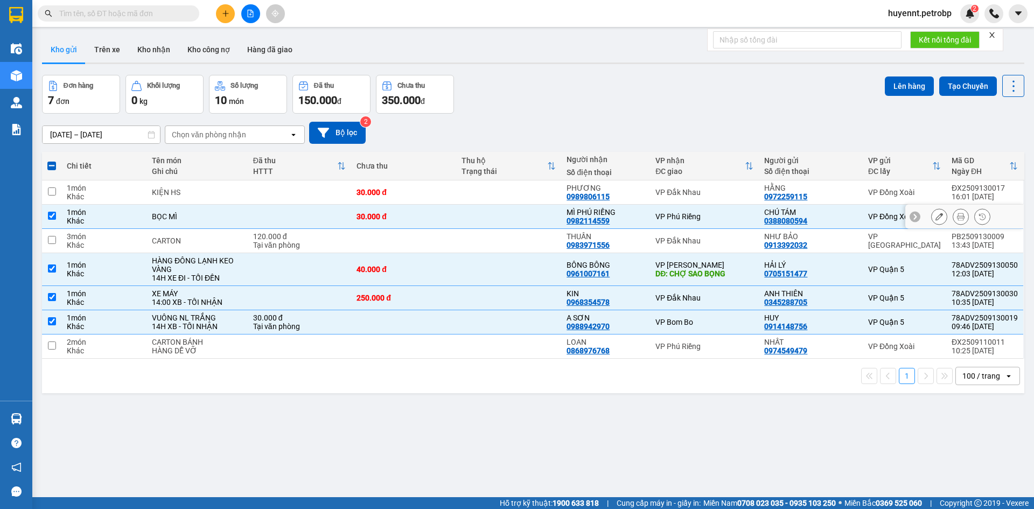
drag, startPoint x: 534, startPoint y: 222, endPoint x: 534, endPoint y: 200, distance: 21.5
click at [534, 221] on td at bounding box center [508, 217] width 105 height 24
checkbox input "false"
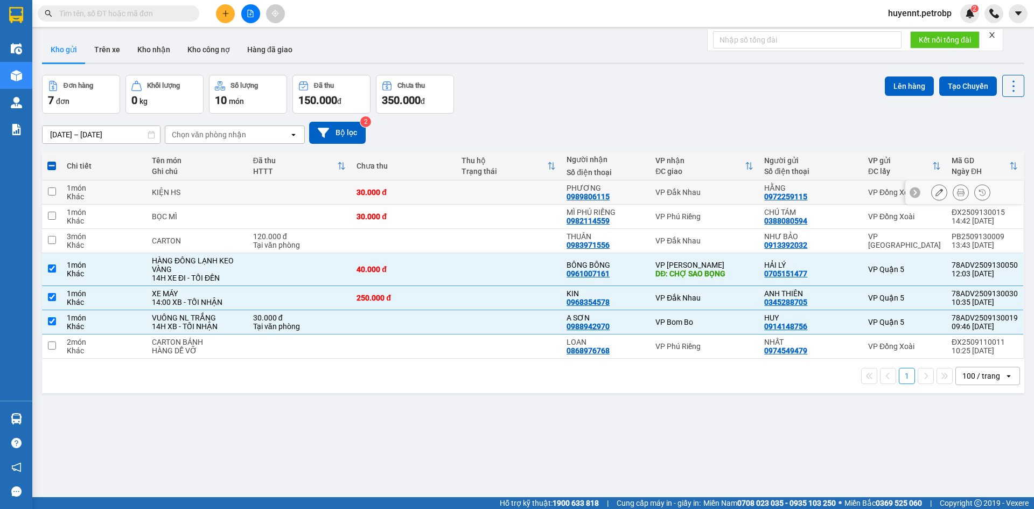
click at [534, 199] on td at bounding box center [508, 192] width 105 height 24
checkbox input "true"
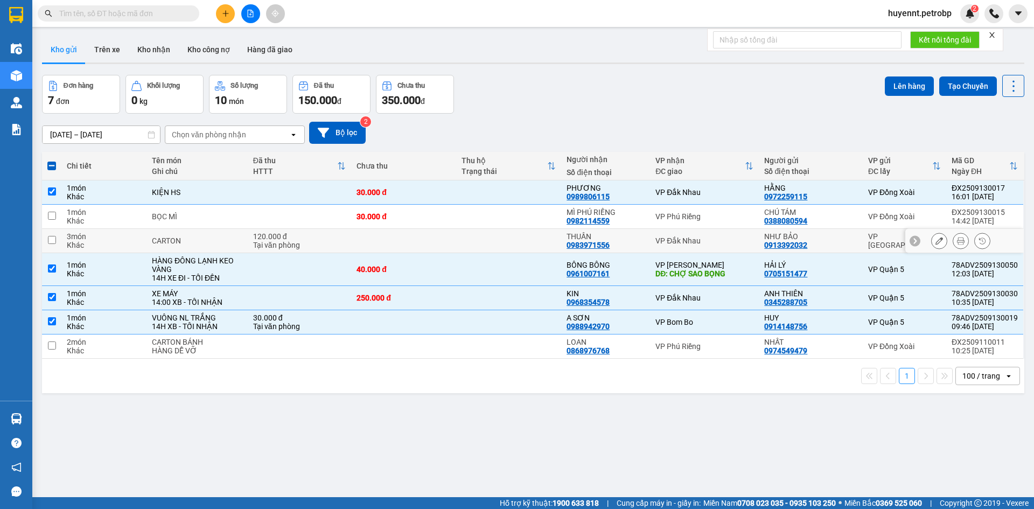
click at [530, 248] on td at bounding box center [508, 241] width 105 height 24
checkbox input "true"
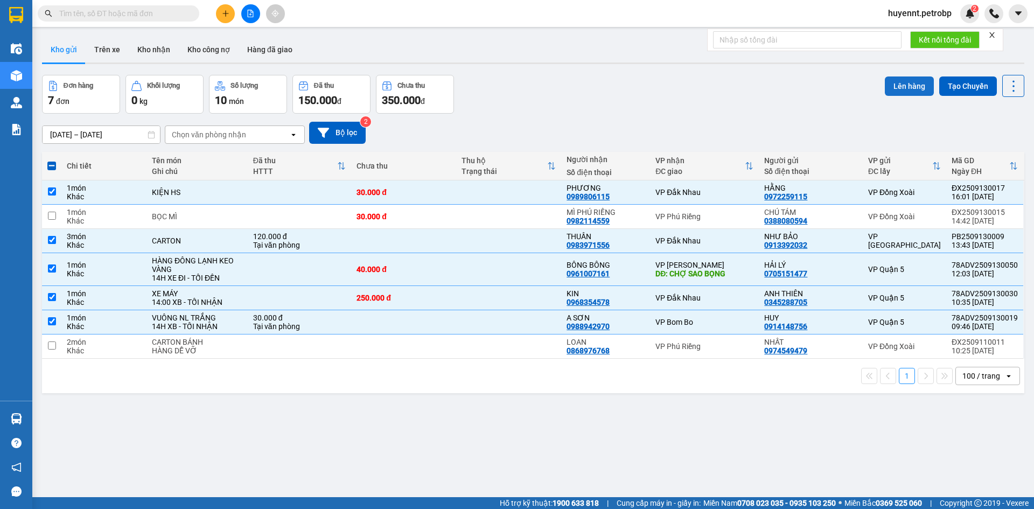
click at [888, 80] on button "Lên hàng" at bounding box center [909, 85] width 49 height 19
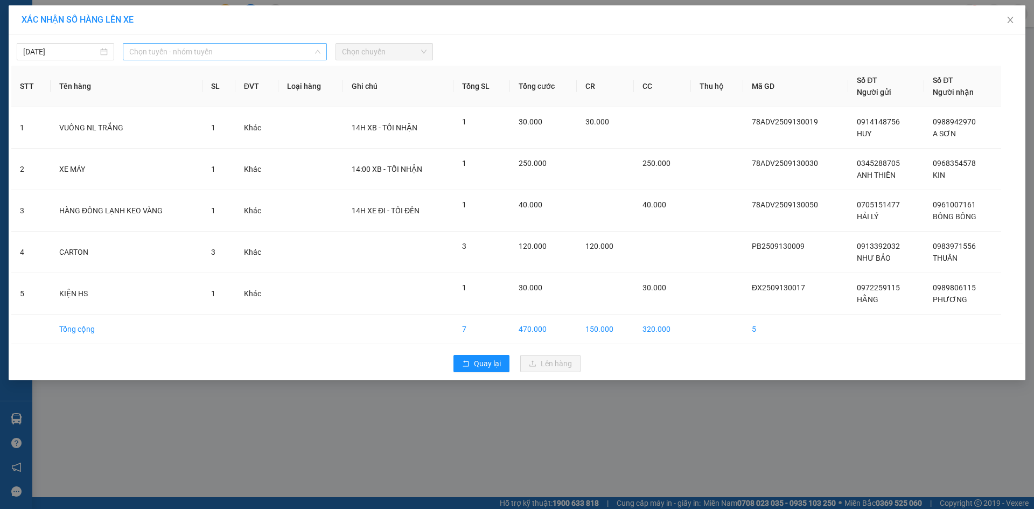
click at [213, 48] on span "Chọn tuyến - nhóm tuyến" at bounding box center [224, 52] width 191 height 16
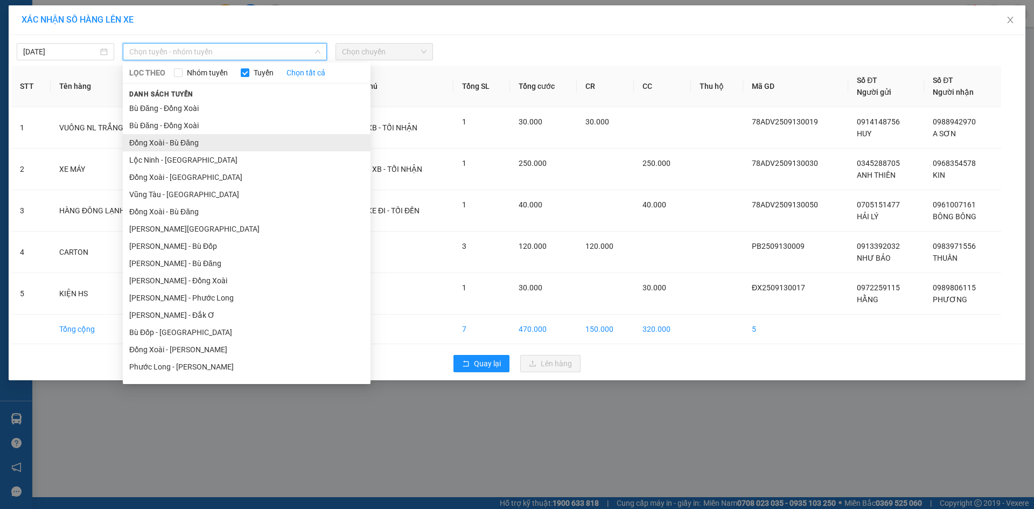
click at [192, 139] on li "Đồng Xoài - Bù Đăng" at bounding box center [247, 142] width 248 height 17
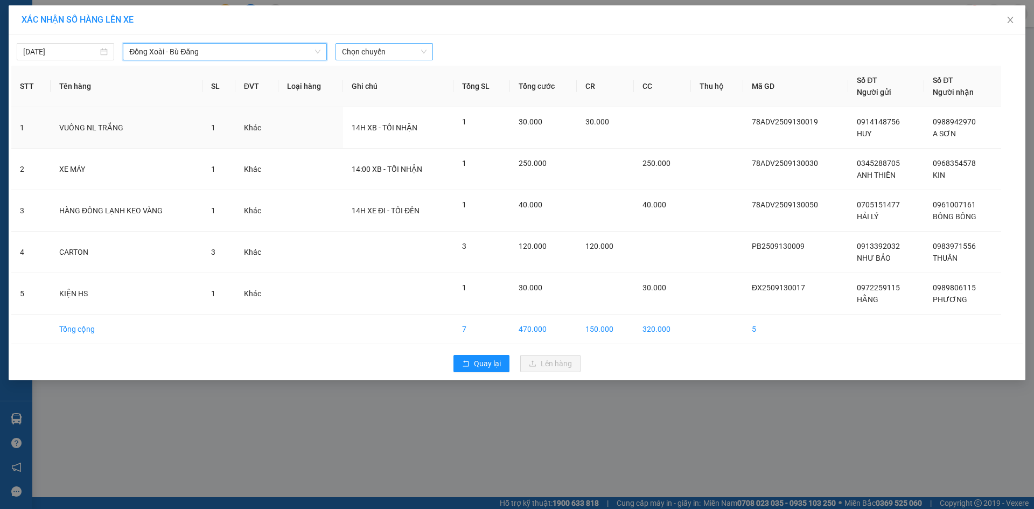
click at [397, 47] on span "Chọn chuyến" at bounding box center [384, 52] width 85 height 16
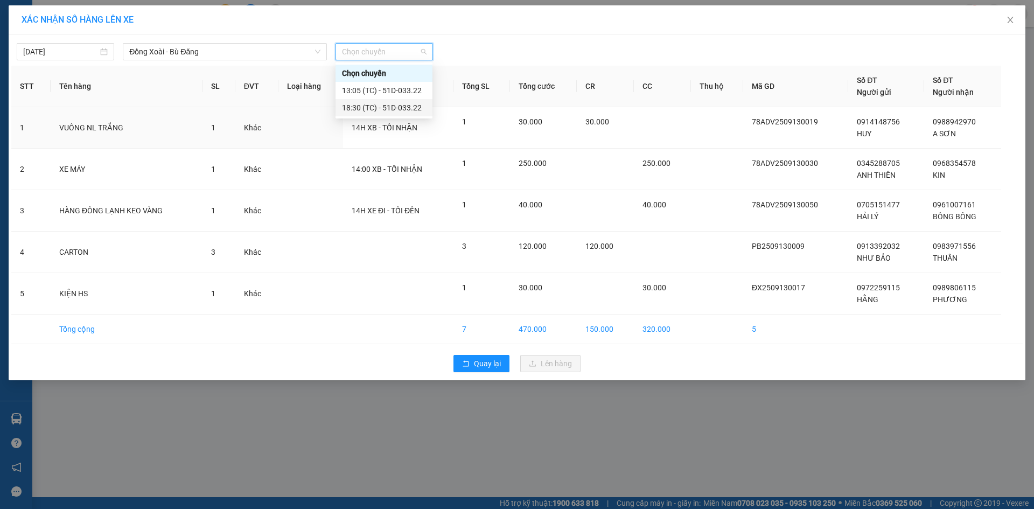
click at [407, 101] on div "18:30 (TC) - 51D-033.22" at bounding box center [384, 107] width 97 height 17
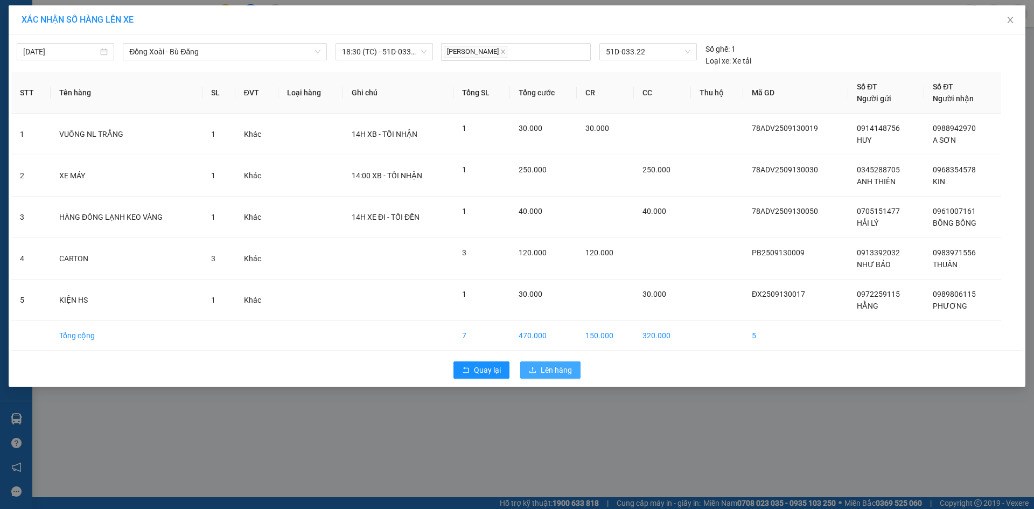
click at [554, 371] on span "Lên hàng" at bounding box center [556, 370] width 31 height 12
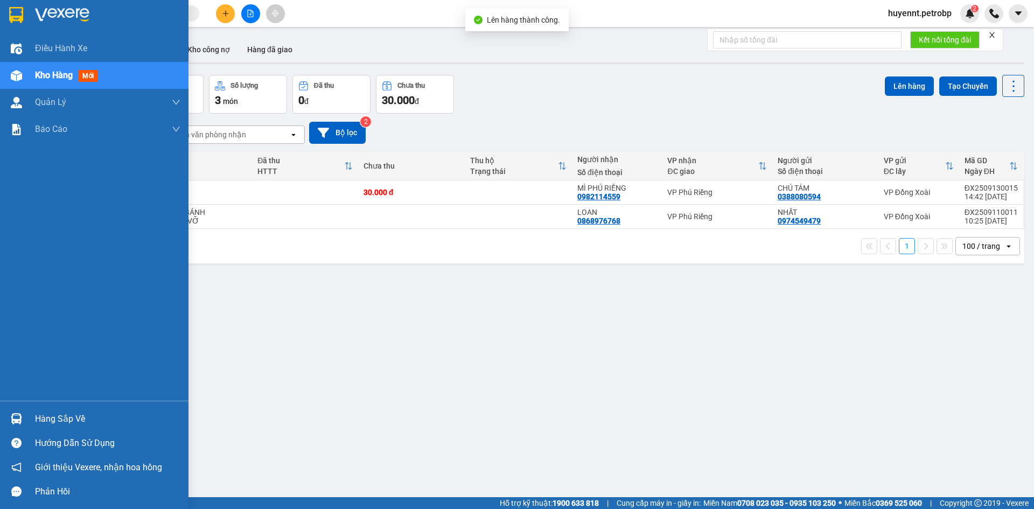
click at [64, 415] on div "Hàng sắp về" at bounding box center [107, 419] width 145 height 16
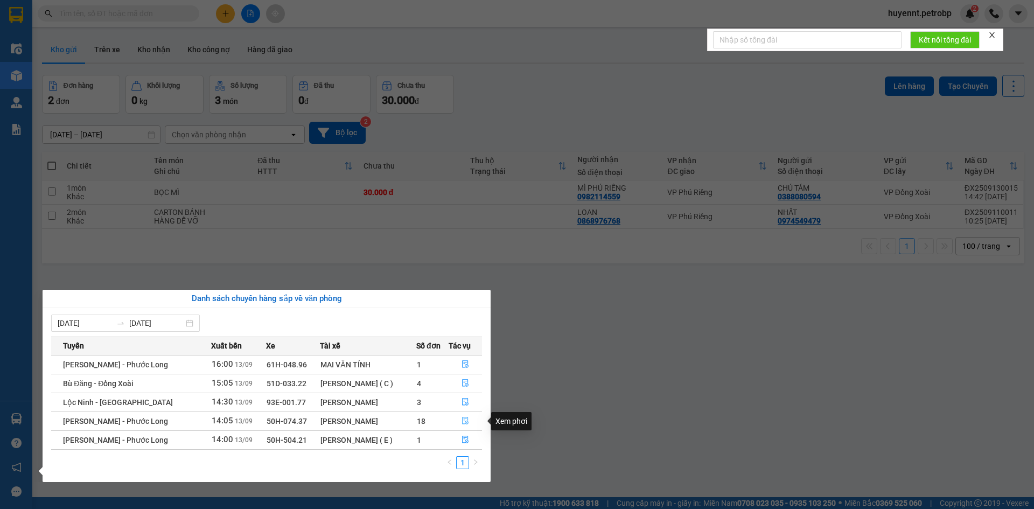
click at [464, 420] on icon "file-done" at bounding box center [466, 421] width 8 height 8
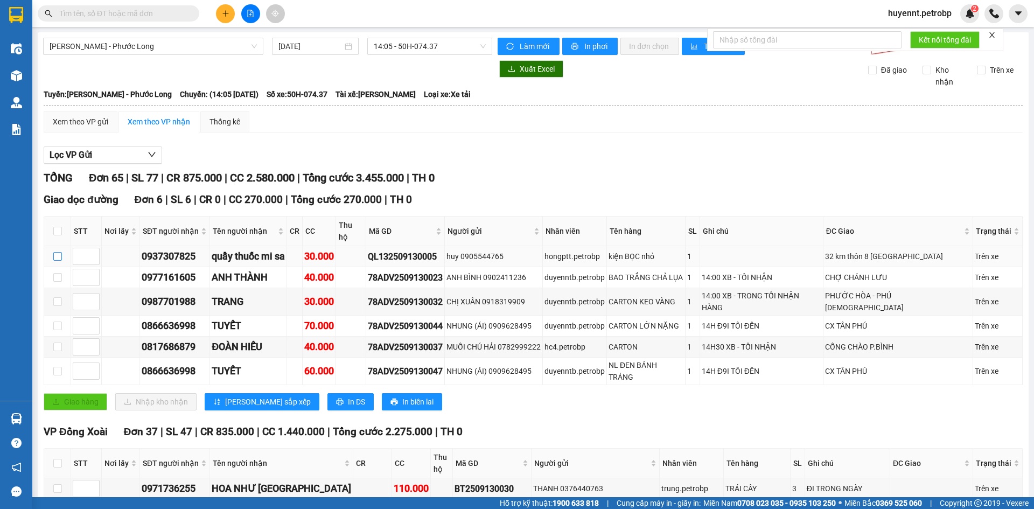
click at [59, 252] on input "checkbox" at bounding box center [57, 256] width 9 height 9
checkbox input "true"
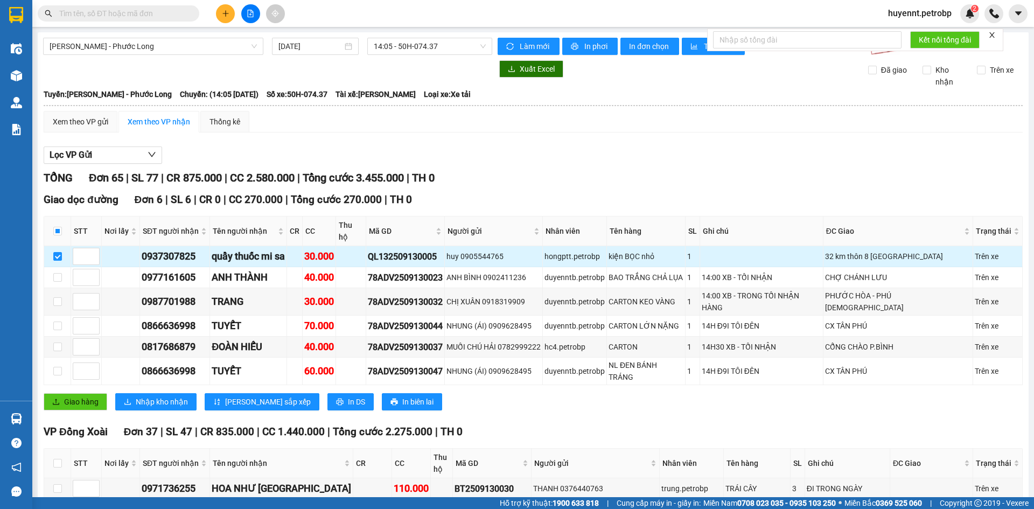
click at [191, 249] on div "0937307825" at bounding box center [175, 256] width 66 height 15
copy div "0937307825"
click at [144, 12] on input "text" at bounding box center [122, 14] width 127 height 12
paste input "0937307825"
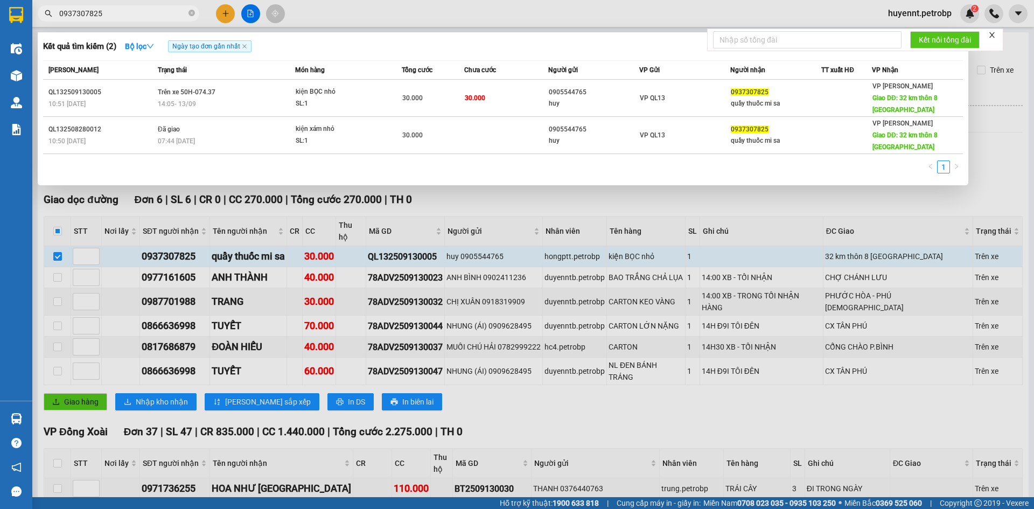
type input "0937307825"
click at [708, 408] on div at bounding box center [517, 254] width 1034 height 509
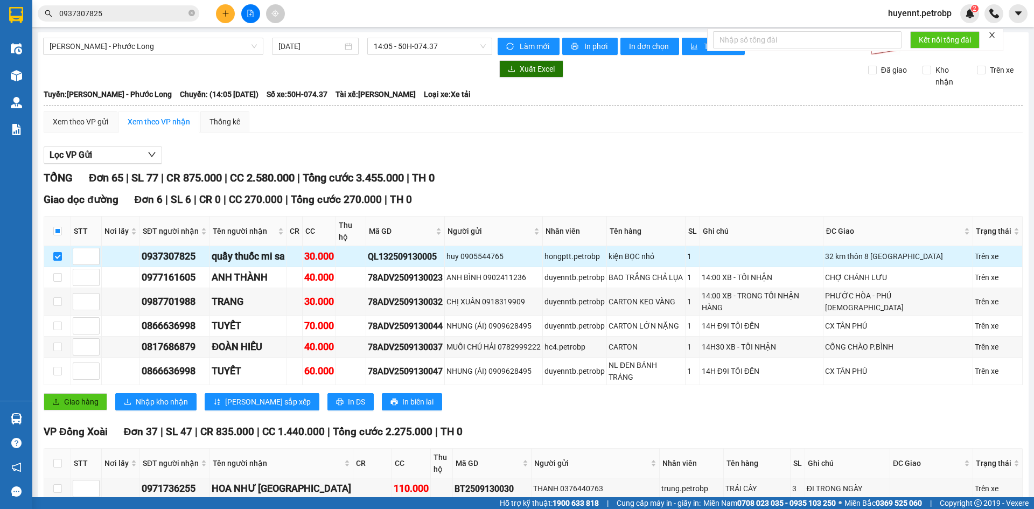
click at [54, 252] on input "checkbox" at bounding box center [57, 256] width 9 height 9
checkbox input "false"
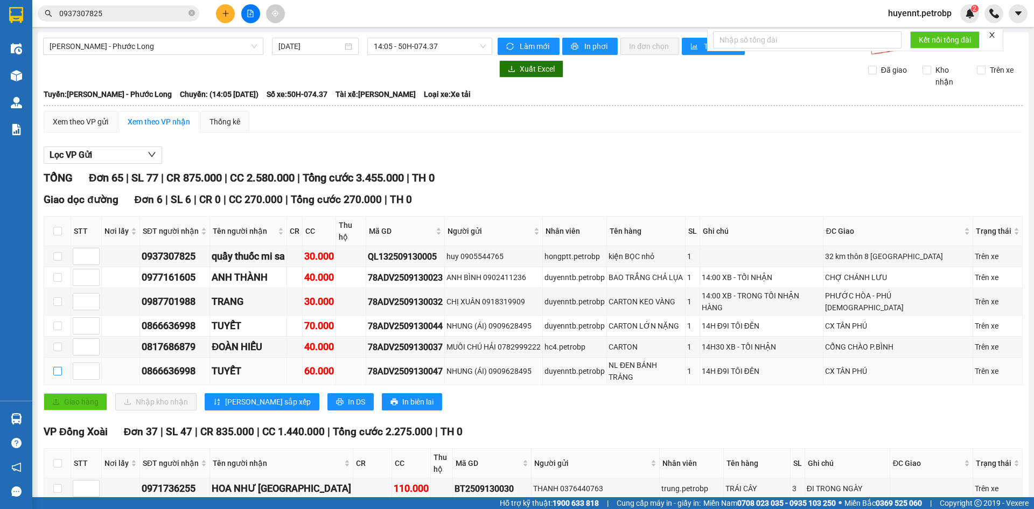
click at [55, 367] on input "checkbox" at bounding box center [57, 371] width 9 height 9
checkbox input "true"
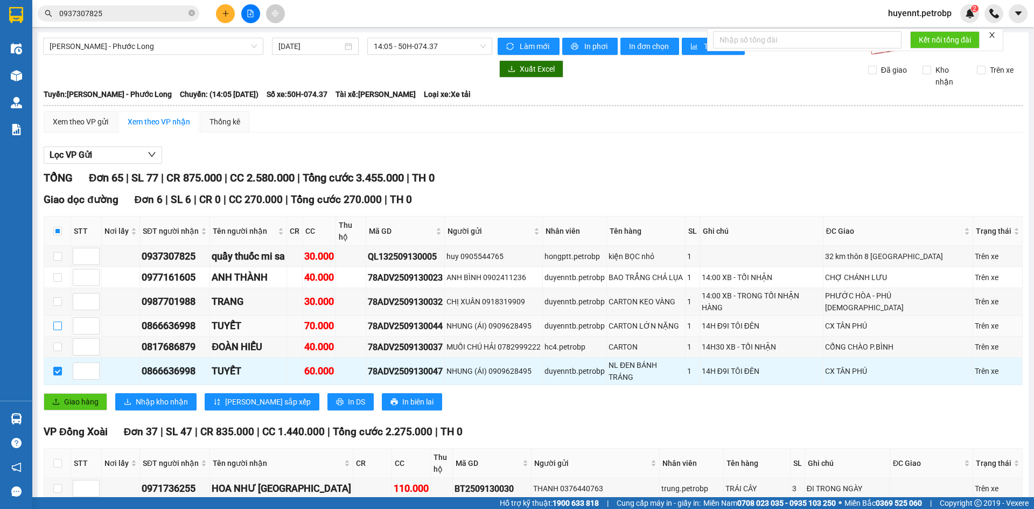
click at [59, 322] on input "checkbox" at bounding box center [57, 326] width 9 height 9
checkbox input "true"
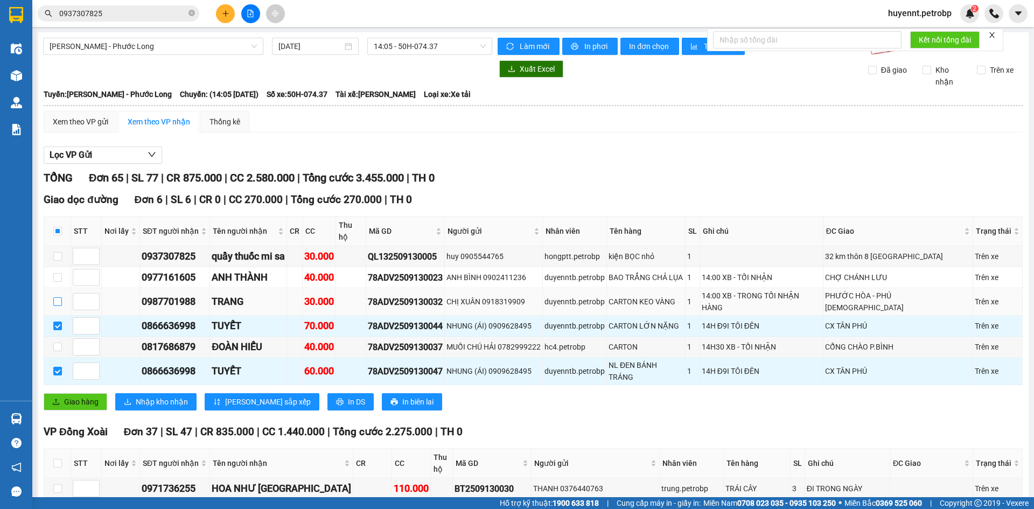
click at [55, 297] on input "checkbox" at bounding box center [57, 301] width 9 height 9
checkbox input "true"
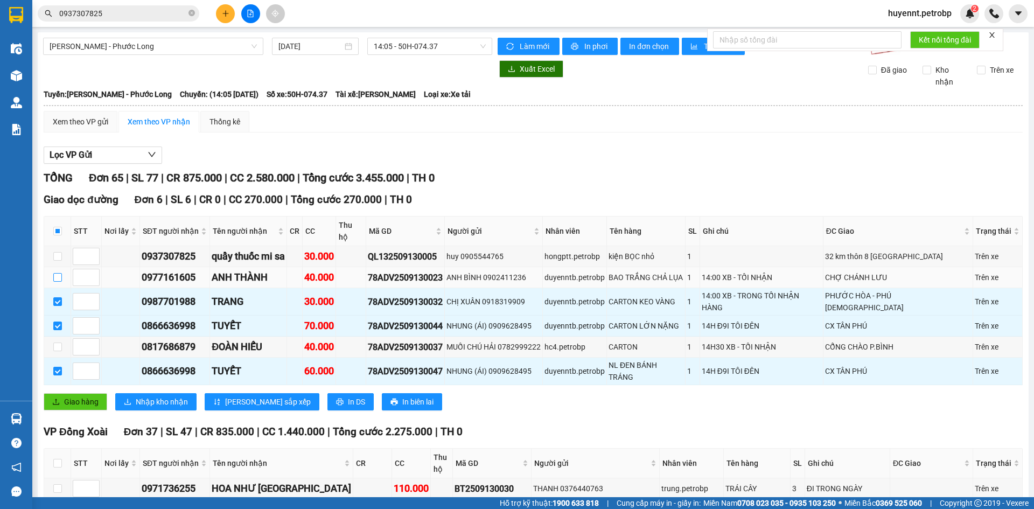
click at [57, 273] on input "checkbox" at bounding box center [57, 277] width 9 height 9
checkbox input "true"
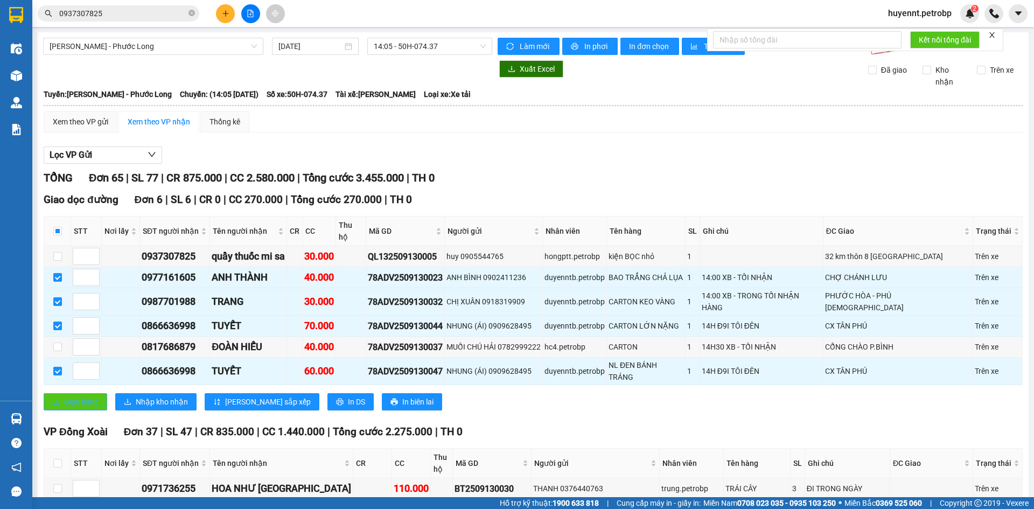
click at [74, 396] on span "Giao hàng" at bounding box center [81, 402] width 34 height 12
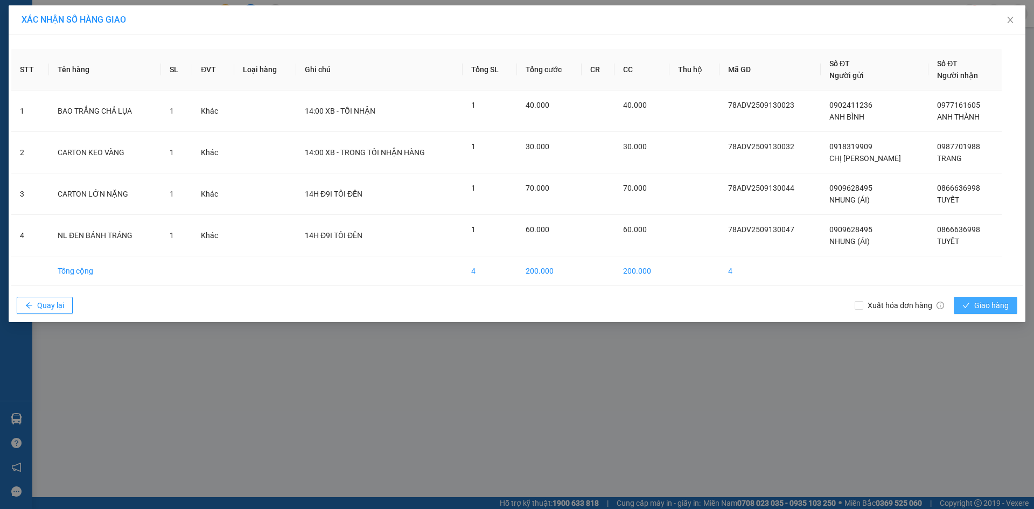
click at [990, 299] on button "Giao hàng" at bounding box center [986, 305] width 64 height 17
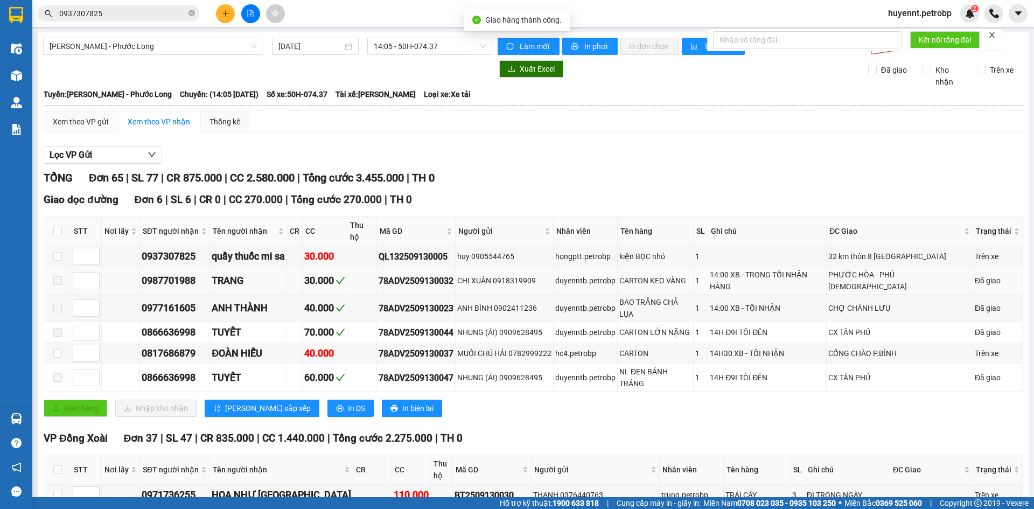
scroll to position [377, 0]
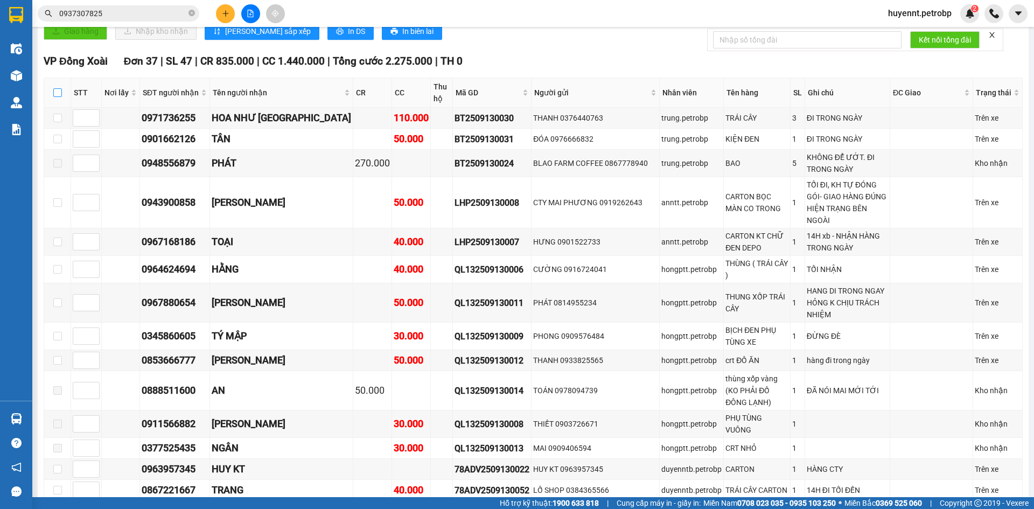
click at [55, 88] on input "checkbox" at bounding box center [57, 92] width 9 height 9
checkbox input "true"
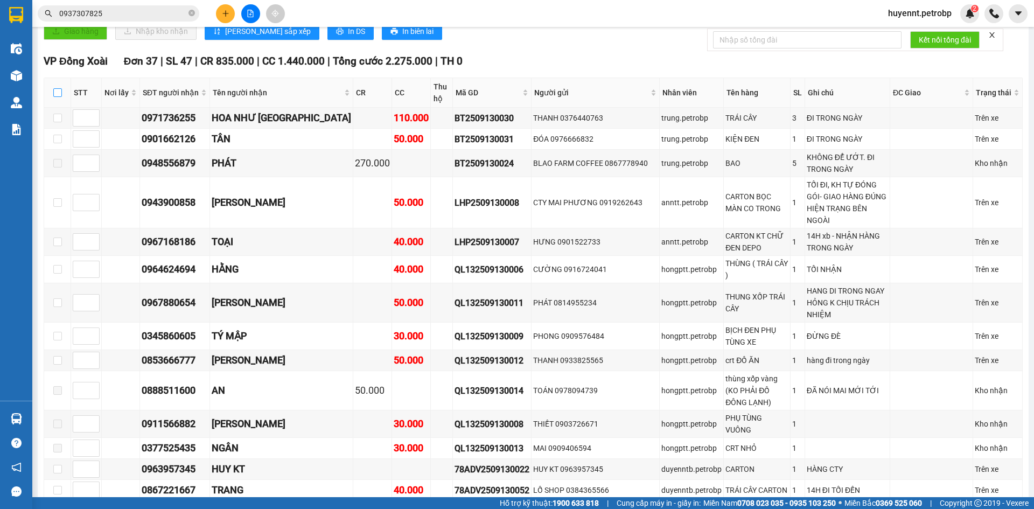
checkbox input "true"
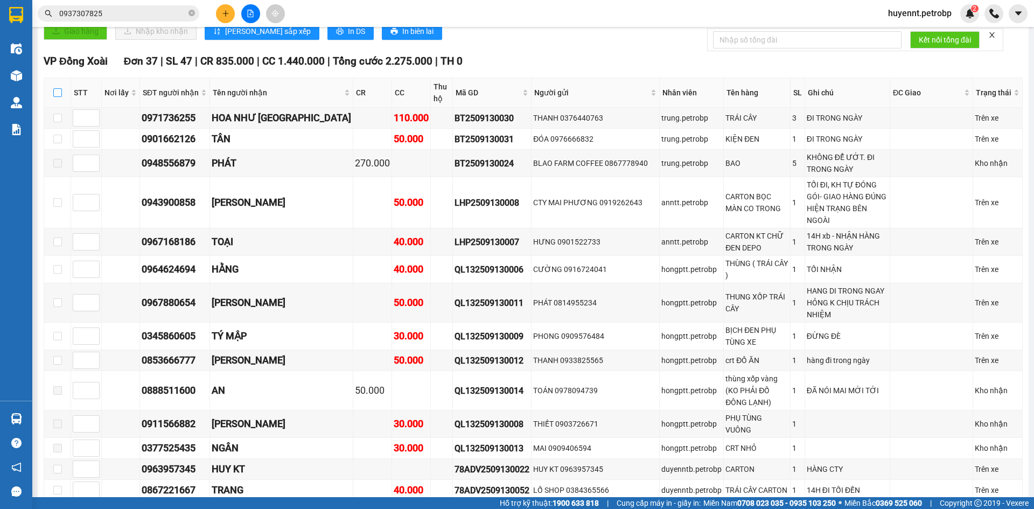
checkbox input "true"
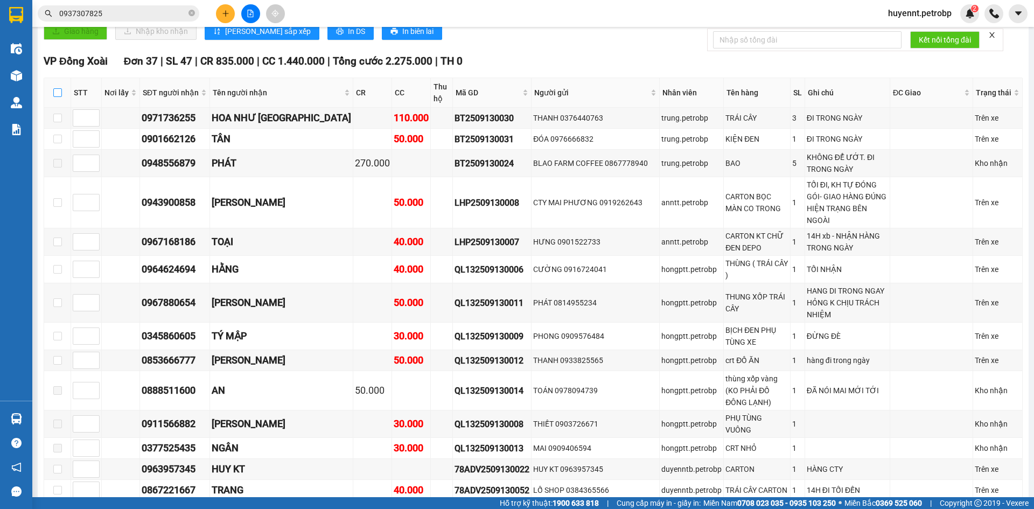
checkbox input "true"
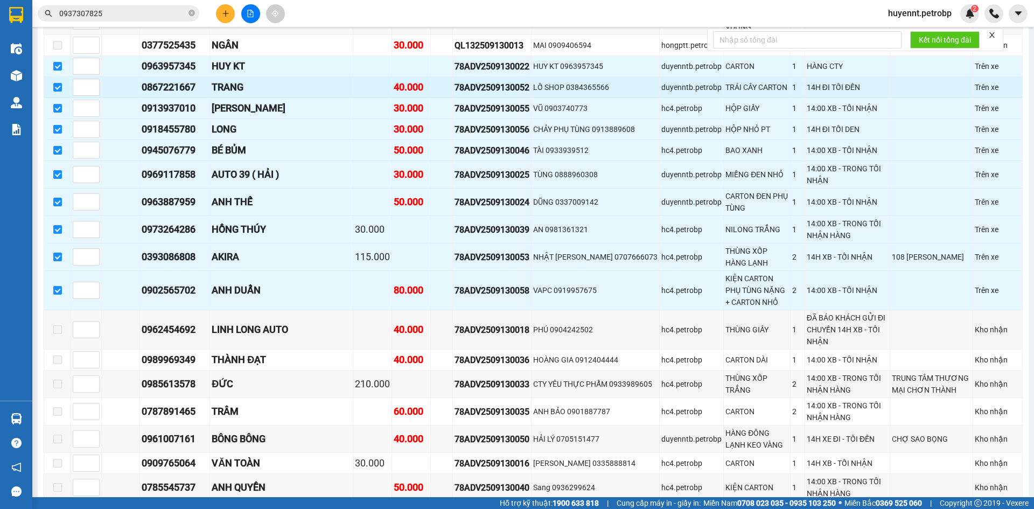
scroll to position [969, 0]
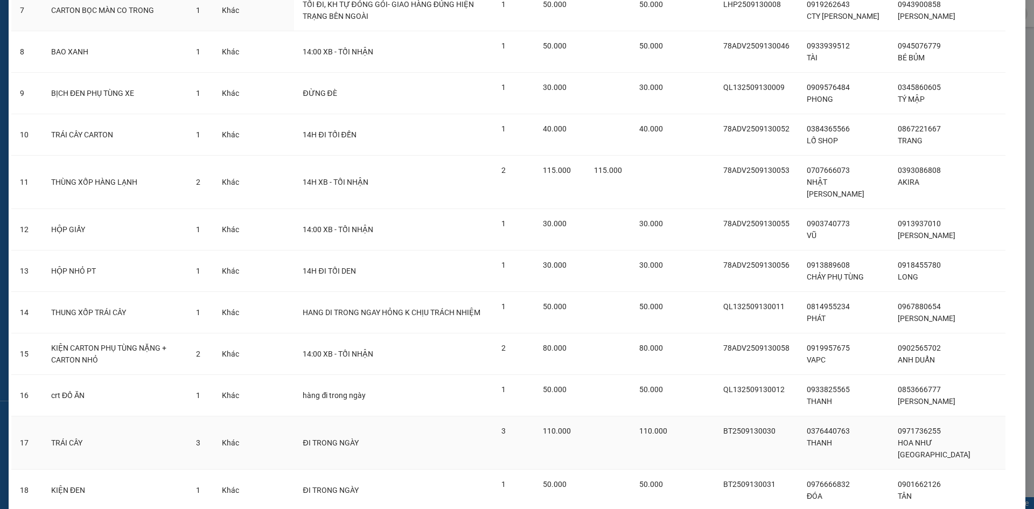
scroll to position [442, 0]
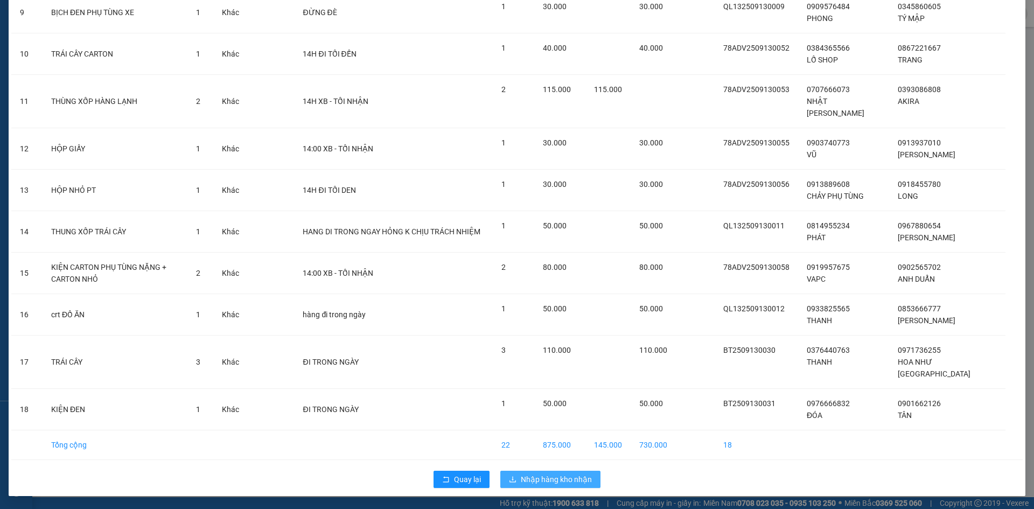
click at [574, 479] on span "Nhập hàng kho nhận" at bounding box center [556, 479] width 71 height 12
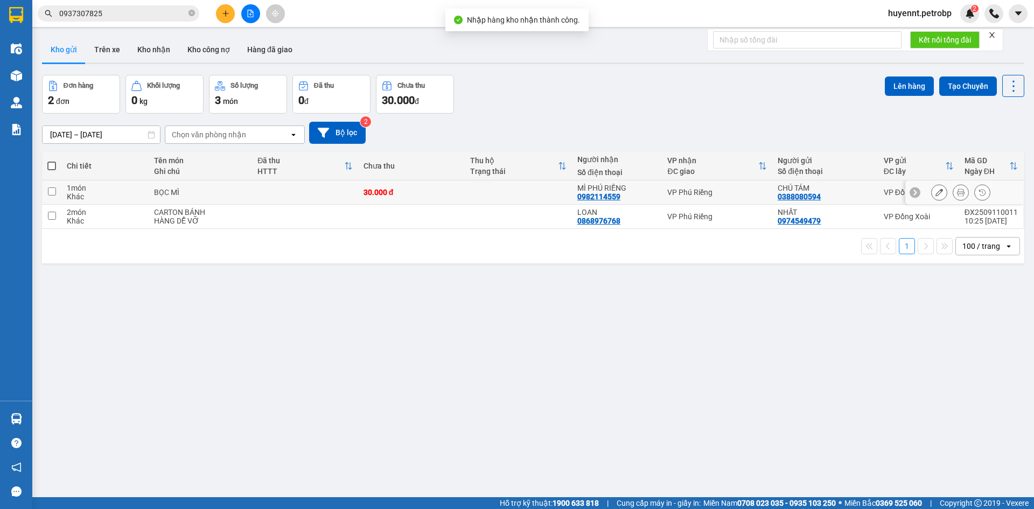
click at [483, 185] on td at bounding box center [518, 192] width 107 height 24
checkbox input "true"
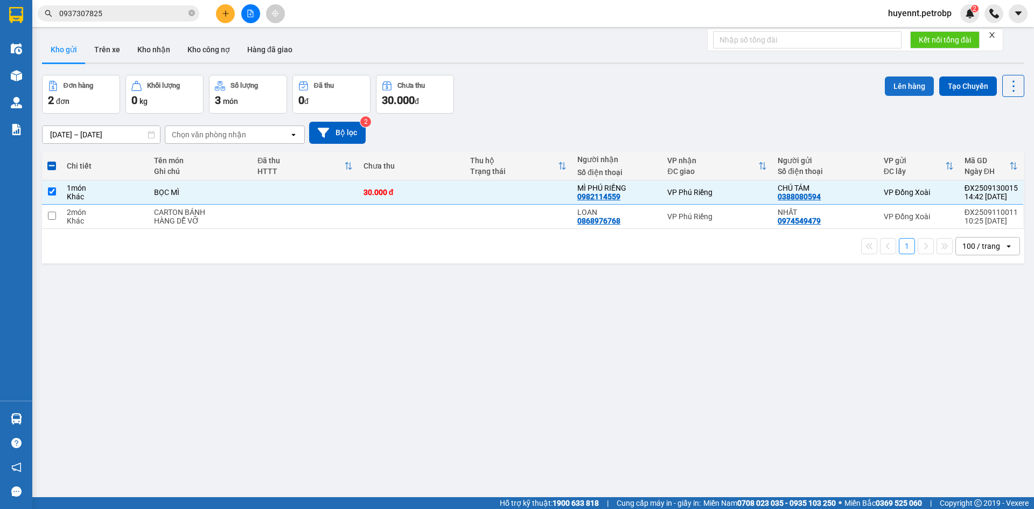
click at [889, 87] on button "Lên hàng" at bounding box center [909, 85] width 49 height 19
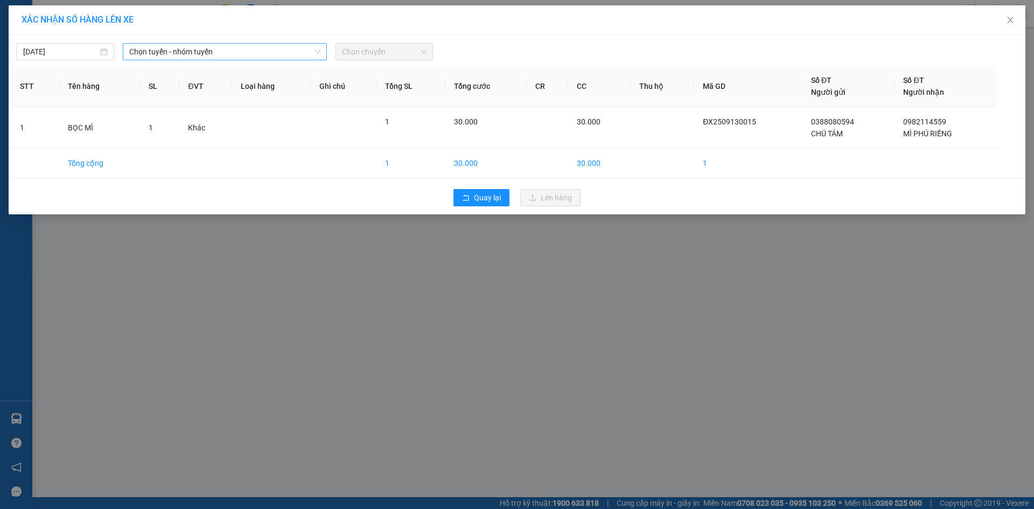
click at [170, 48] on span "Chọn tuyến - nhóm tuyến" at bounding box center [224, 52] width 191 height 16
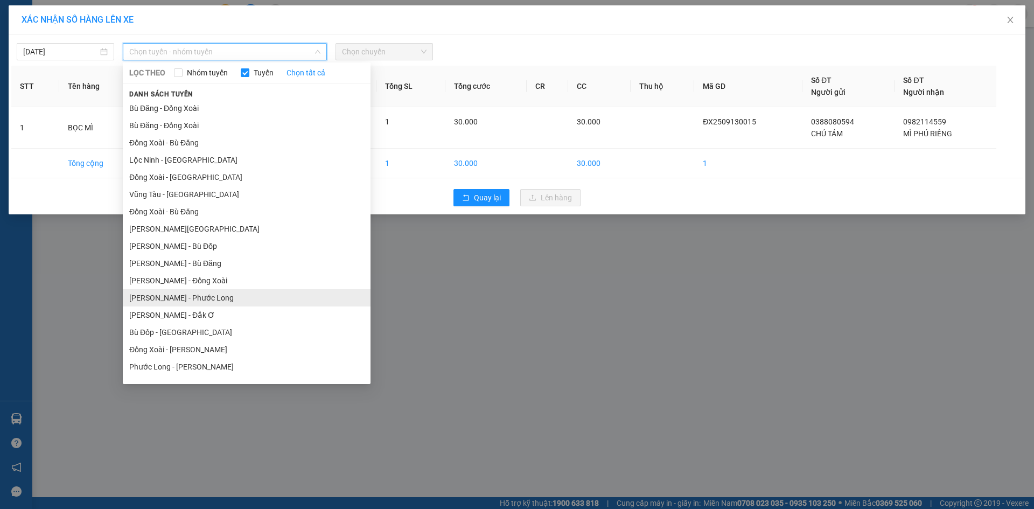
click at [167, 299] on li "[PERSON_NAME] - Phước Long" at bounding box center [247, 297] width 248 height 17
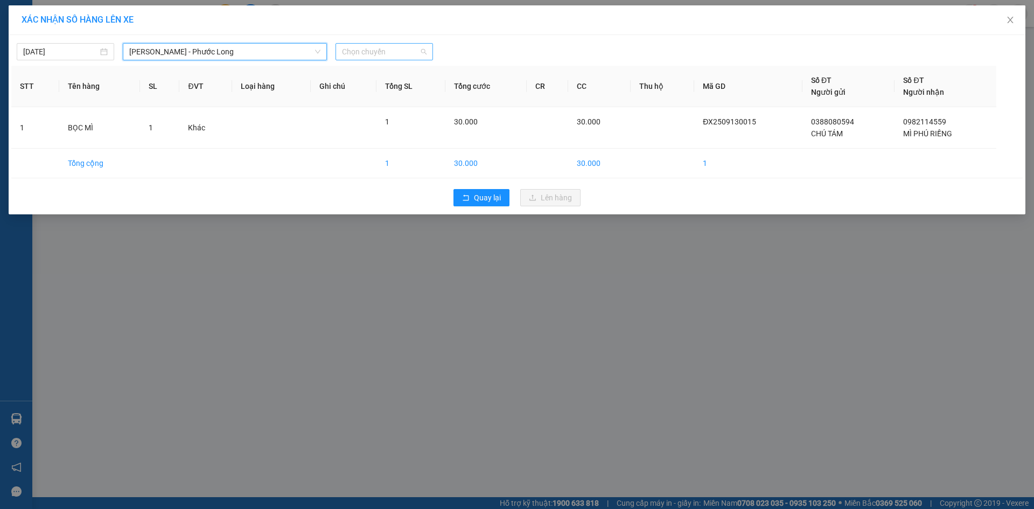
click at [404, 53] on span "Chọn chuyến" at bounding box center [384, 52] width 85 height 16
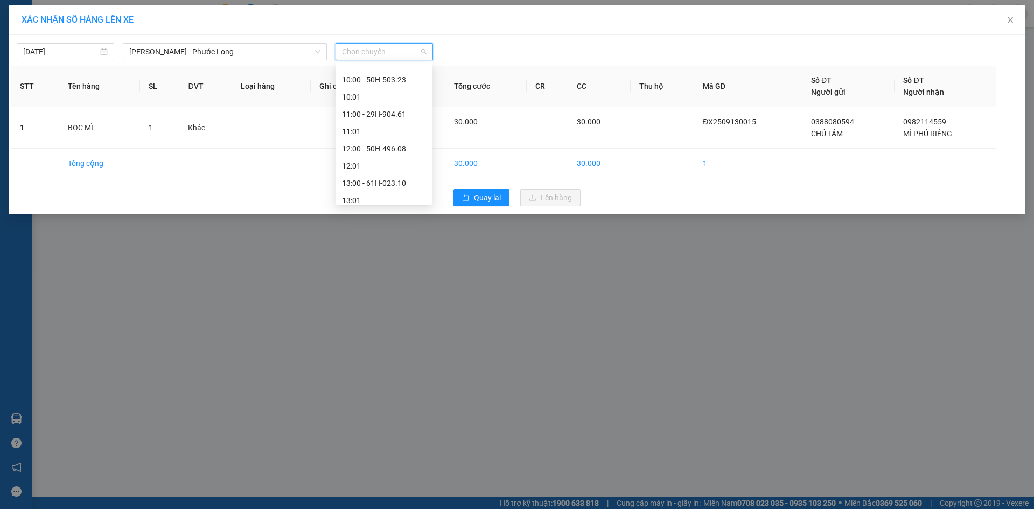
scroll to position [377, 0]
click at [402, 143] on div "14:05 - 50H-074.37" at bounding box center [384, 144] width 84 height 12
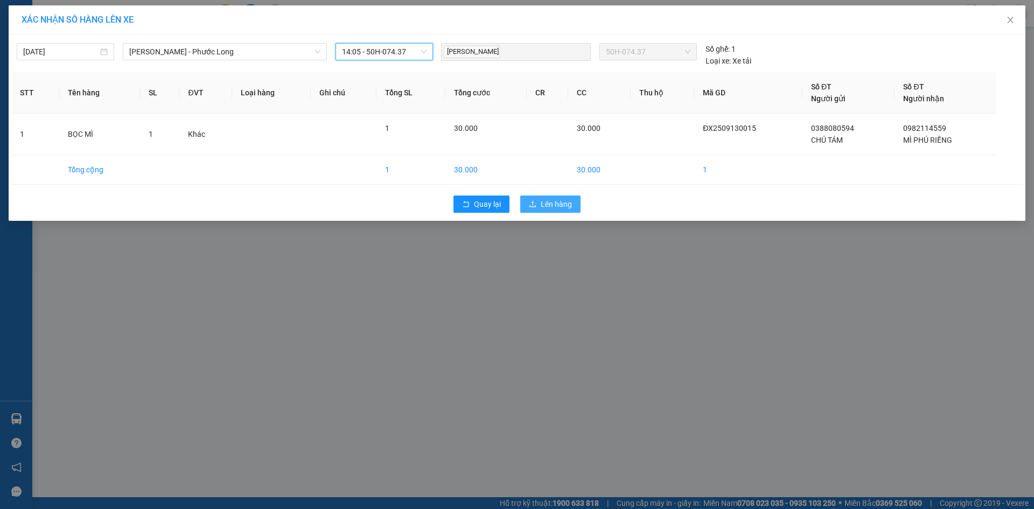
click at [542, 211] on button "Lên hàng" at bounding box center [550, 204] width 60 height 17
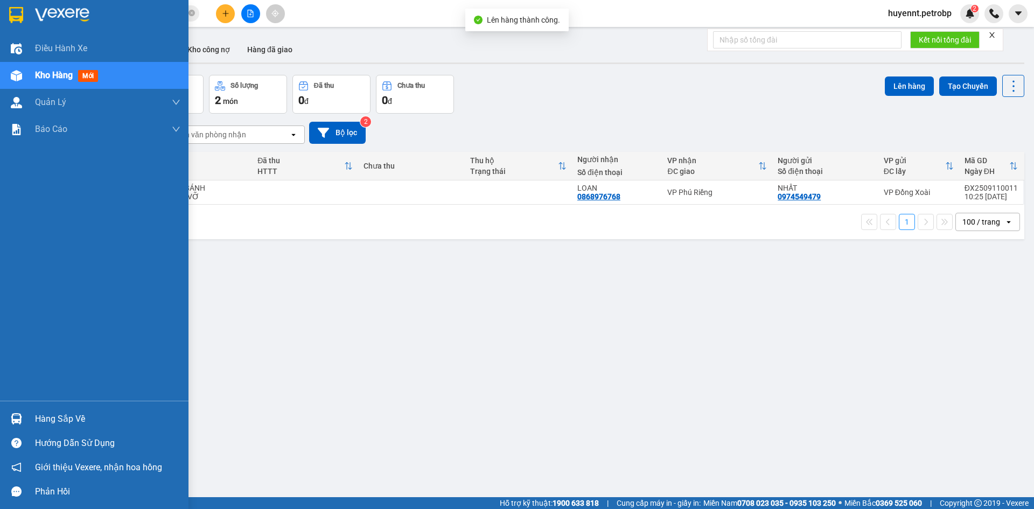
click at [101, 423] on div "Hàng sắp về" at bounding box center [107, 419] width 145 height 16
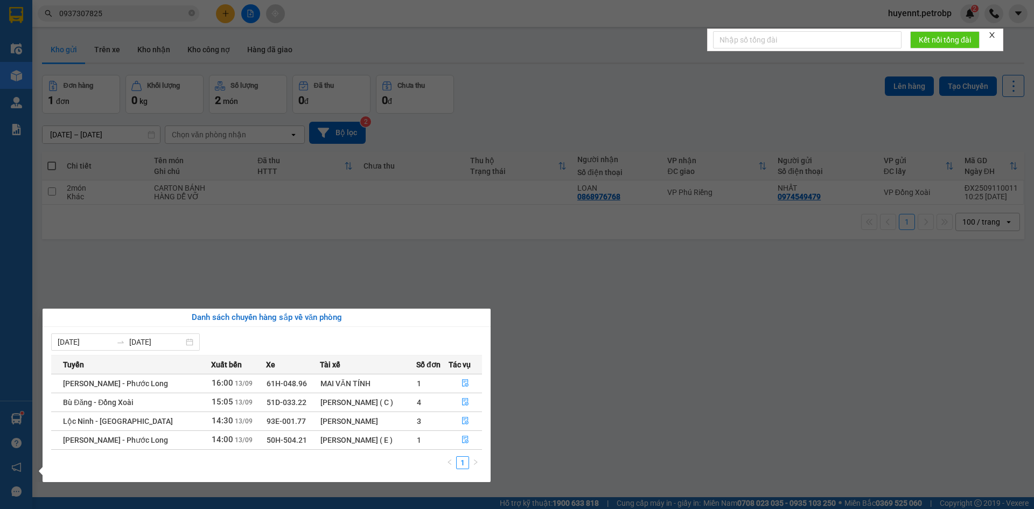
click at [713, 399] on section "Kết quả tìm kiếm ( 2 ) Bộ lọc Ngày tạo đơn gần nhất Mã ĐH Trạng thái Món hàng T…" at bounding box center [517, 254] width 1034 height 509
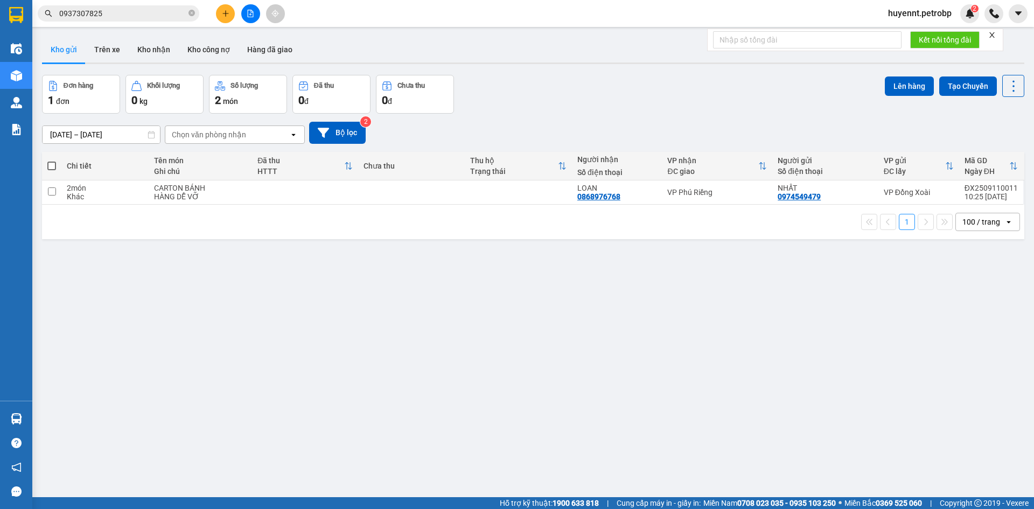
click at [221, 19] on button at bounding box center [225, 13] width 19 height 19
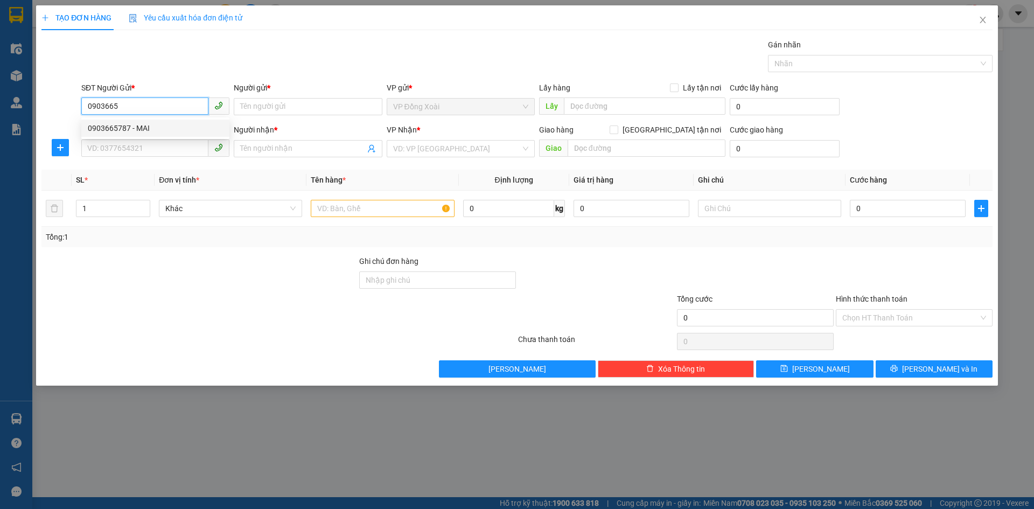
click at [151, 128] on div "0903665787 - MAI" at bounding box center [155, 128] width 135 height 12
type input "0903665787"
type input "MAI"
type input "0983995788"
type input "VINH"
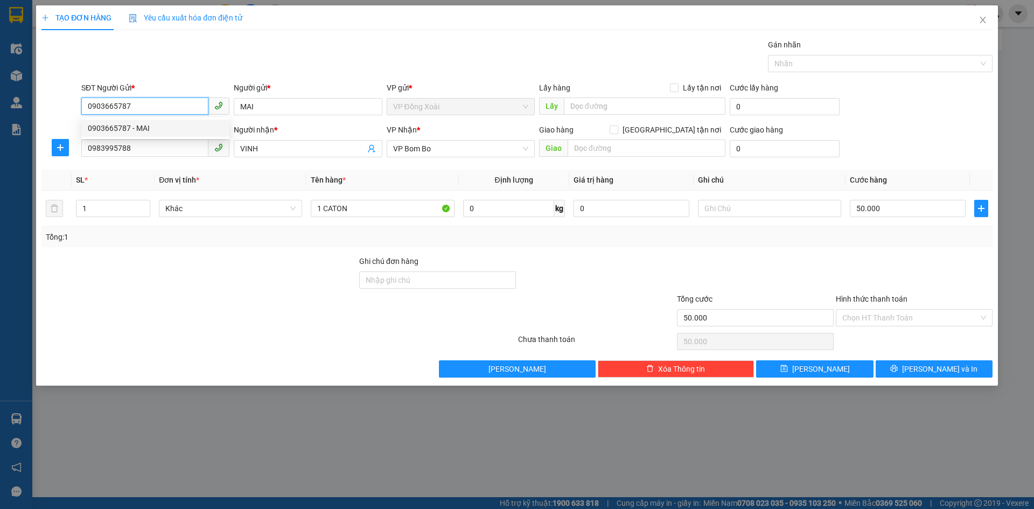
type input "50.000"
type input "0903665787"
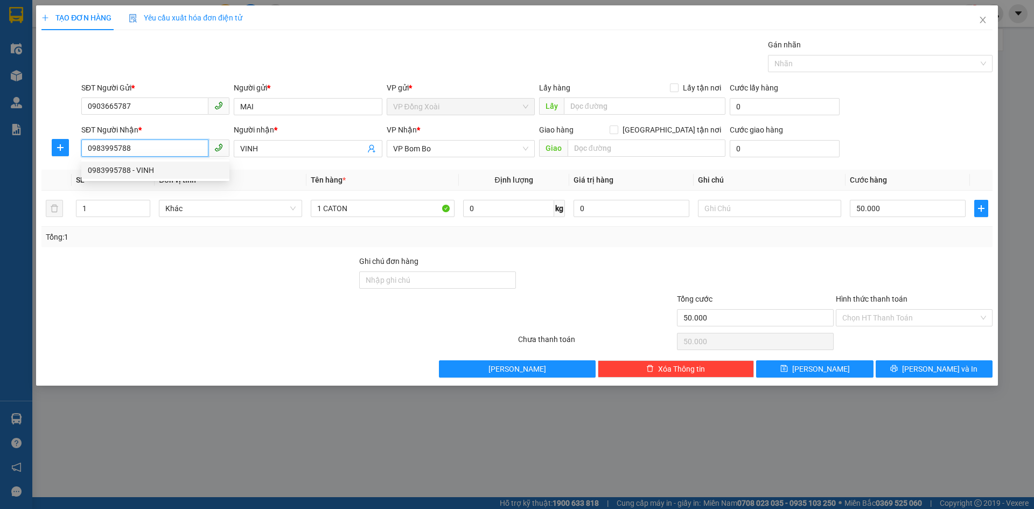
drag, startPoint x: 149, startPoint y: 153, endPoint x: 80, endPoint y: 153, distance: 68.9
click at [80, 153] on div "SĐT Người Nhận * 0983995788" at bounding box center [155, 143] width 152 height 38
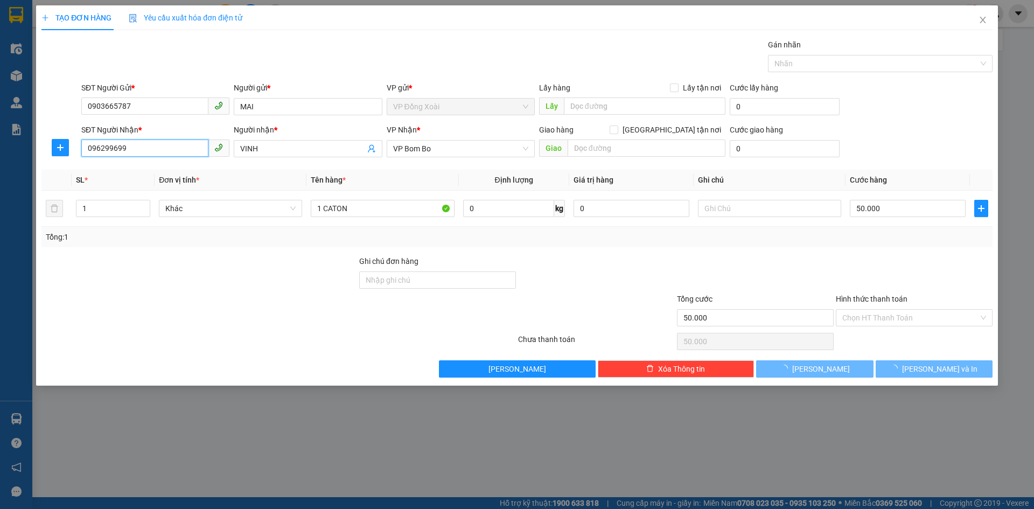
type input "0962996998"
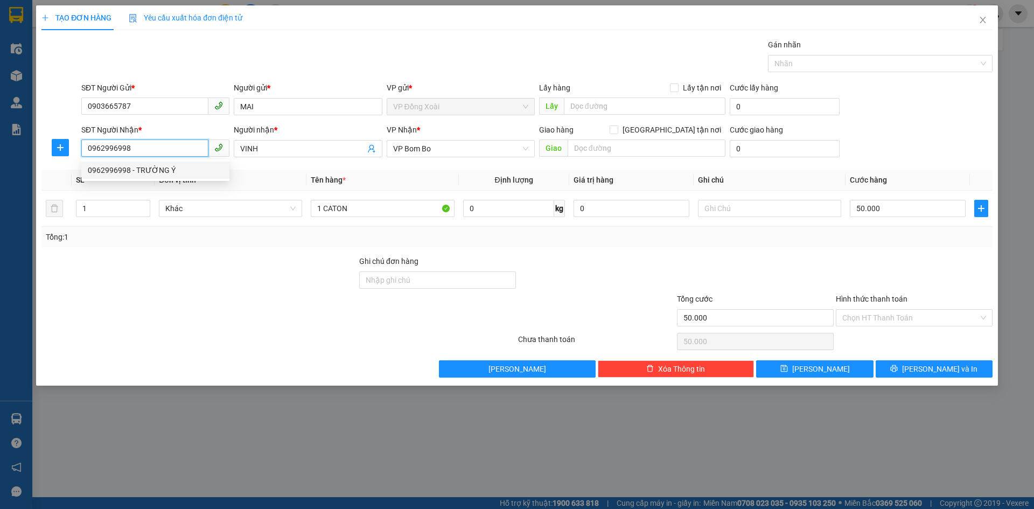
click at [163, 166] on div "0962996998 - TRƯỜNG Ý" at bounding box center [155, 170] width 135 height 12
type input "TRƯỜNG Ý"
type input "30.000"
type input "0962996998"
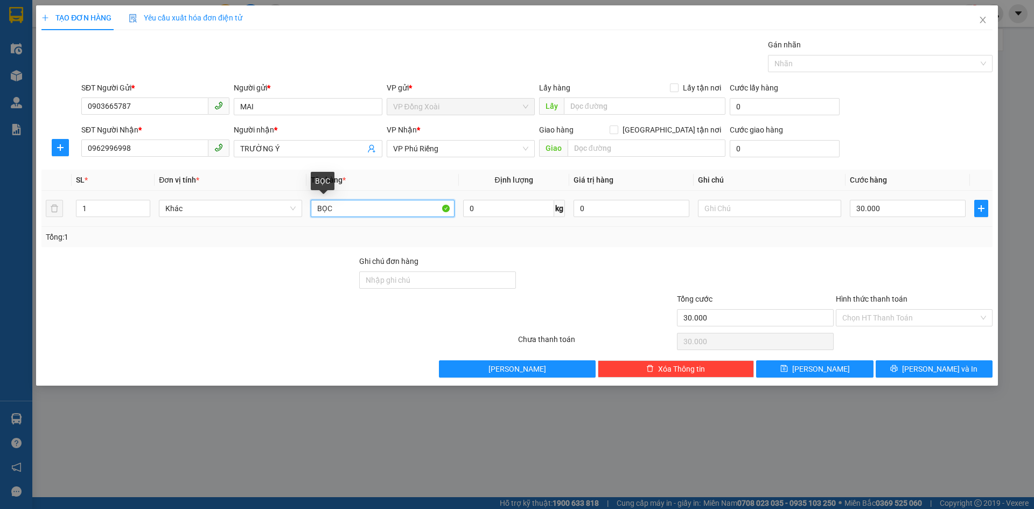
drag, startPoint x: 354, startPoint y: 214, endPoint x: 304, endPoint y: 214, distance: 49.6
click at [304, 214] on tr "1 Khác BỌC 0 kg 0 30.000" at bounding box center [516, 209] width 951 height 36
type input "KIỆN"
click at [731, 208] on input "text" at bounding box center [769, 208] width 143 height 17
type input "TRÁNH ƯỚT"
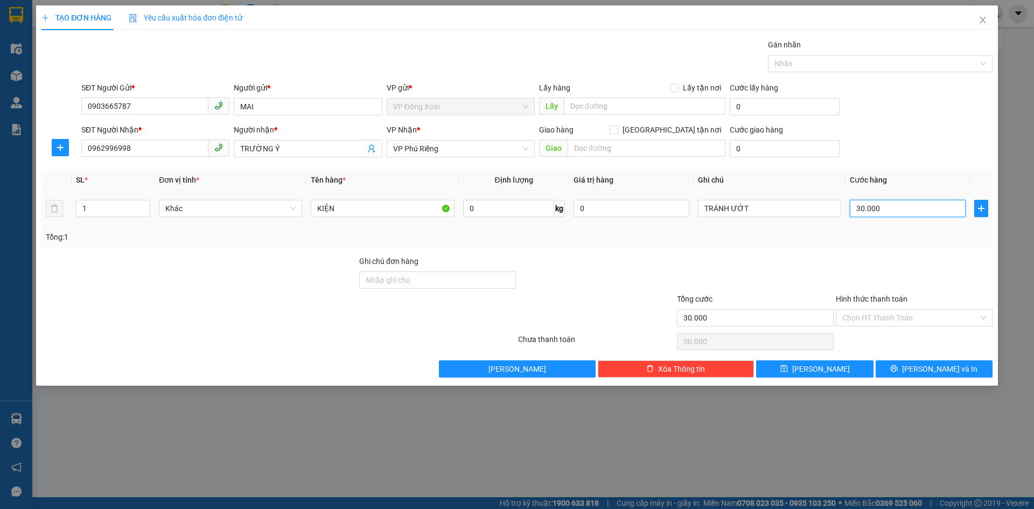
click at [872, 212] on input "30.000" at bounding box center [908, 208] width 116 height 17
type input "4"
type input "40"
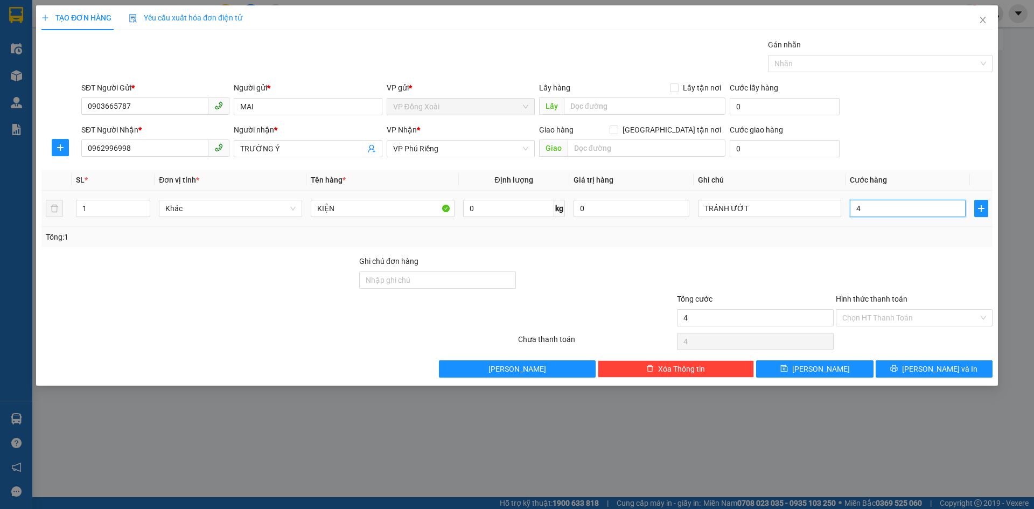
type input "40"
type input "400"
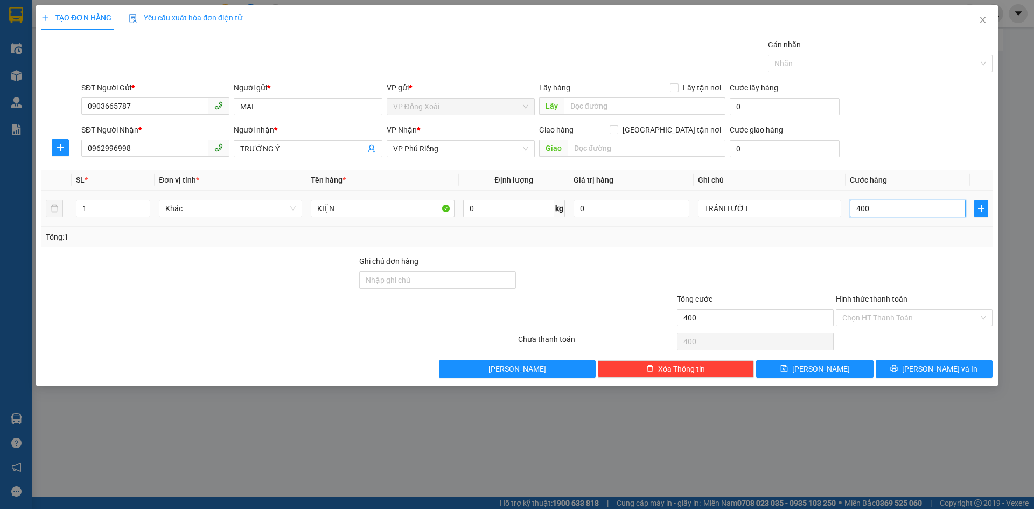
type input "4.000"
type input "40.000"
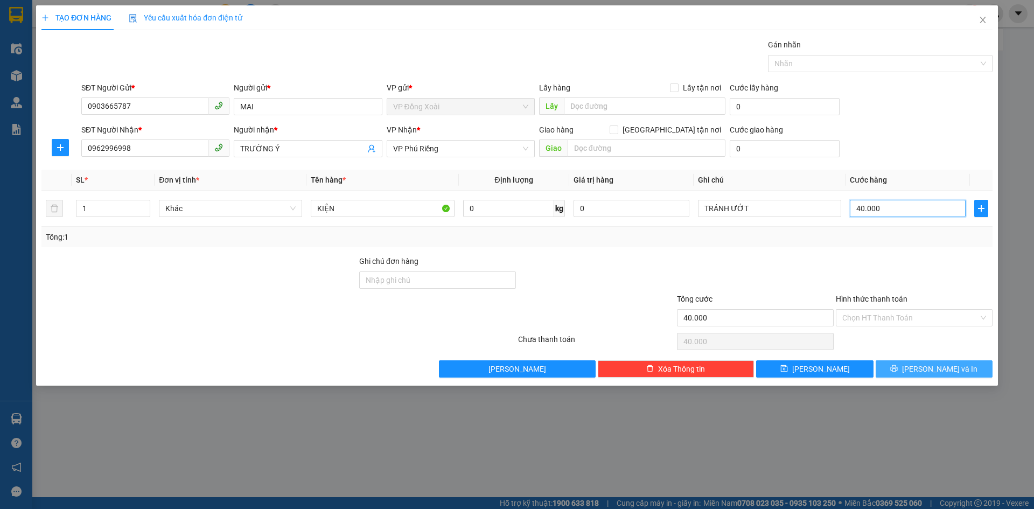
type input "40.000"
click at [950, 369] on span "Lưu và In" at bounding box center [939, 369] width 75 height 12
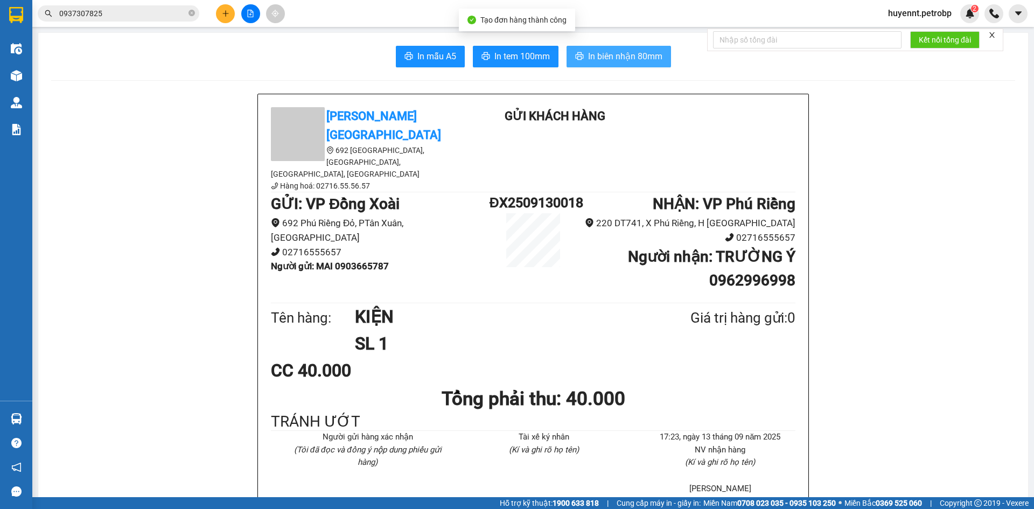
click at [597, 52] on span "In biên nhận 80mm" at bounding box center [625, 56] width 74 height 13
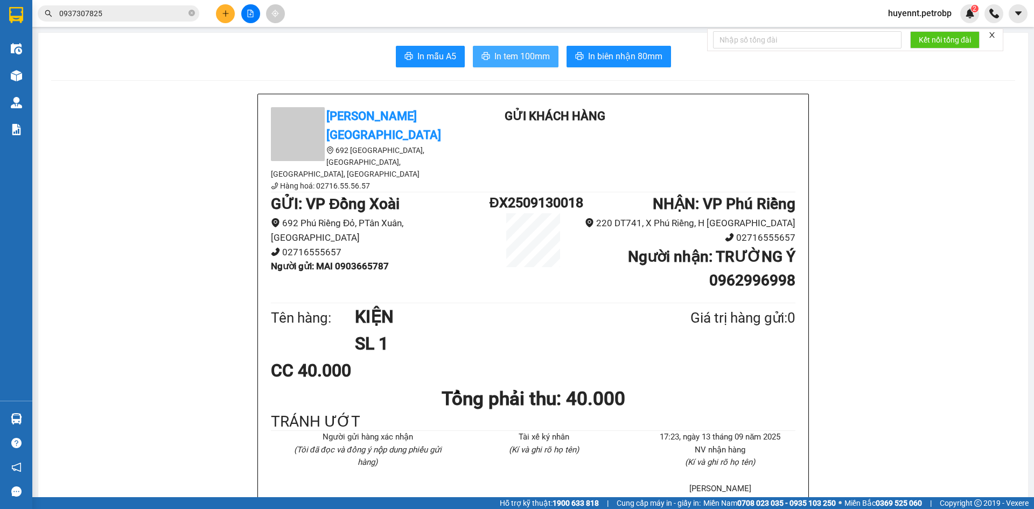
click at [523, 56] on span "In tem 100mm" at bounding box center [521, 56] width 55 height 13
click at [194, 12] on icon "close-circle" at bounding box center [192, 13] width 6 height 6
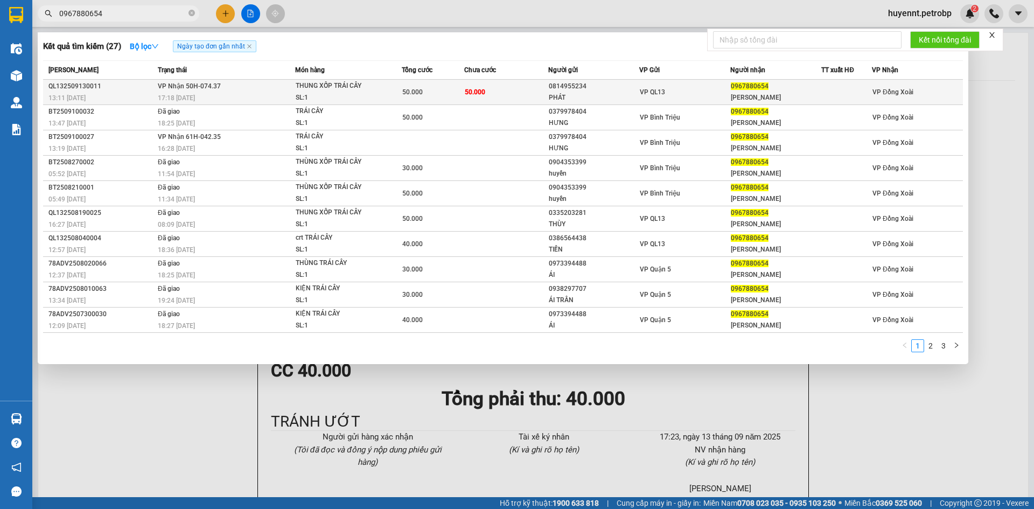
type input "0967880654"
click at [509, 87] on td "50.000" at bounding box center [506, 92] width 84 height 25
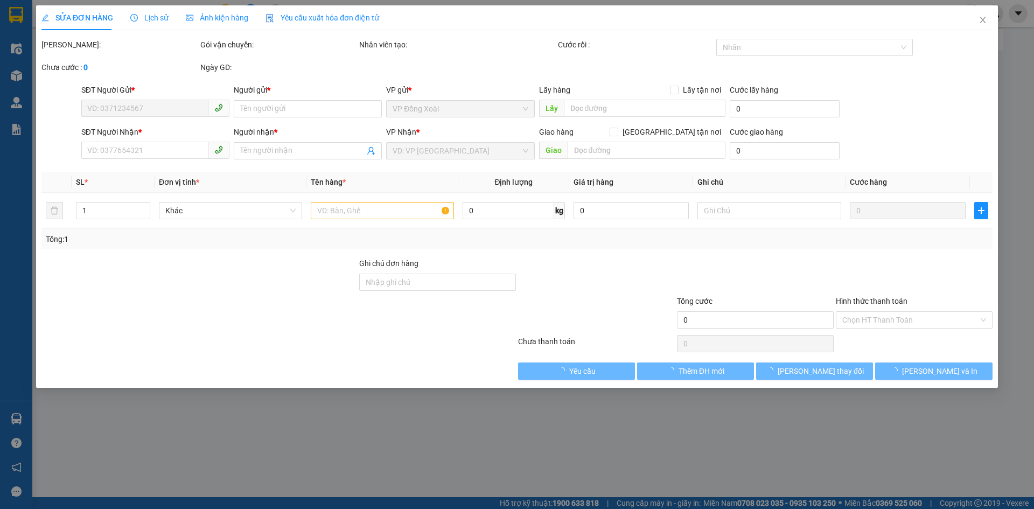
type input "0814955234"
type input "PHÁT"
type input "0967880654"
type input "[PERSON_NAME]"
type input "50.000"
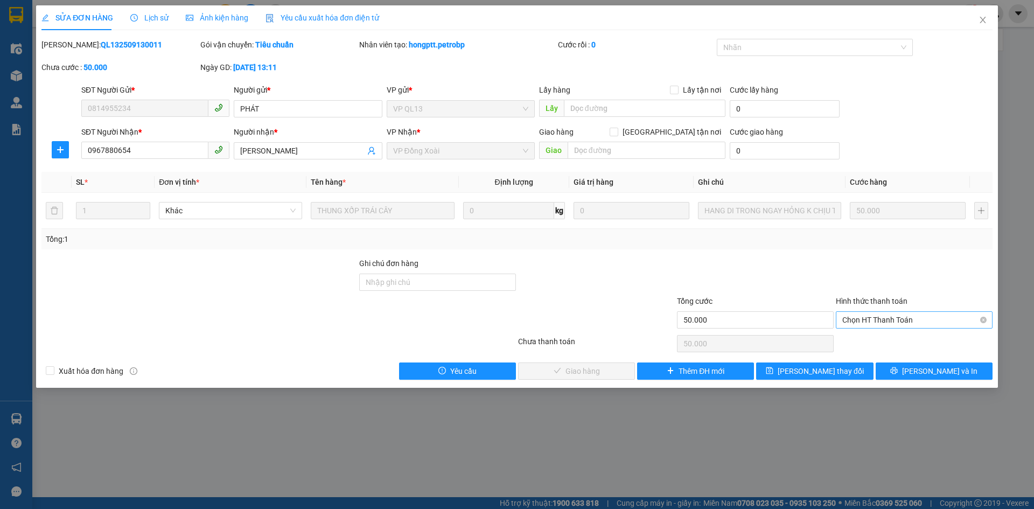
click at [867, 323] on span "Chọn HT Thanh Toán" at bounding box center [914, 320] width 144 height 16
click at [857, 342] on div "Tại văn phòng" at bounding box center [914, 342] width 144 height 12
type input "0"
click at [596, 375] on span "Lưu và Giao hàng" at bounding box center [590, 371] width 103 height 12
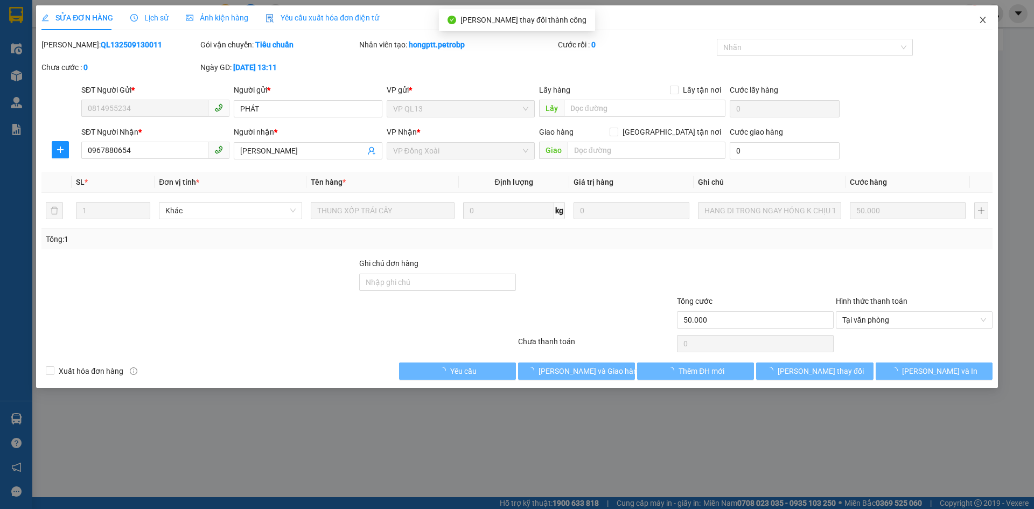
click at [983, 21] on icon "close" at bounding box center [983, 20] width 6 height 6
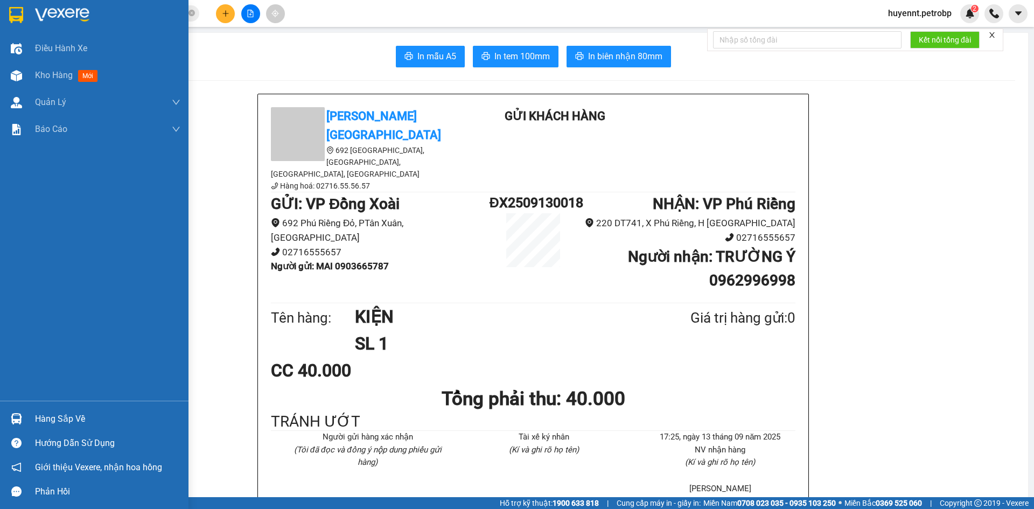
click at [60, 417] on div "Hàng sắp về" at bounding box center [107, 419] width 145 height 16
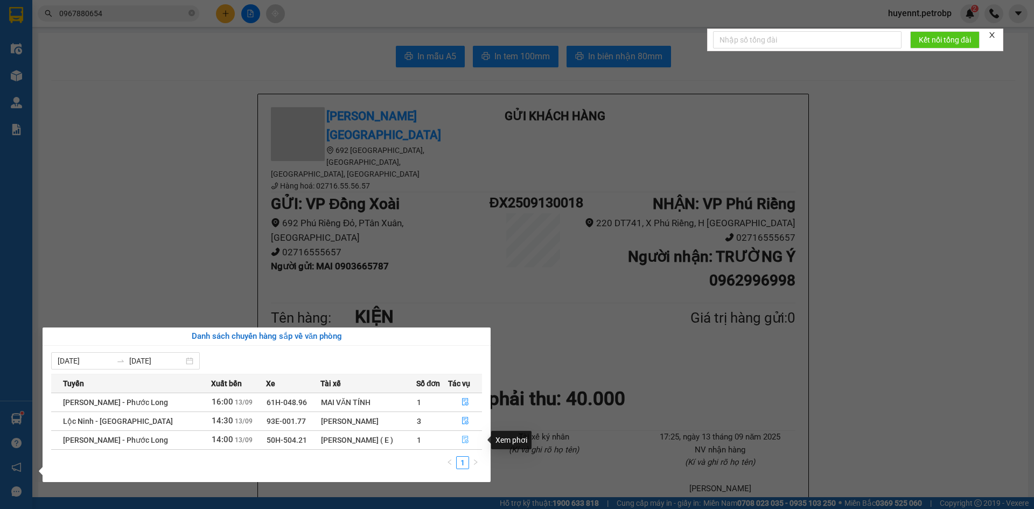
click at [466, 437] on icon "file-done" at bounding box center [466, 440] width 8 height 8
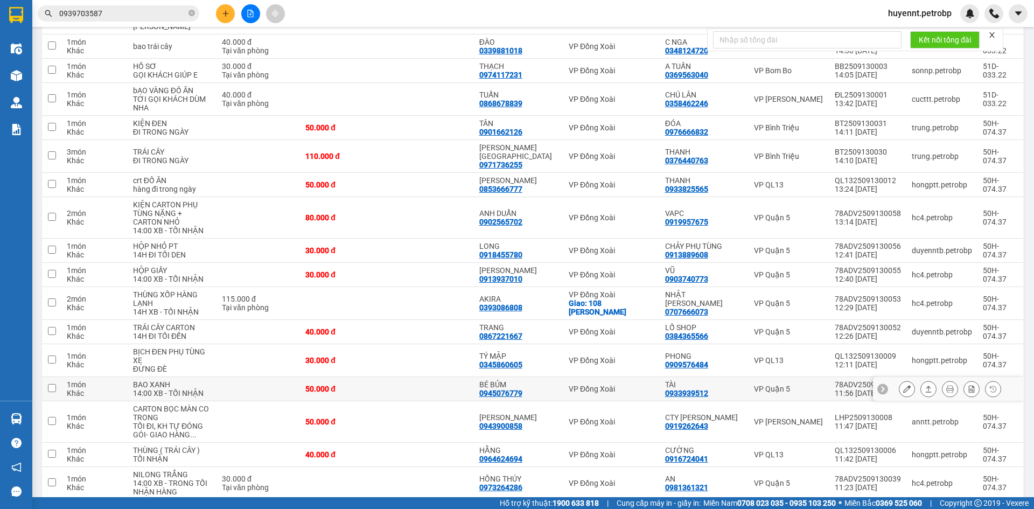
scroll to position [215, 0]
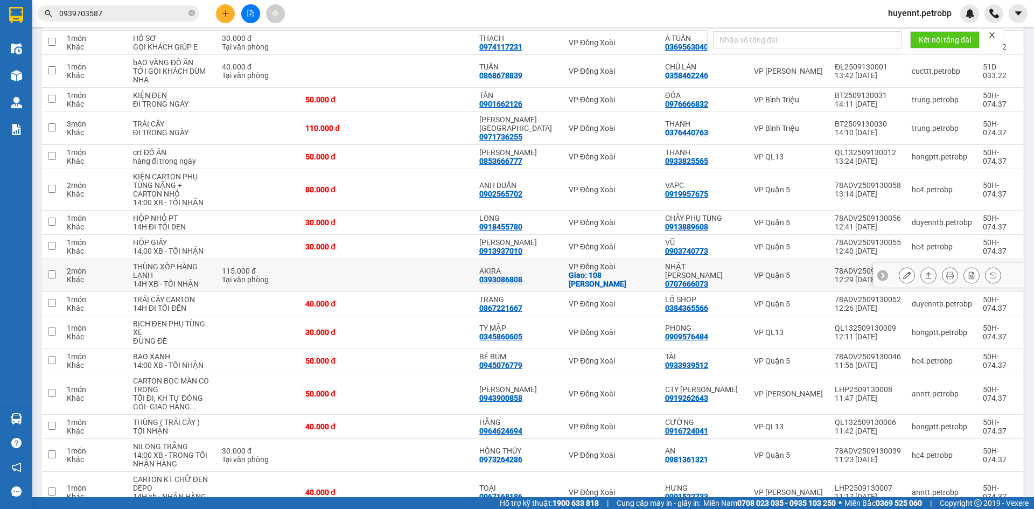
click at [925, 271] on icon at bounding box center [929, 275] width 8 height 8
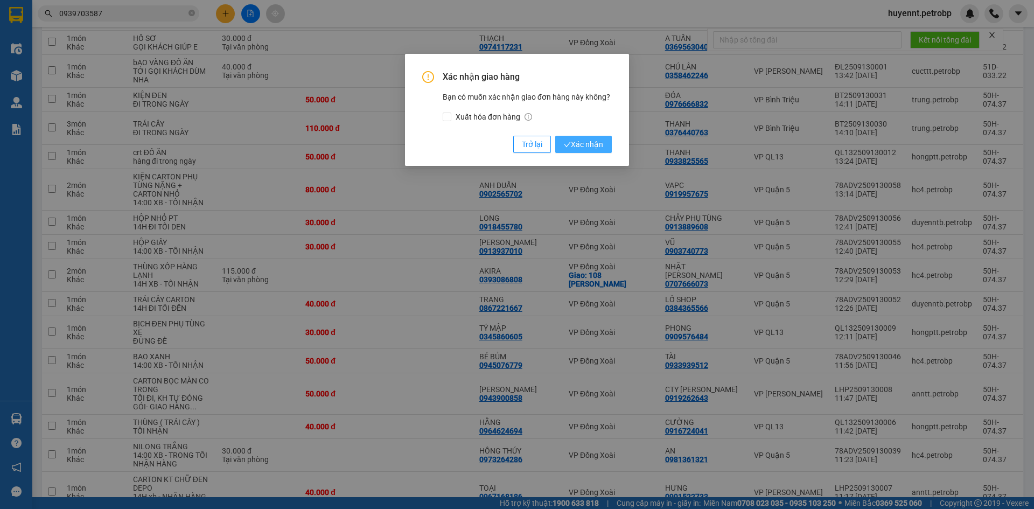
click at [591, 137] on button "Xác nhận" at bounding box center [583, 144] width 57 height 17
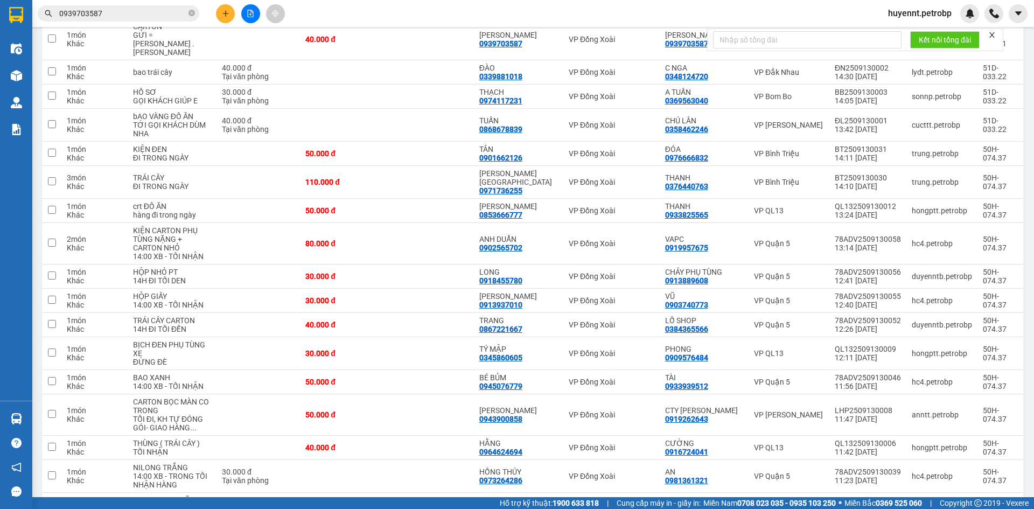
scroll to position [0, 0]
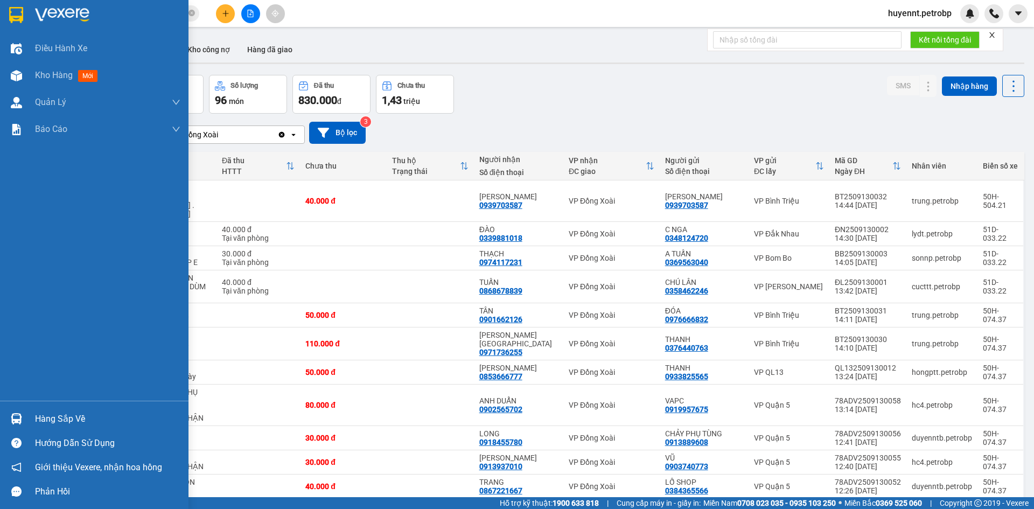
click at [64, 417] on div "Hàng sắp về" at bounding box center [107, 419] width 145 height 16
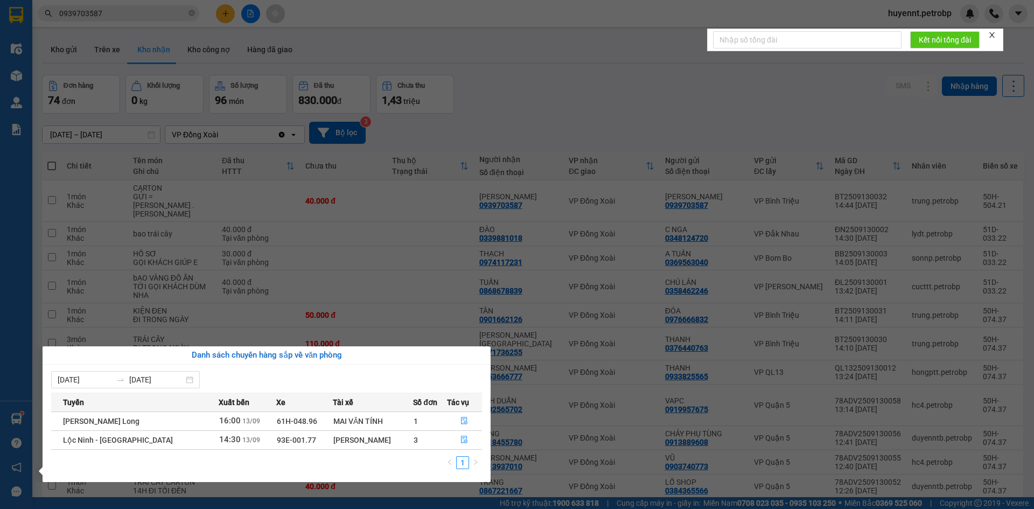
click at [584, 96] on section "Kết quả tìm kiếm ( 106 ) Bộ lọc Ngày tạo đơn gần nhất Mã ĐH Trạng thái Món hàng…" at bounding box center [517, 254] width 1034 height 509
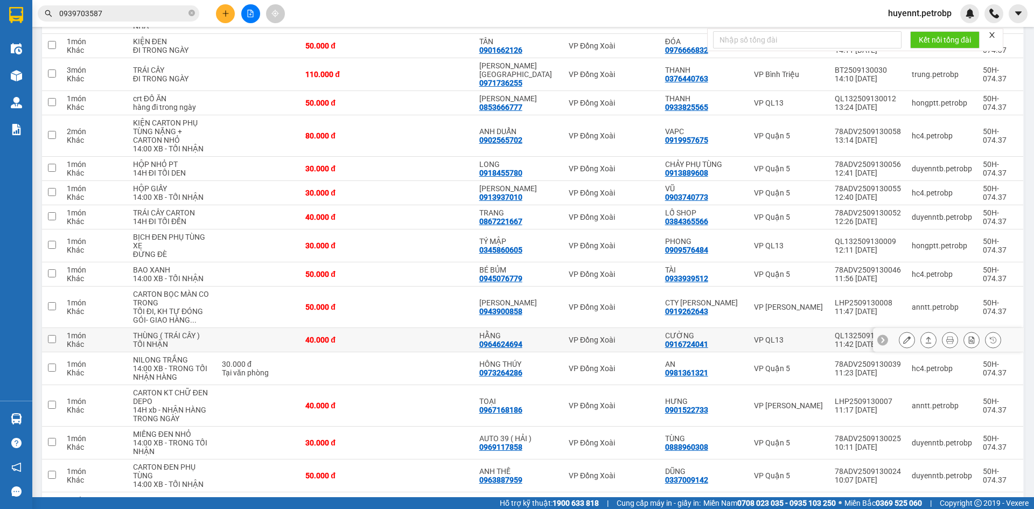
scroll to position [539, 0]
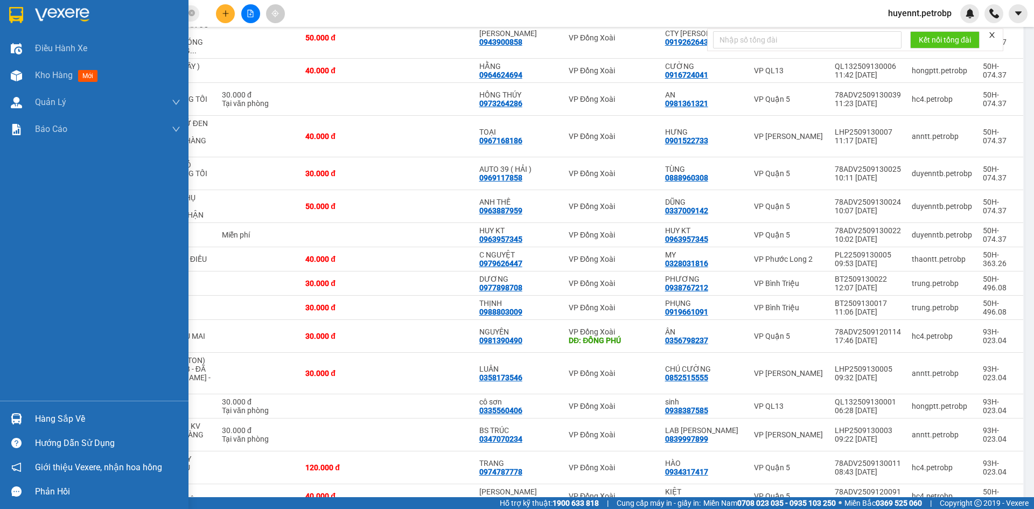
drag, startPoint x: 49, startPoint y: 416, endPoint x: 54, endPoint y: 419, distance: 6.3
click at [50, 416] on div "Hàng sắp về" at bounding box center [107, 419] width 145 height 16
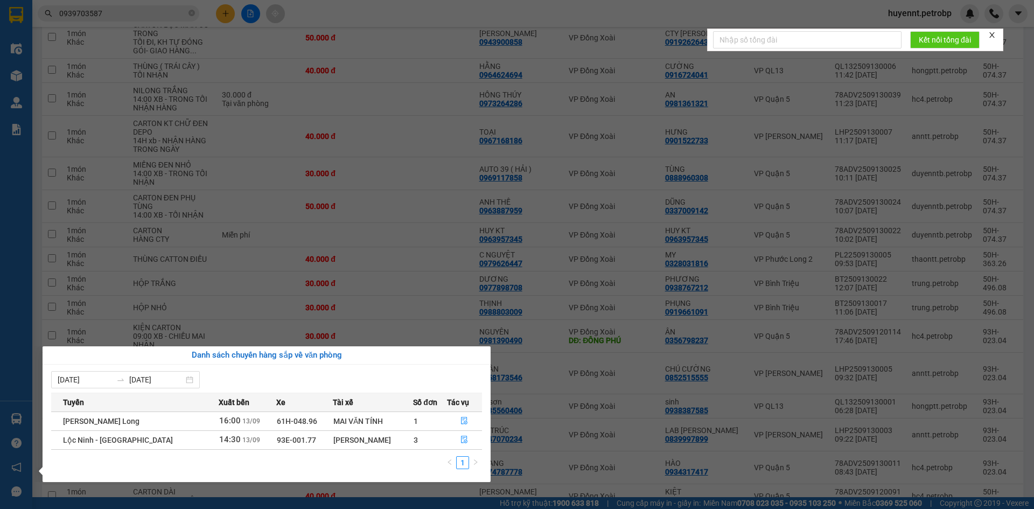
click at [421, 284] on section "Kết quả tìm kiếm ( 106 ) Bộ lọc Ngày tạo đơn gần nhất Mã ĐH Trạng thái Món hàng…" at bounding box center [517, 254] width 1034 height 509
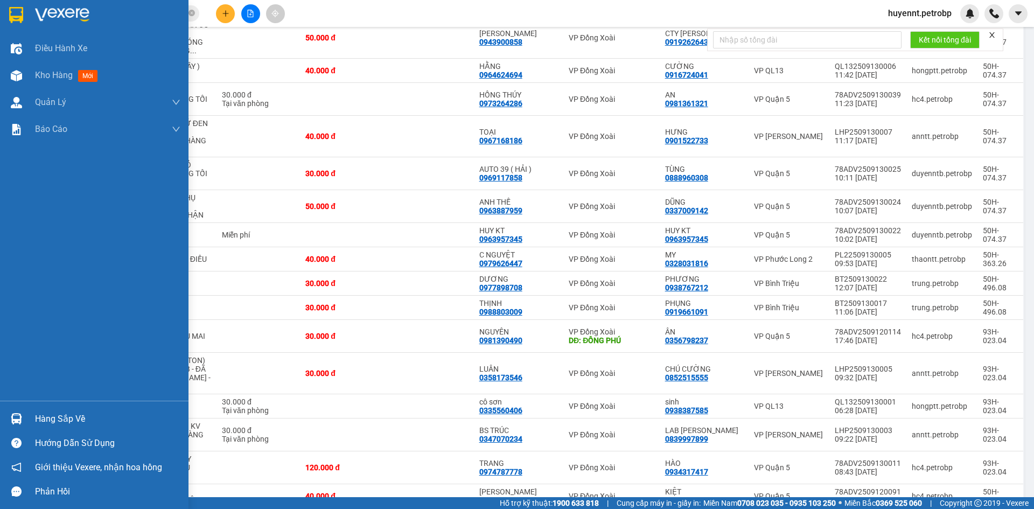
click at [65, 422] on div "Hàng sắp về" at bounding box center [107, 419] width 145 height 16
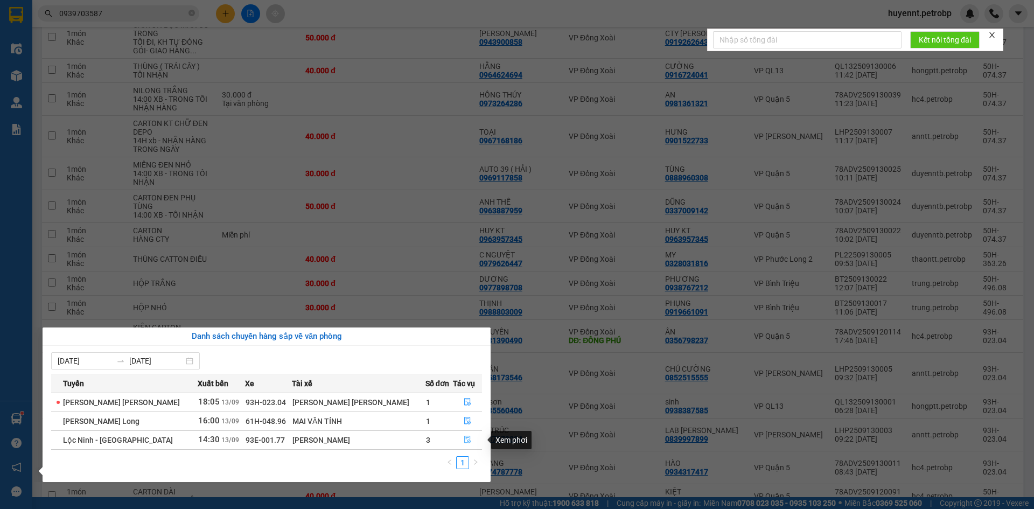
click at [465, 440] on icon "file-done" at bounding box center [467, 440] width 6 height 8
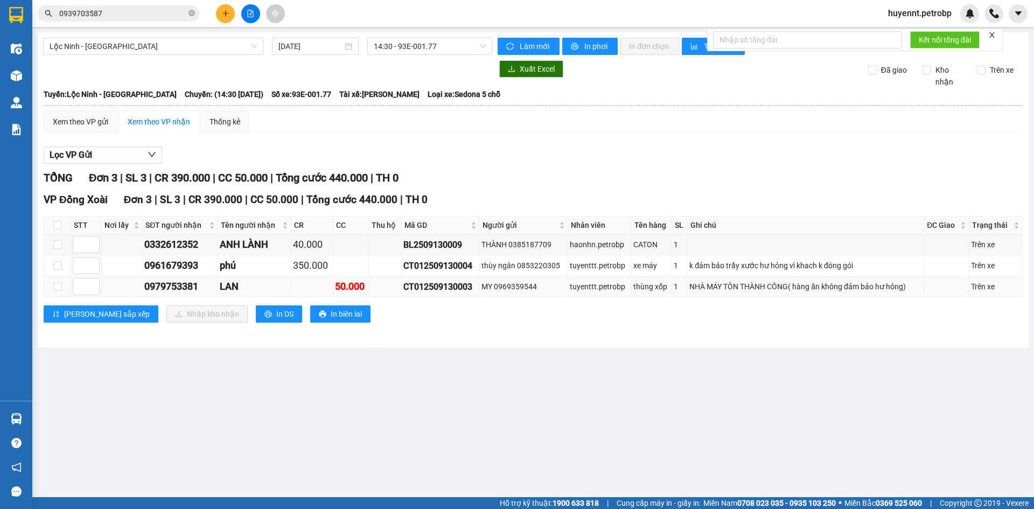
click at [438, 287] on div "CT012509130003" at bounding box center [440, 286] width 74 height 13
copy div "CT012509130003"
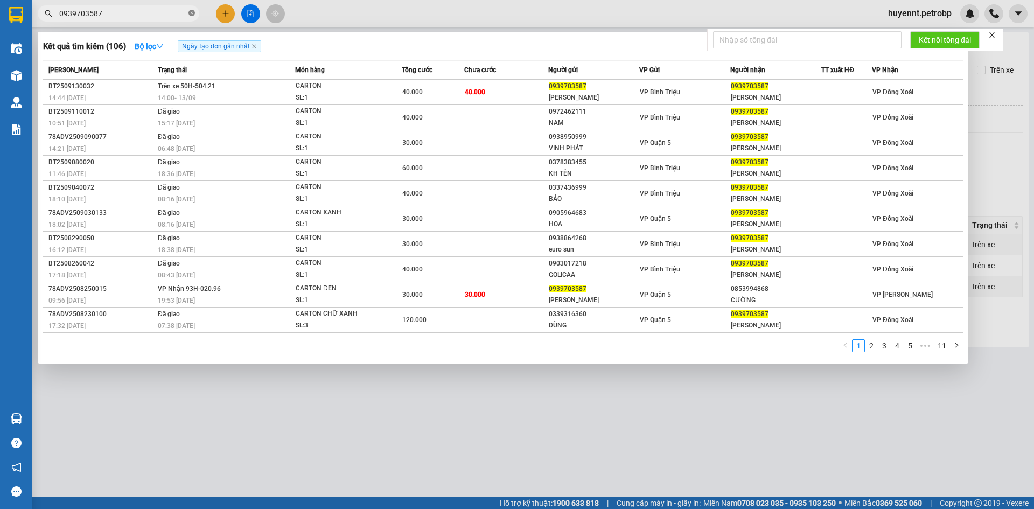
click at [191, 15] on icon "close-circle" at bounding box center [192, 13] width 6 height 6
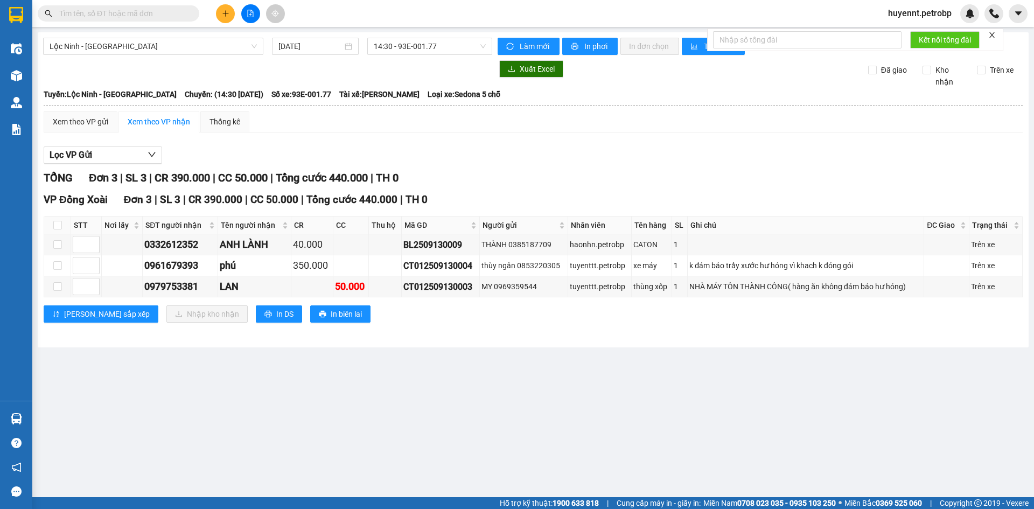
paste input "CT012509130003"
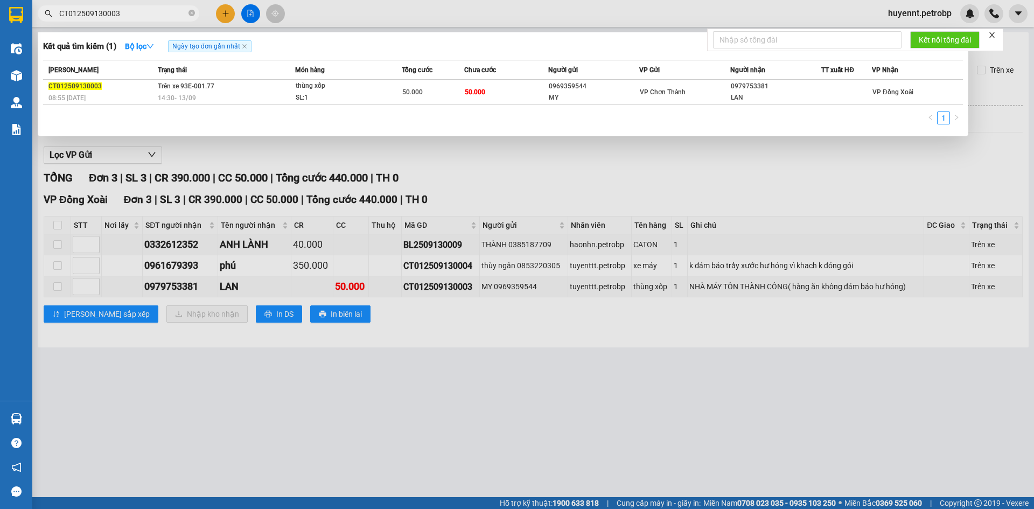
type input "CT012509130003"
click at [533, 358] on div at bounding box center [517, 254] width 1034 height 509
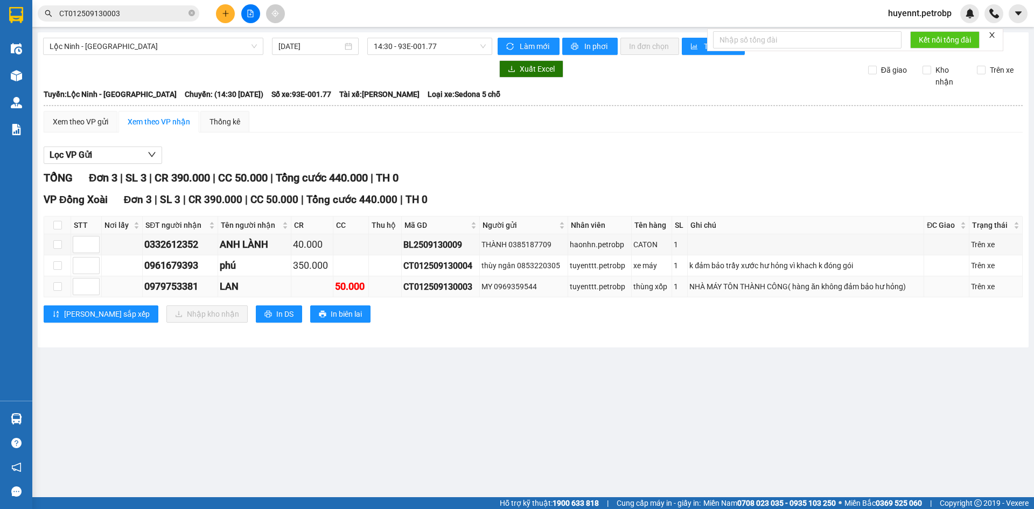
click at [189, 287] on div "0979753381" at bounding box center [180, 286] width 72 height 15
copy div "0979753381"
click at [190, 13] on icon "close-circle" at bounding box center [192, 13] width 6 height 6
paste input "0979753381"
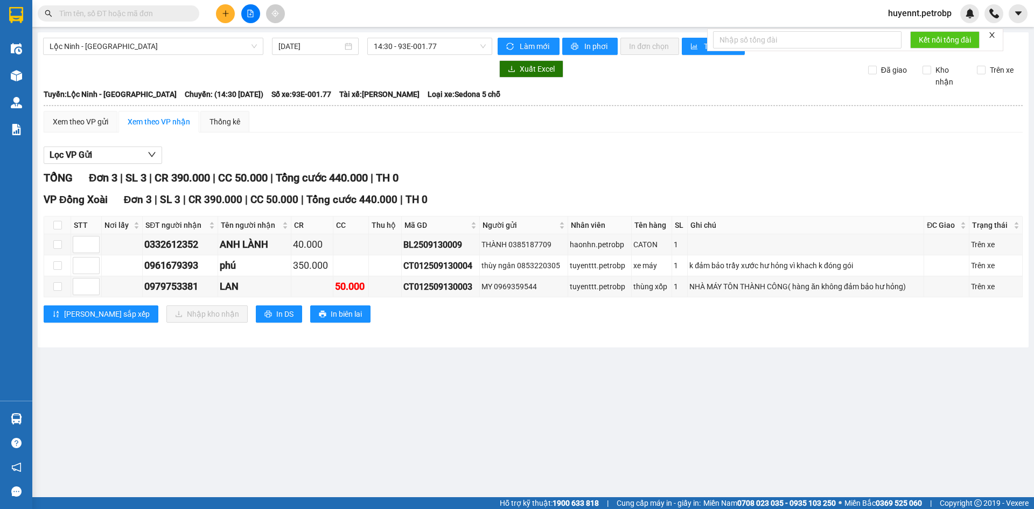
type input "0979753381"
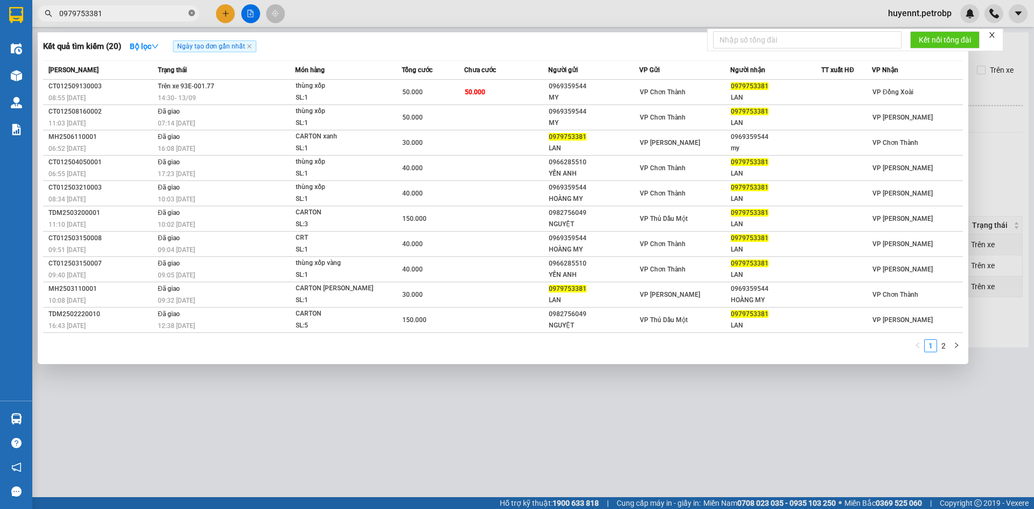
click at [190, 13] on icon "close-circle" at bounding box center [192, 13] width 6 height 6
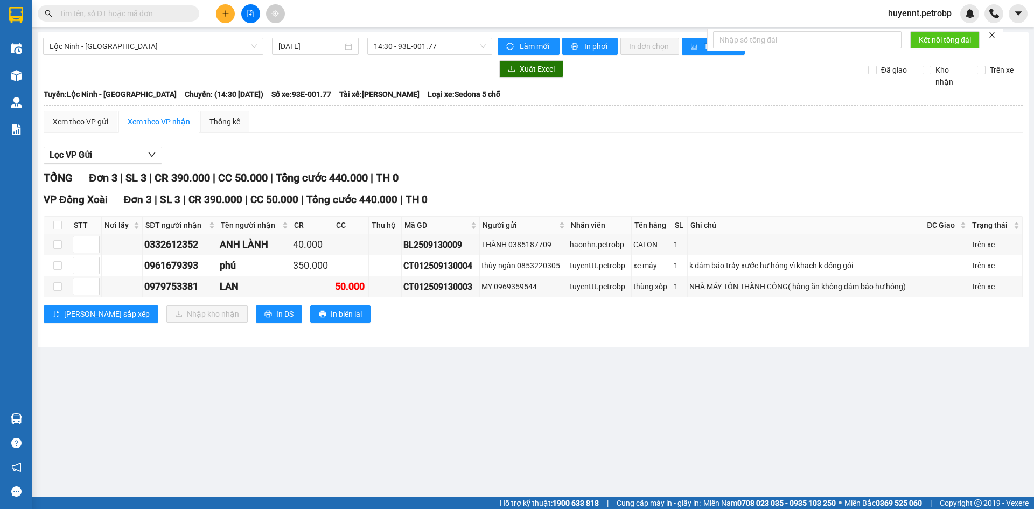
click at [190, 13] on span at bounding box center [192, 14] width 6 height 12
click at [58, 223] on input "checkbox" at bounding box center [57, 225] width 9 height 9
checkbox input "true"
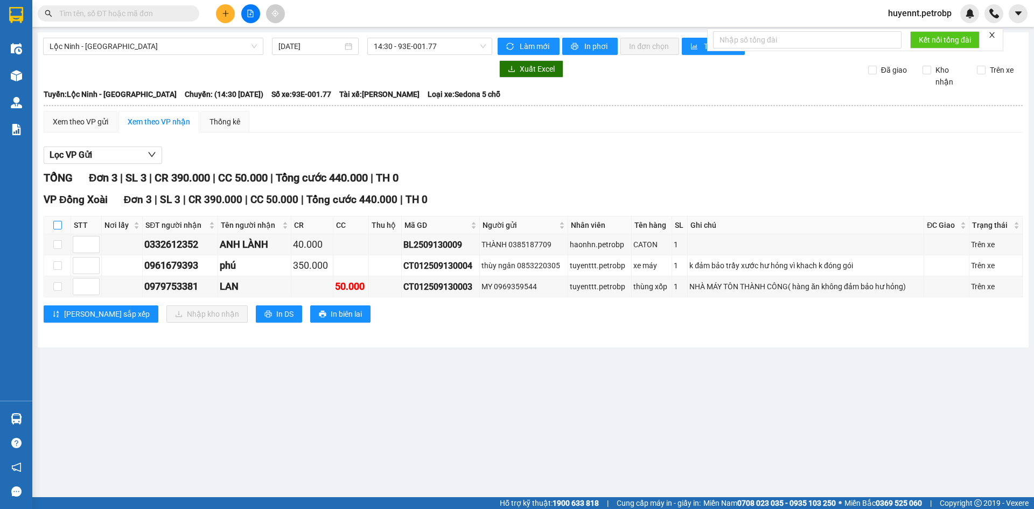
checkbox input "true"
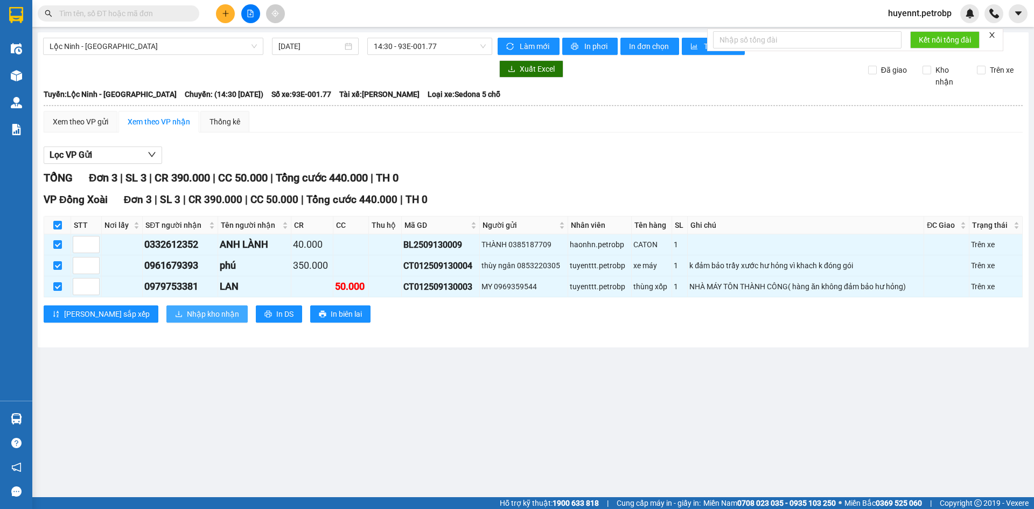
click at [187, 313] on span "Nhập kho nhận" at bounding box center [213, 314] width 52 height 12
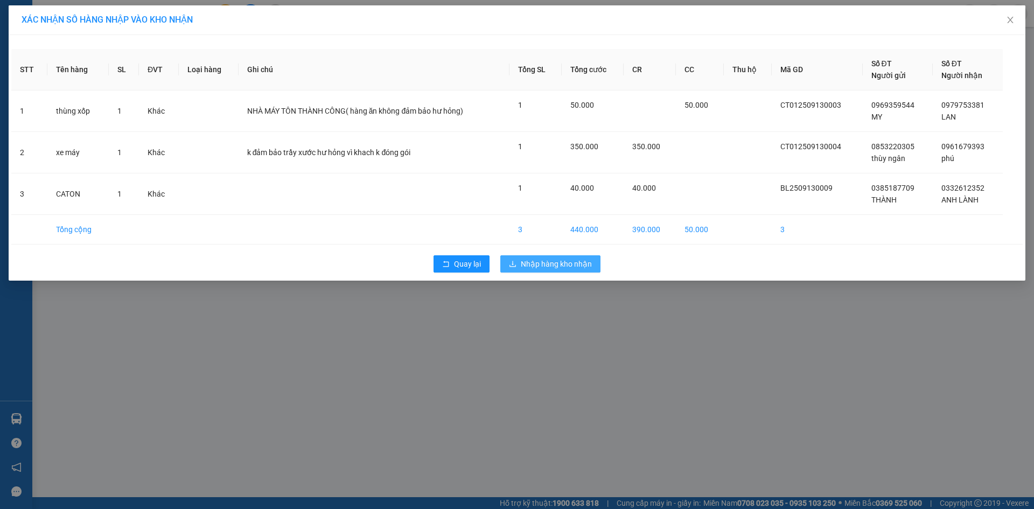
click at [566, 260] on span "Nhập hàng kho nhận" at bounding box center [556, 264] width 71 height 12
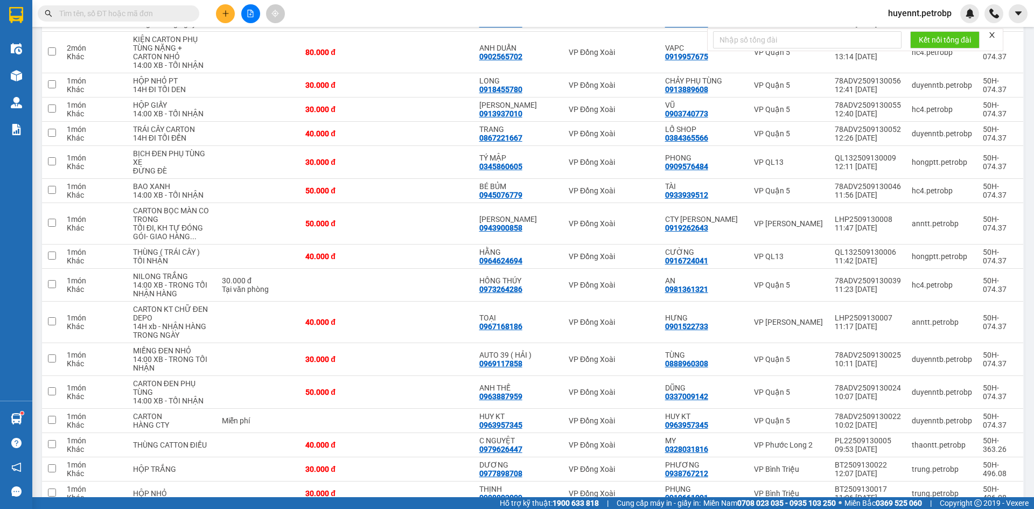
scroll to position [54, 0]
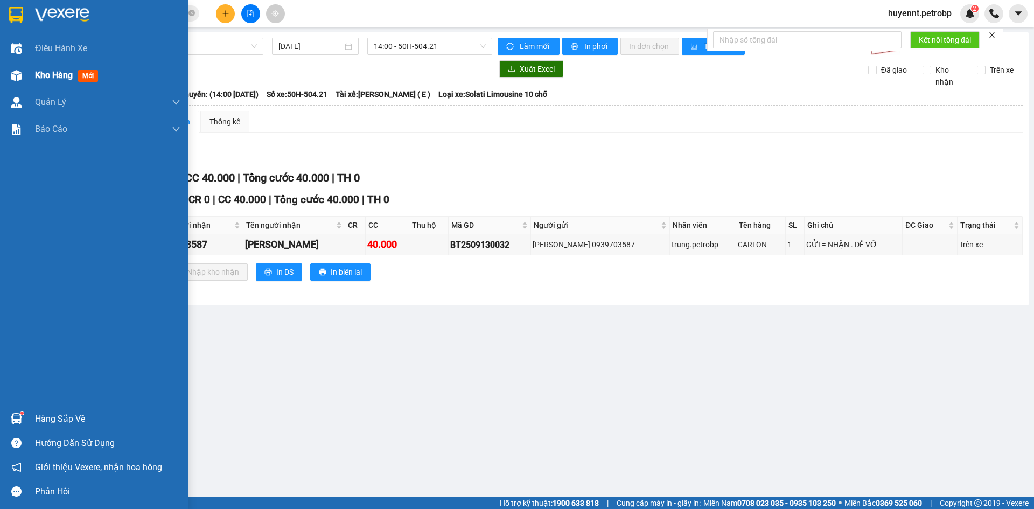
click at [46, 72] on span "Kho hàng" at bounding box center [54, 75] width 38 height 10
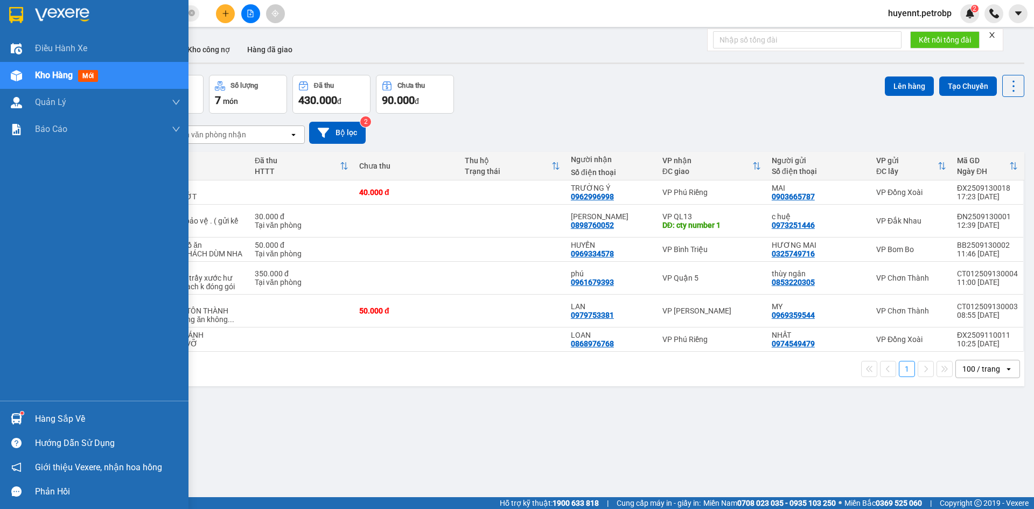
click at [60, 417] on div "Hàng sắp về" at bounding box center [107, 419] width 145 height 16
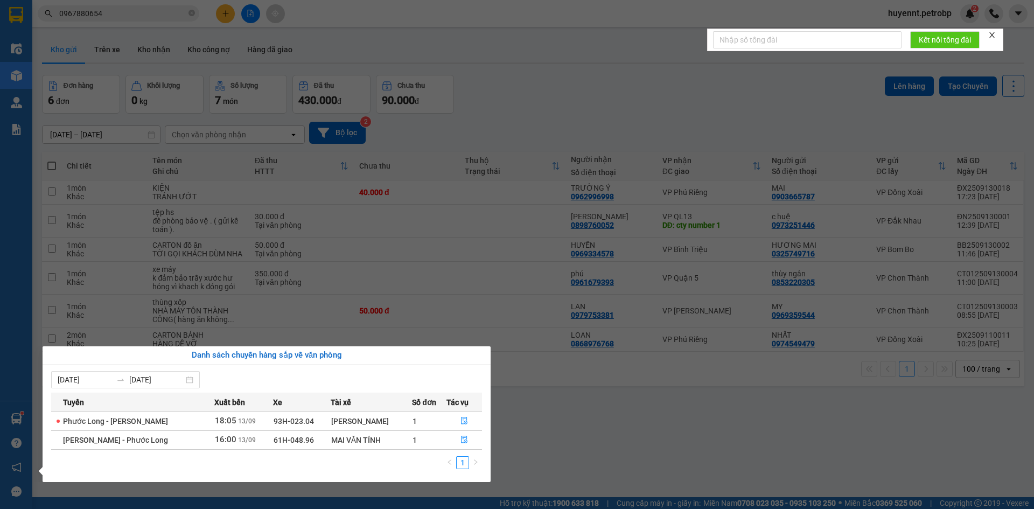
click at [643, 436] on section "Kết quả tìm kiếm ( 27 ) Bộ lọc Ngày tạo đơn gần nhất Mã ĐH Trạng thái Món hàng …" at bounding box center [517, 254] width 1034 height 509
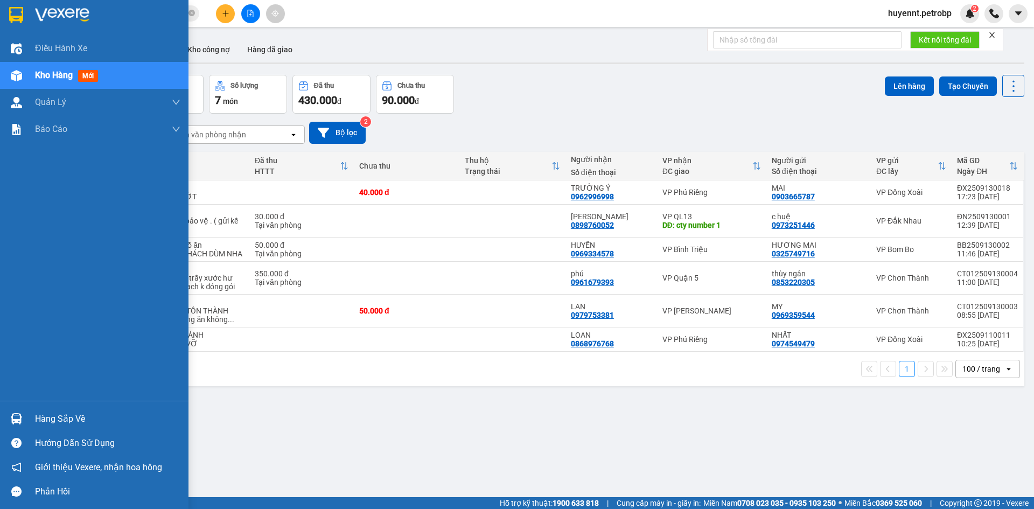
click at [55, 413] on div "Hàng sắp về" at bounding box center [107, 419] width 145 height 16
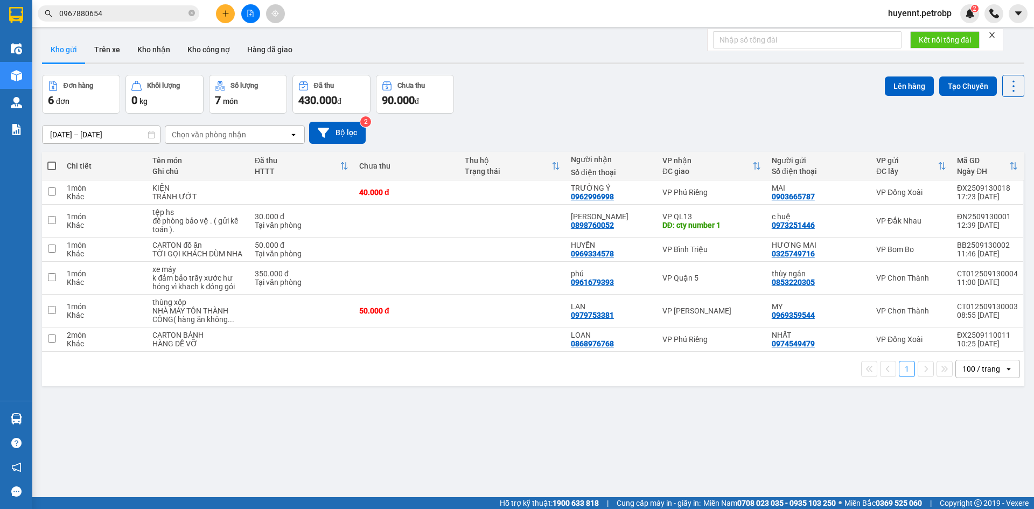
click at [564, 426] on section "Kết quả tìm kiếm ( 27 ) Bộ lọc Ngày tạo đơn gần nhất Mã ĐH Trạng thái Món hàng …" at bounding box center [517, 254] width 1034 height 509
